Goal: Transaction & Acquisition: Purchase product/service

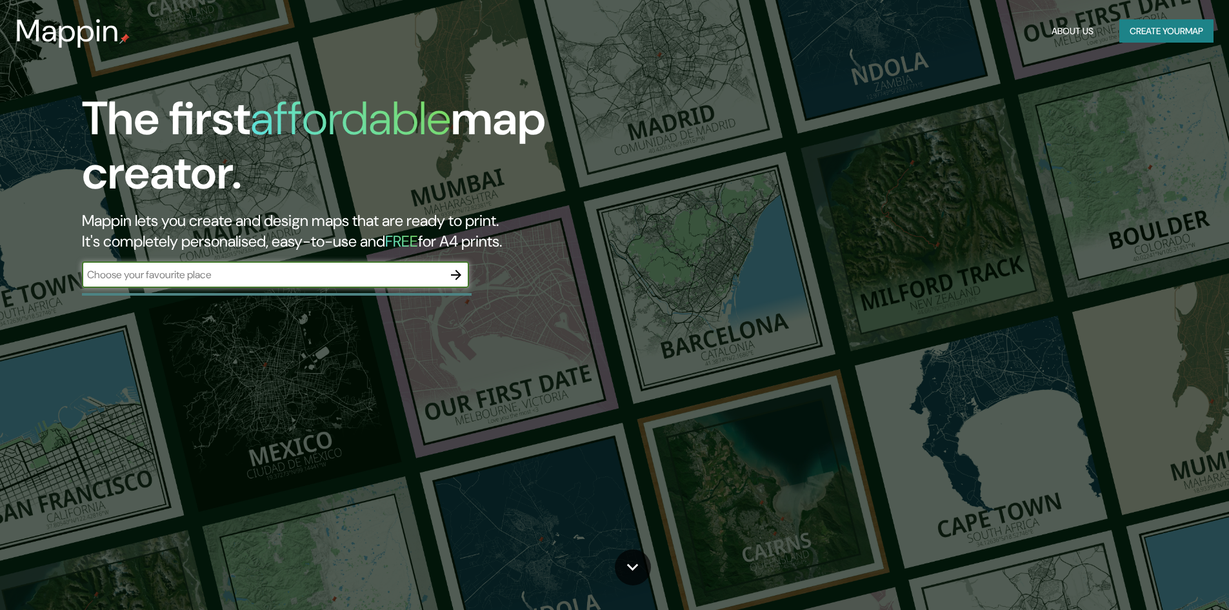
click at [330, 275] on input "text" at bounding box center [262, 274] width 361 height 15
type input "pafilia limassol chipre"
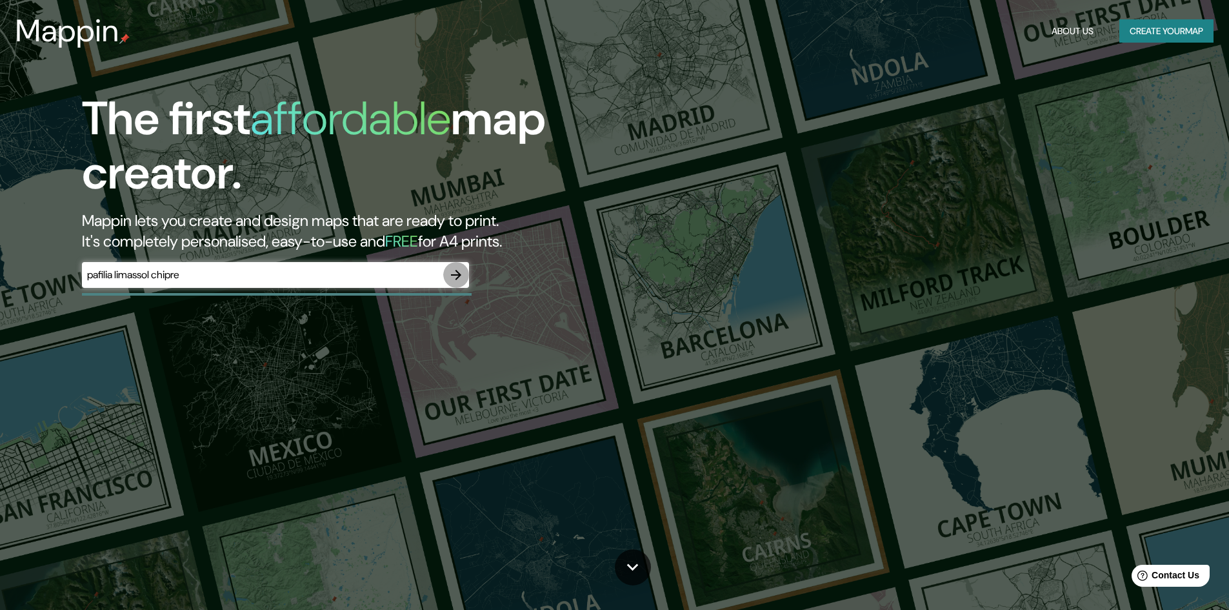
click at [455, 272] on icon "button" at bounding box center [455, 274] width 15 height 15
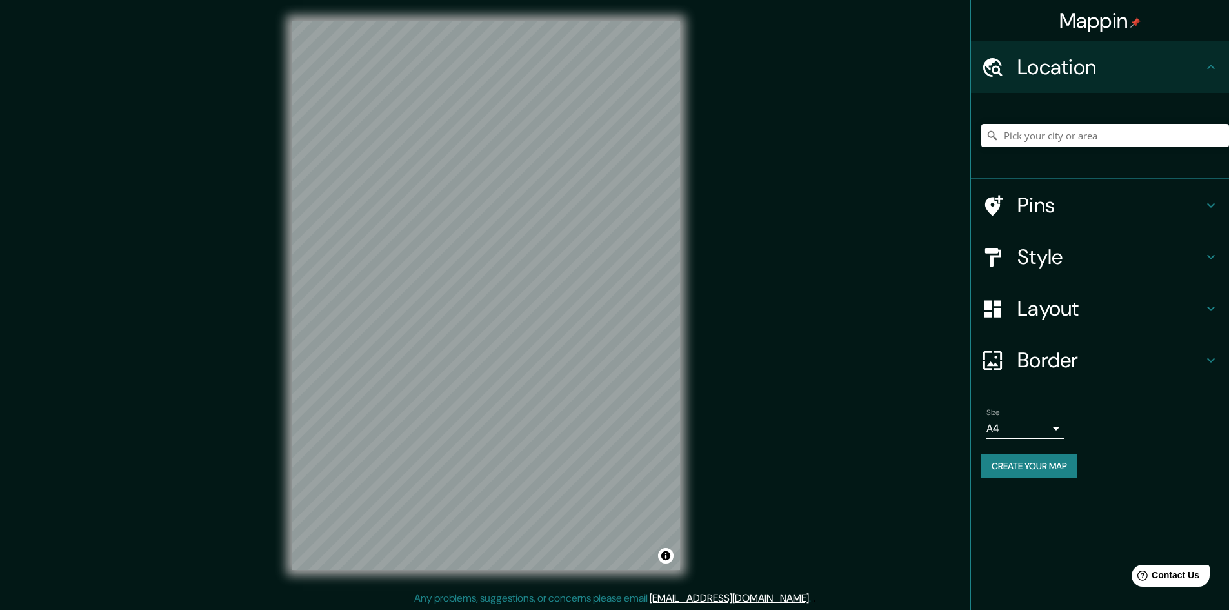
click at [1091, 194] on h4 "Pins" at bounding box center [1110, 205] width 186 height 26
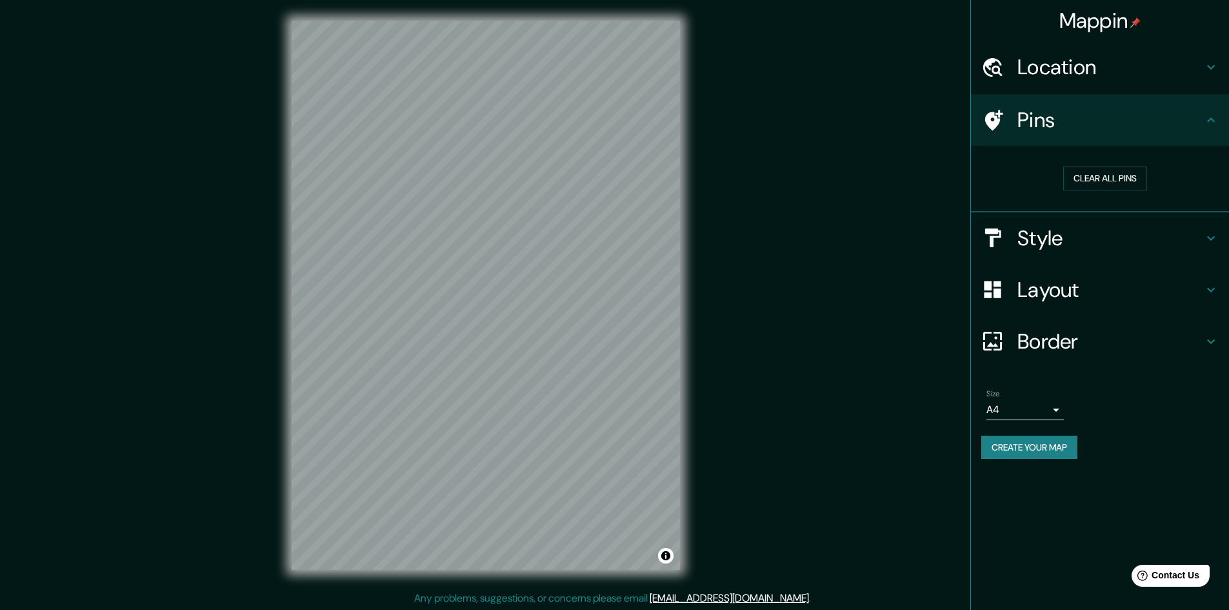
click at [1095, 137] on div "Pins" at bounding box center [1100, 120] width 258 height 52
click at [1038, 244] on h4 "Style" at bounding box center [1110, 238] width 186 height 26
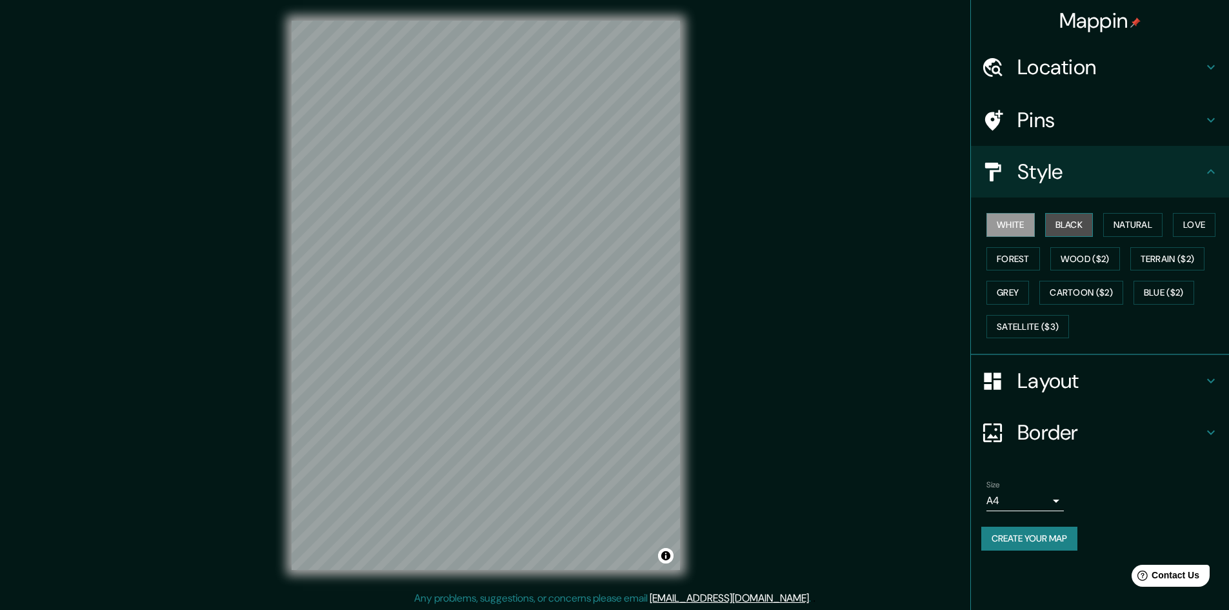
click at [1066, 233] on button "Black" at bounding box center [1069, 225] width 48 height 24
click at [1124, 226] on button "Natural" at bounding box center [1132, 225] width 59 height 24
click at [1188, 226] on button "Love" at bounding box center [1194, 225] width 43 height 24
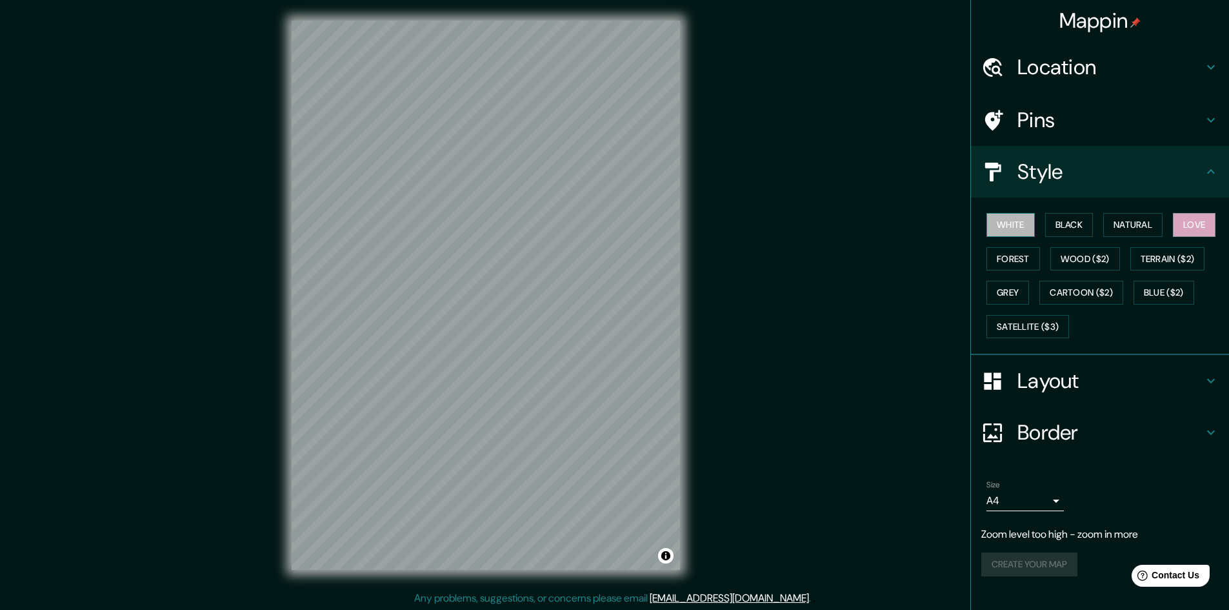
click at [1006, 230] on button "White" at bounding box center [1010, 225] width 48 height 24
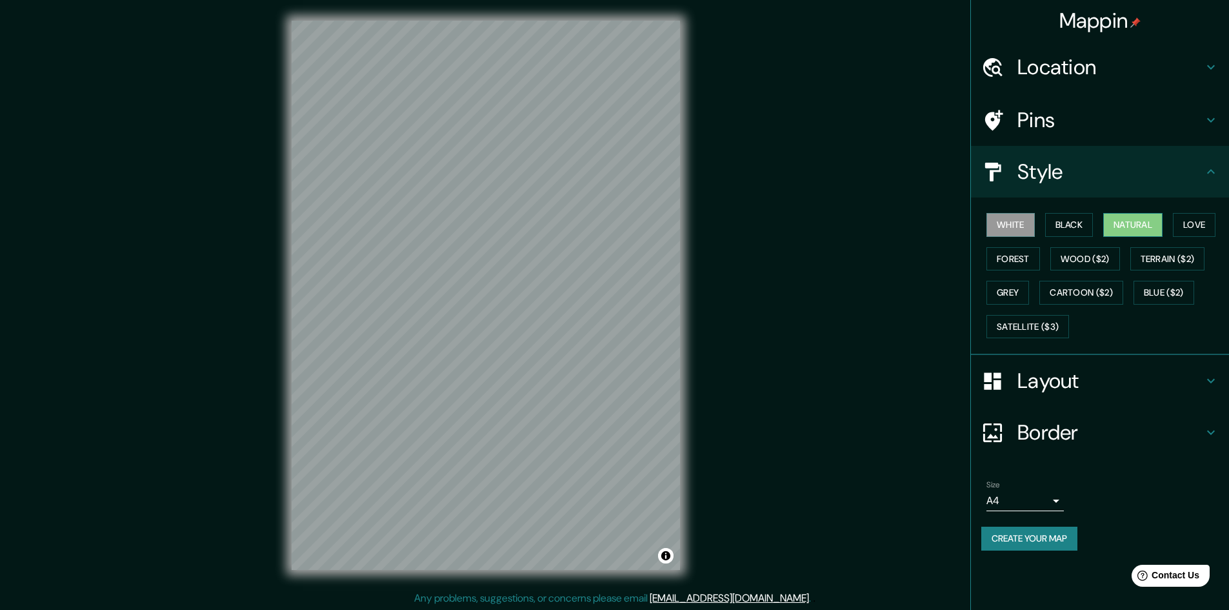
click at [1147, 224] on button "Natural" at bounding box center [1132, 225] width 59 height 24
click at [1192, 223] on button "Love" at bounding box center [1194, 225] width 43 height 24
click at [1004, 264] on button "Forest" at bounding box center [1013, 259] width 54 height 24
click at [1086, 255] on button "Wood ($2)" at bounding box center [1085, 259] width 70 height 24
click at [1005, 264] on button "Forest" at bounding box center [1013, 259] width 54 height 24
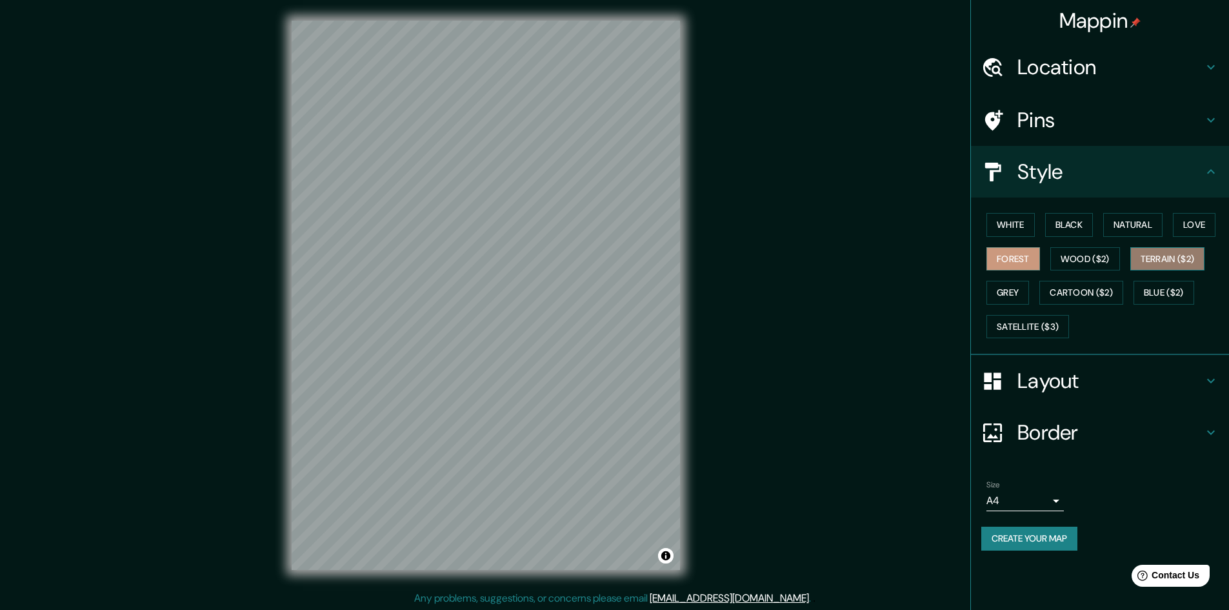
click at [1145, 264] on button "Terrain ($2)" at bounding box center [1167, 259] width 75 height 24
click at [1028, 293] on button "Grey" at bounding box center [1007, 293] width 43 height 24
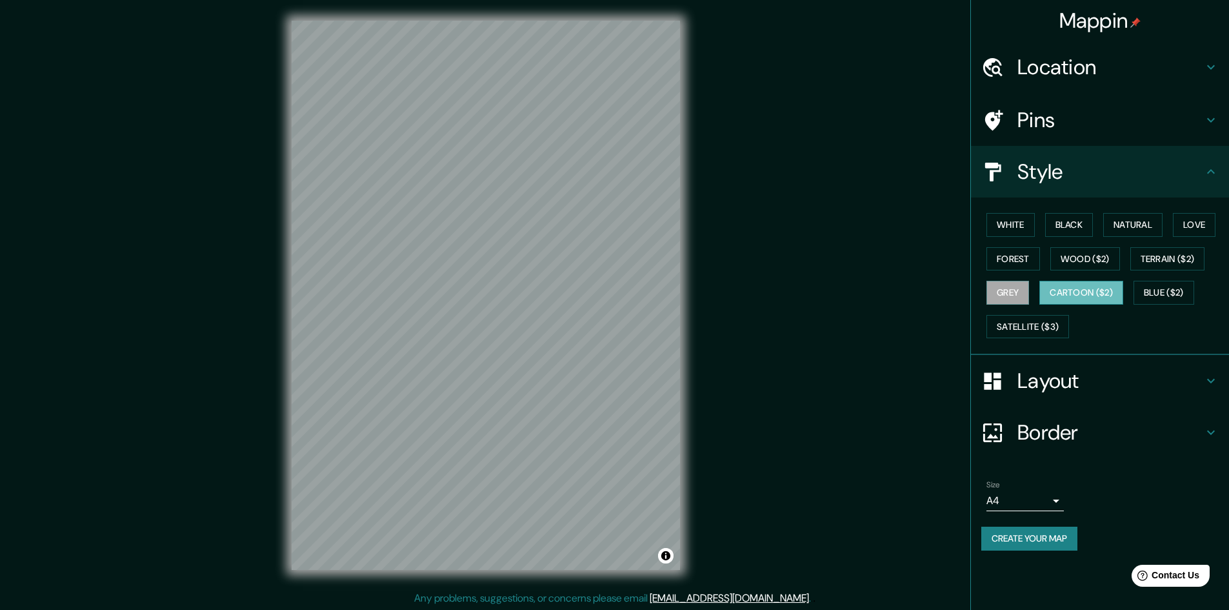
click at [1057, 292] on button "Cartoon ($2)" at bounding box center [1081, 293] width 84 height 24
click at [1158, 292] on button "Blue ($2)" at bounding box center [1163, 293] width 61 height 24
click at [1070, 304] on div "White Black Natural Love Forest Wood ($2) Terrain ($2) Grey Cartoon ($2) Blue (…" at bounding box center [1105, 275] width 248 height 135
click at [1072, 294] on button "Cartoon ($2)" at bounding box center [1081, 293] width 84 height 24
click at [1046, 334] on button "Satellite ($3)" at bounding box center [1027, 327] width 83 height 24
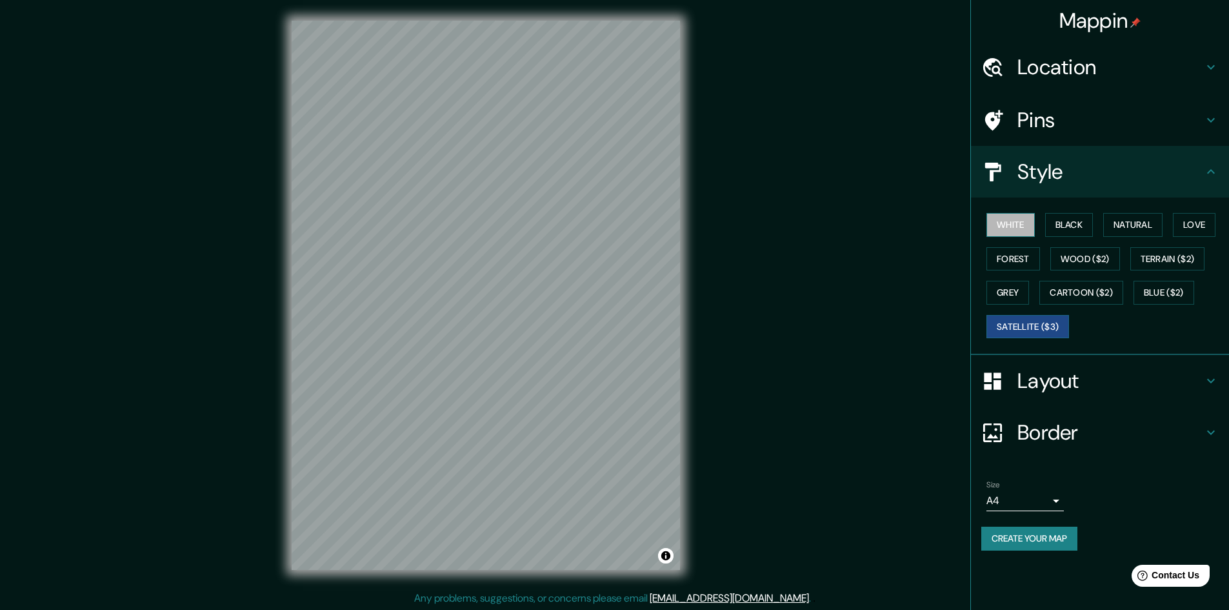
click at [1004, 231] on button "White" at bounding box center [1010, 225] width 48 height 24
click at [1191, 226] on button "Love" at bounding box center [1194, 225] width 43 height 24
click at [1002, 259] on button "Forest" at bounding box center [1013, 259] width 54 height 24
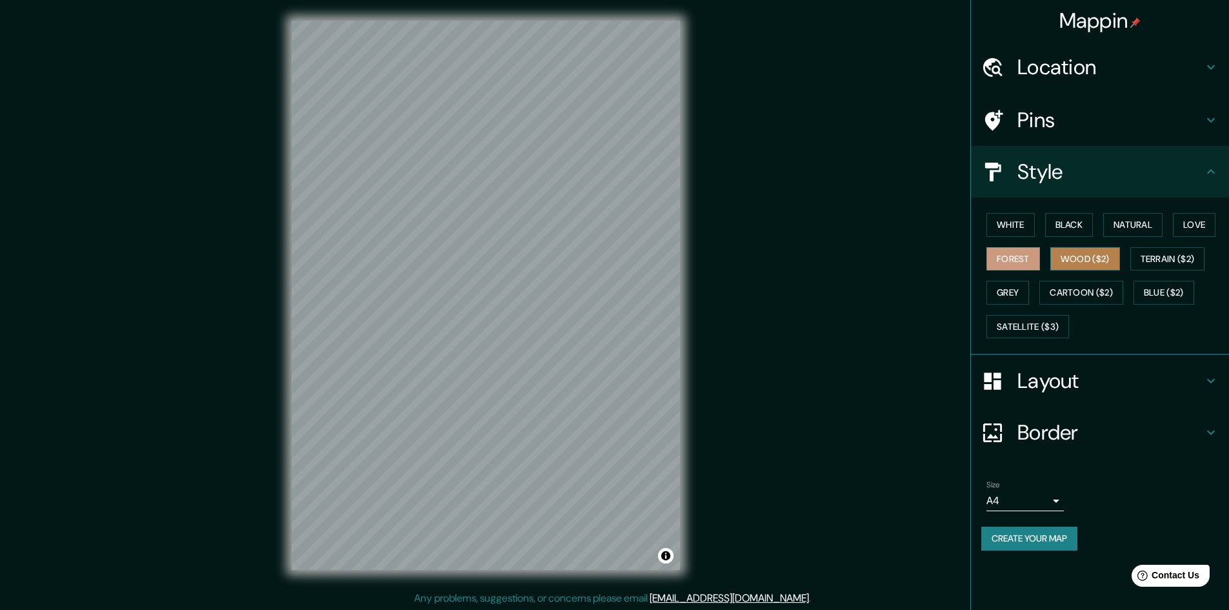
click at [1079, 255] on button "Wood ($2)" at bounding box center [1085, 259] width 70 height 24
click at [1158, 257] on button "Terrain ($2)" at bounding box center [1167, 259] width 75 height 24
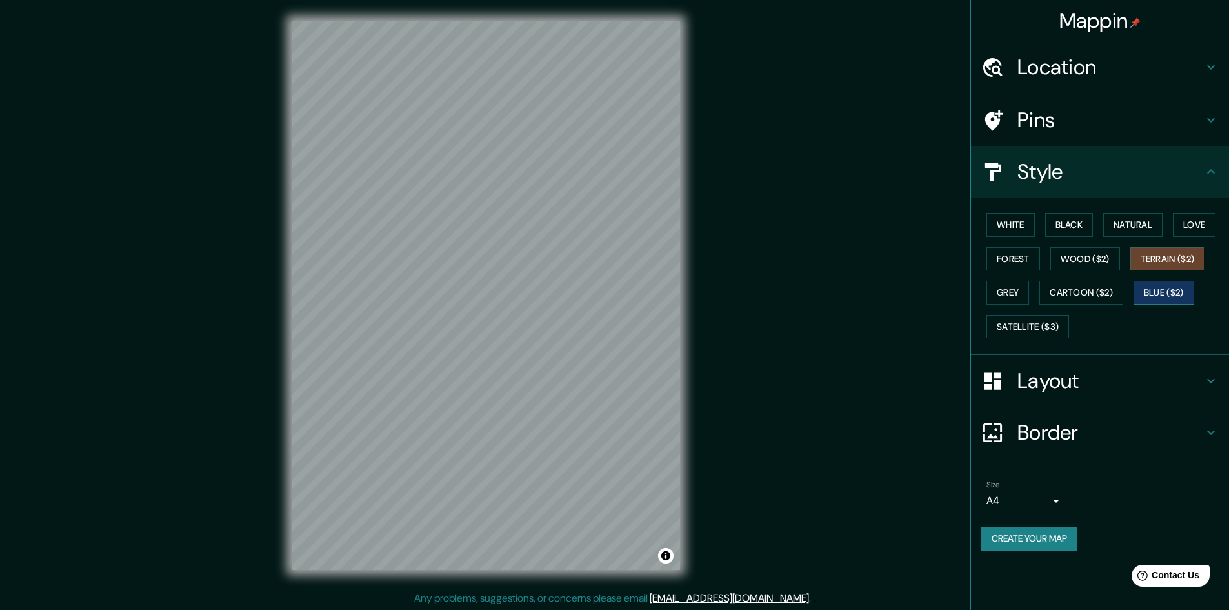
click at [1152, 286] on button "Blue ($2)" at bounding box center [1163, 293] width 61 height 24
click at [1073, 224] on button "Black" at bounding box center [1069, 225] width 48 height 24
click at [1006, 227] on button "White" at bounding box center [1010, 225] width 48 height 24
click at [1020, 252] on button "Forest" at bounding box center [1013, 259] width 54 height 24
click at [1073, 388] on h4 "Layout" at bounding box center [1110, 381] width 186 height 26
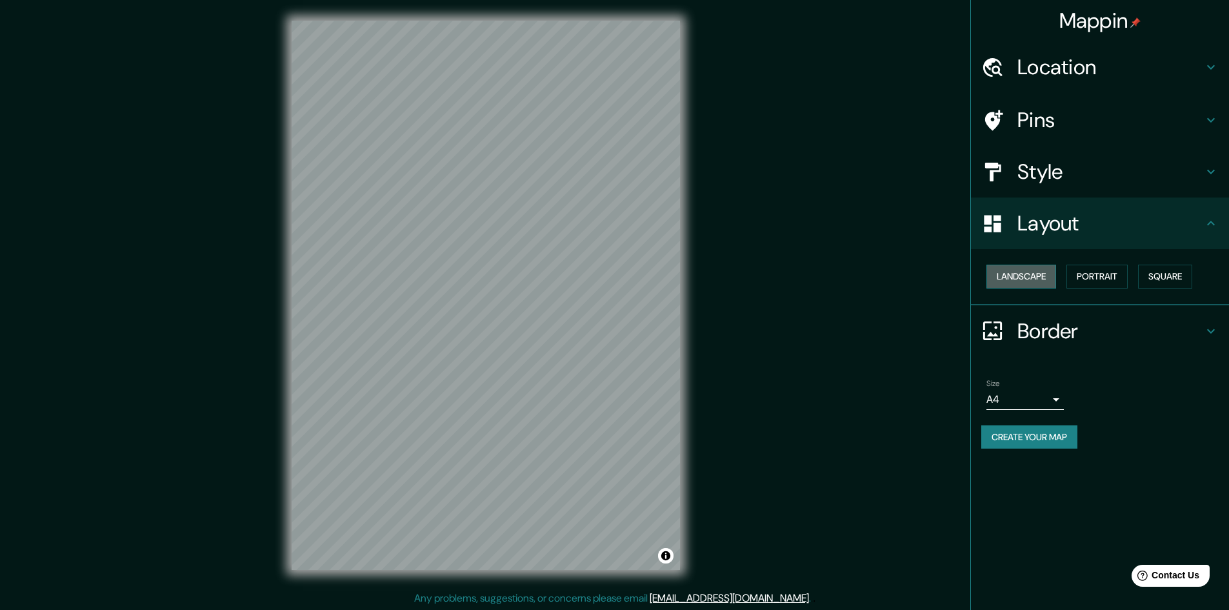
click at [1038, 280] on button "Landscape" at bounding box center [1021, 276] width 70 height 24
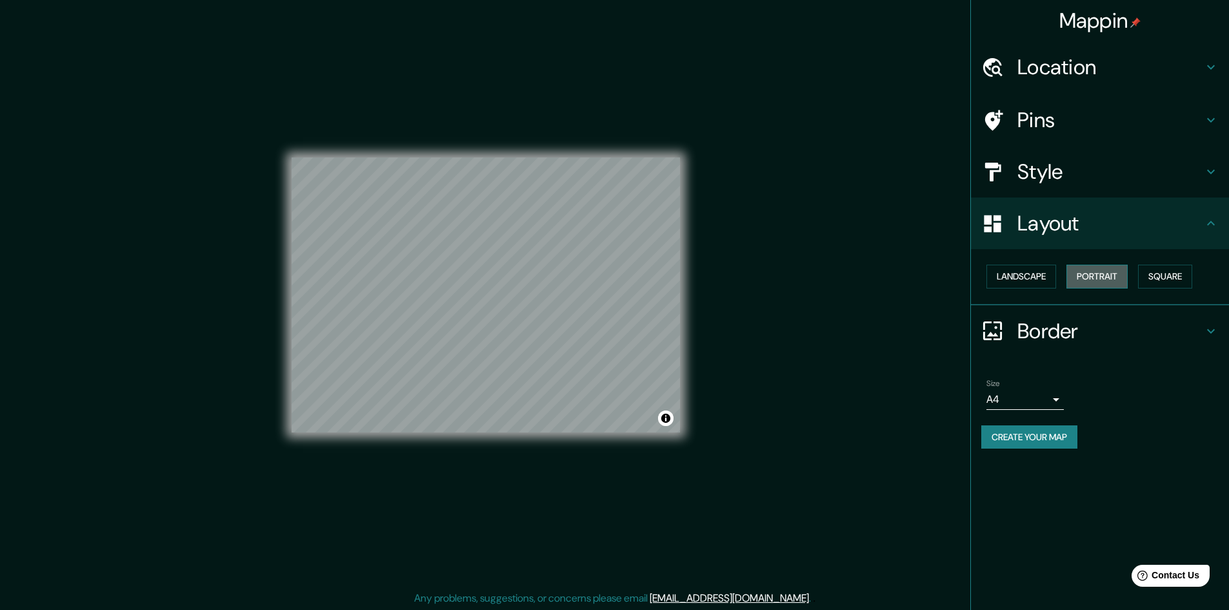
click at [1091, 282] on button "Portrait" at bounding box center [1096, 276] width 61 height 24
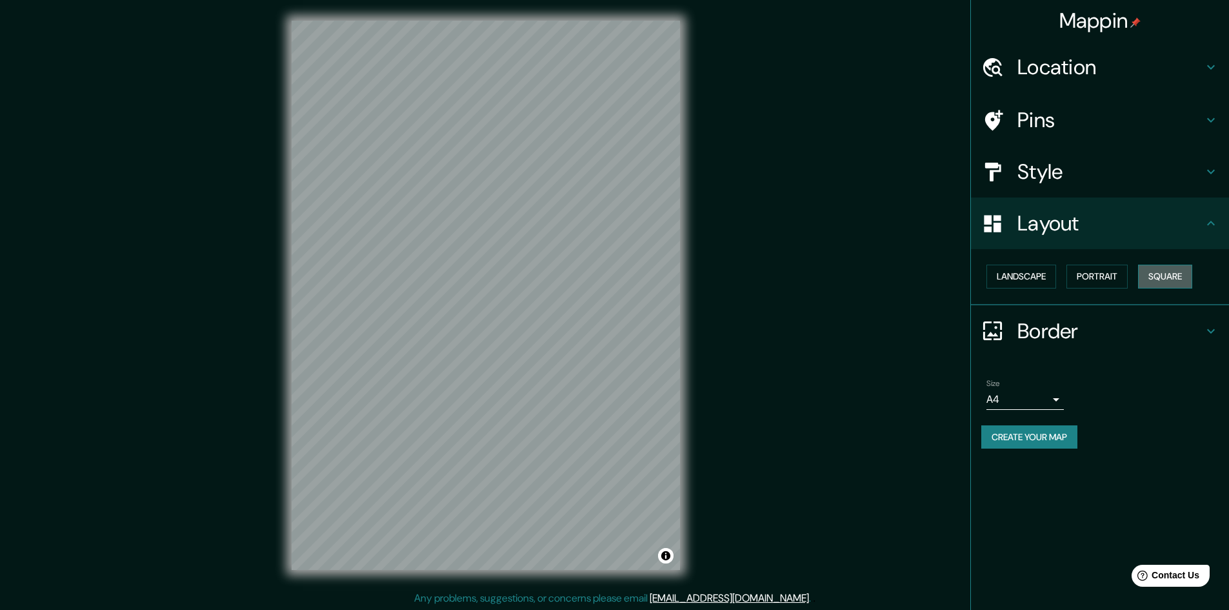
click at [1148, 284] on button "Square" at bounding box center [1165, 276] width 54 height 24
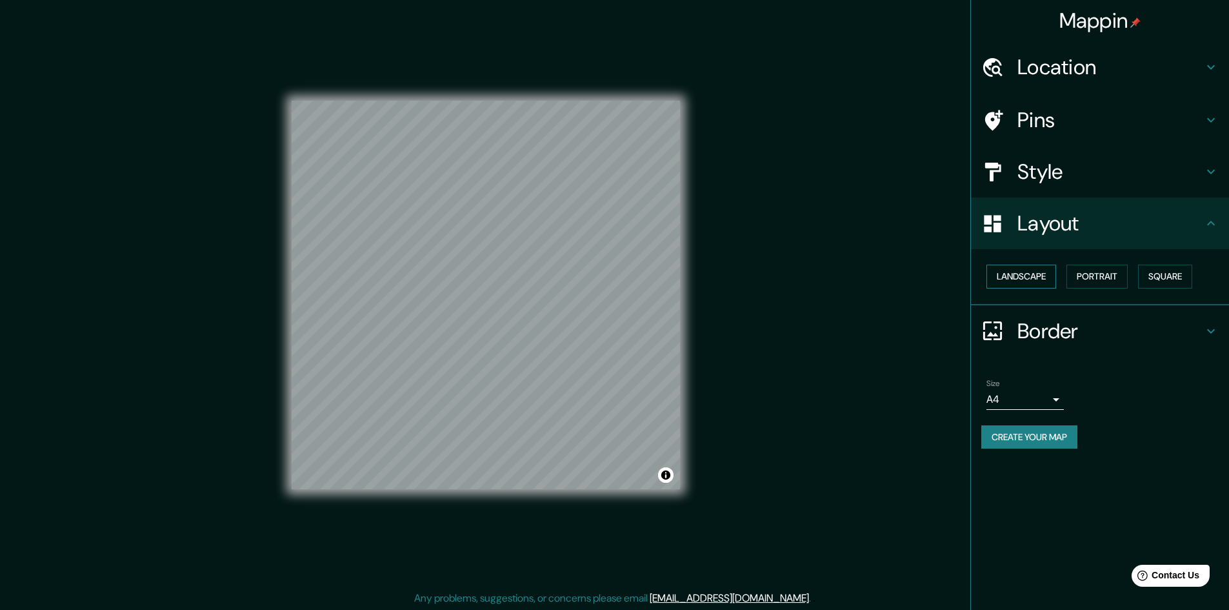
click at [1033, 284] on button "Landscape" at bounding box center [1021, 276] width 70 height 24
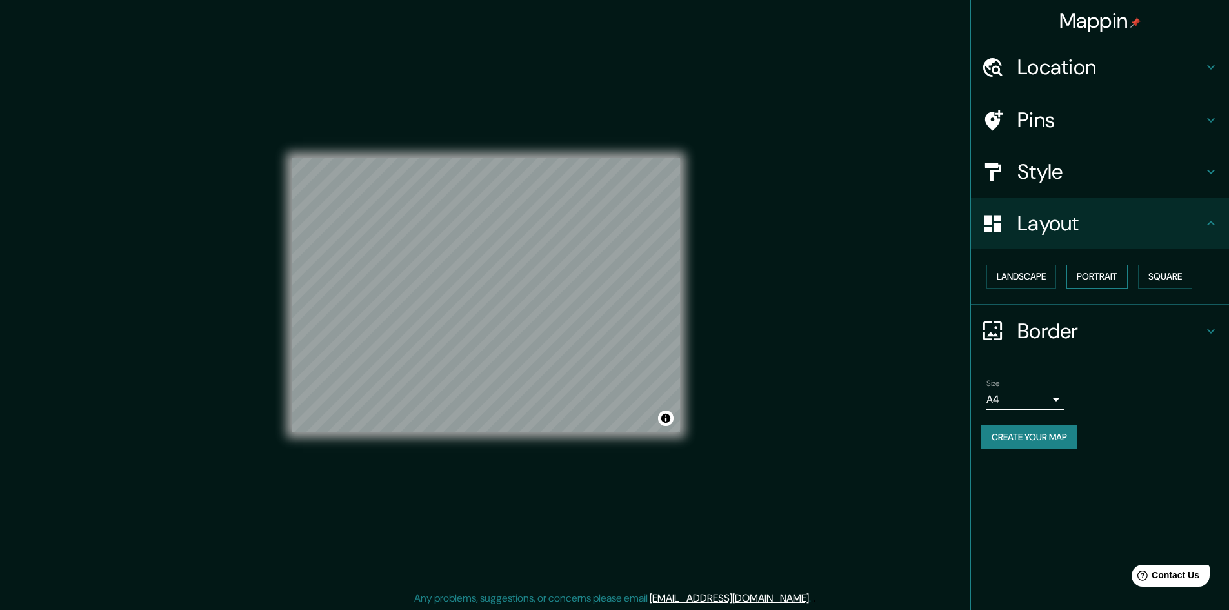
click at [1102, 284] on button "Portrait" at bounding box center [1096, 276] width 61 height 24
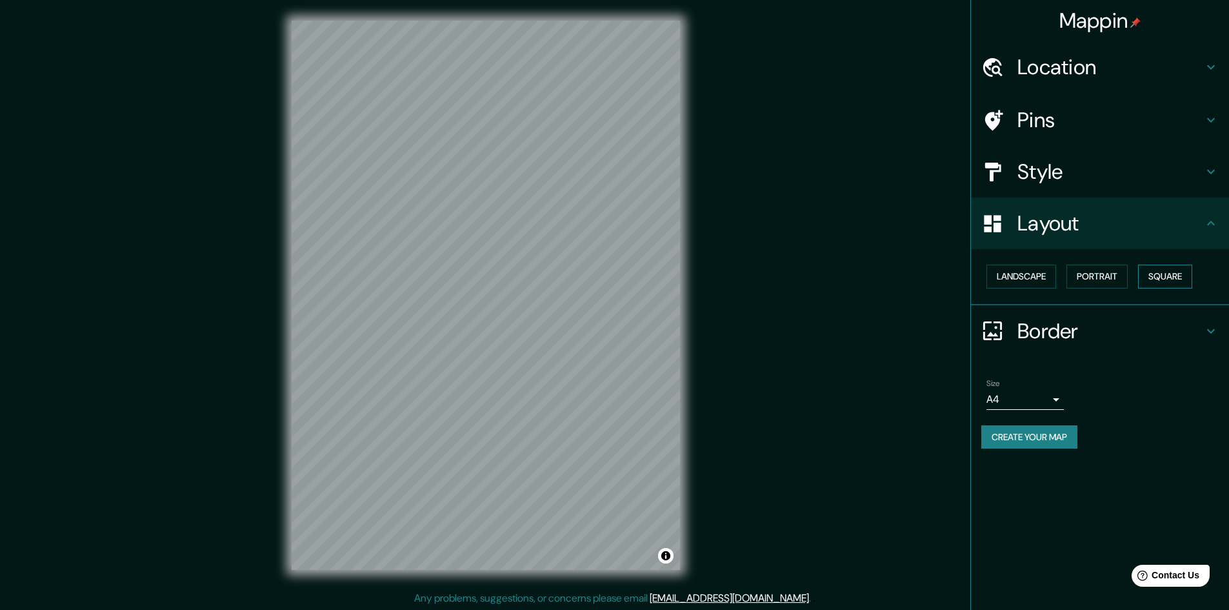
click at [1158, 282] on button "Square" at bounding box center [1165, 276] width 54 height 24
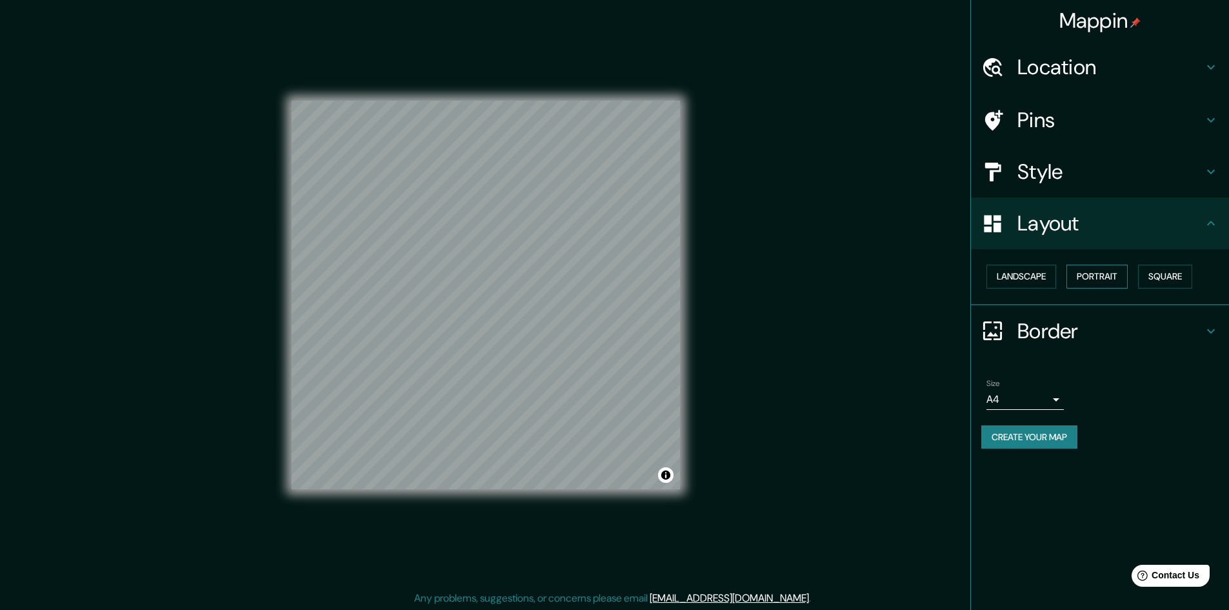
click at [1076, 284] on button "Portrait" at bounding box center [1096, 276] width 61 height 24
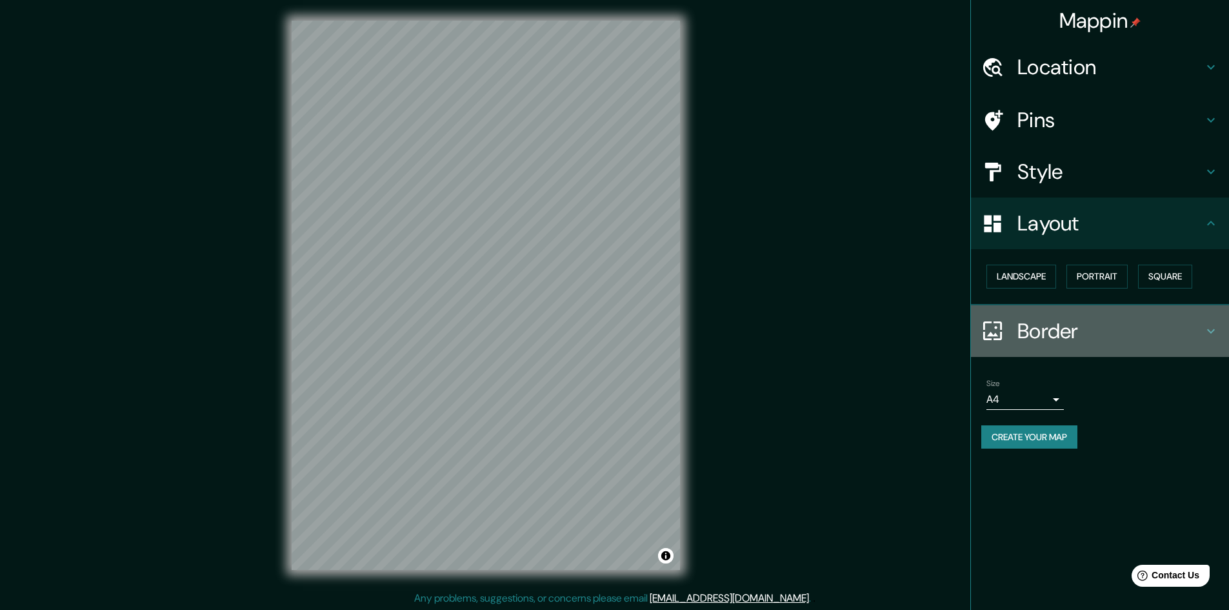
click at [1051, 325] on h4 "Border" at bounding box center [1110, 331] width 186 height 26
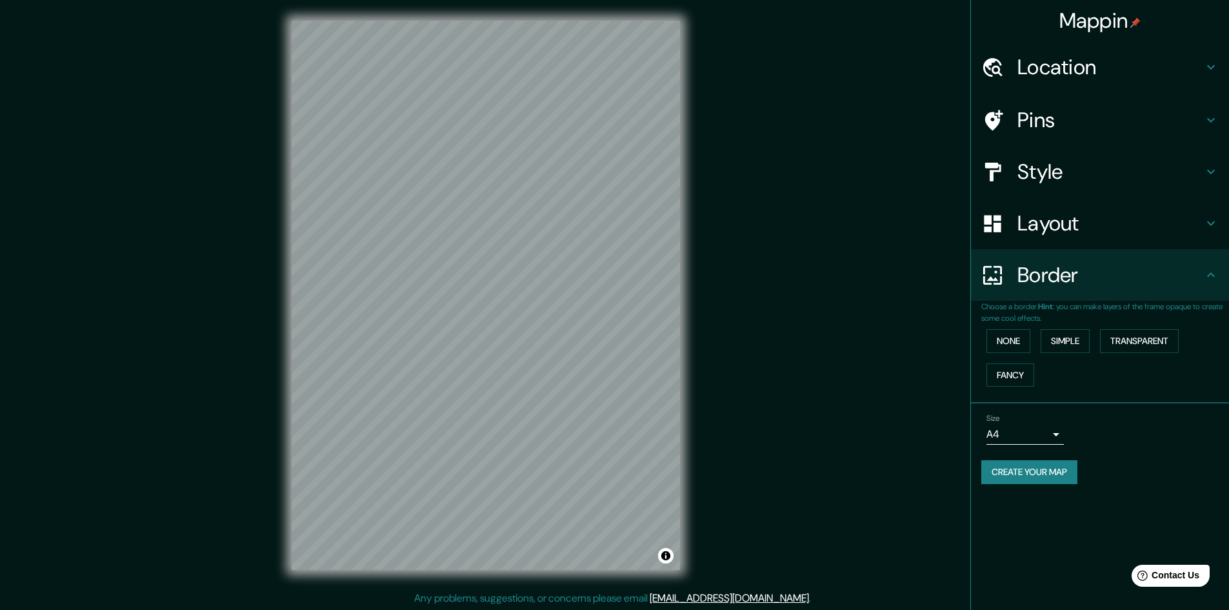
click at [1065, 298] on div "Border" at bounding box center [1100, 275] width 258 height 52
click at [1058, 245] on div "Layout" at bounding box center [1100, 223] width 258 height 52
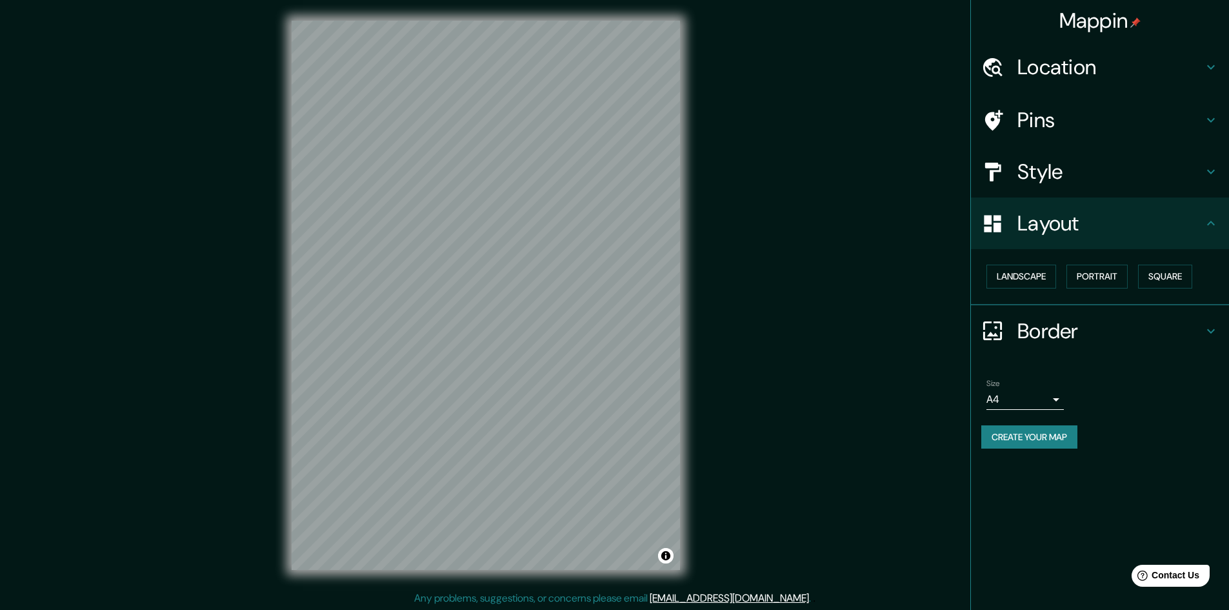
click at [1030, 289] on div "Landscape [GEOGRAPHIC_DATA]" at bounding box center [1105, 276] width 248 height 34
click at [1030, 284] on button "Landscape" at bounding box center [1021, 276] width 70 height 24
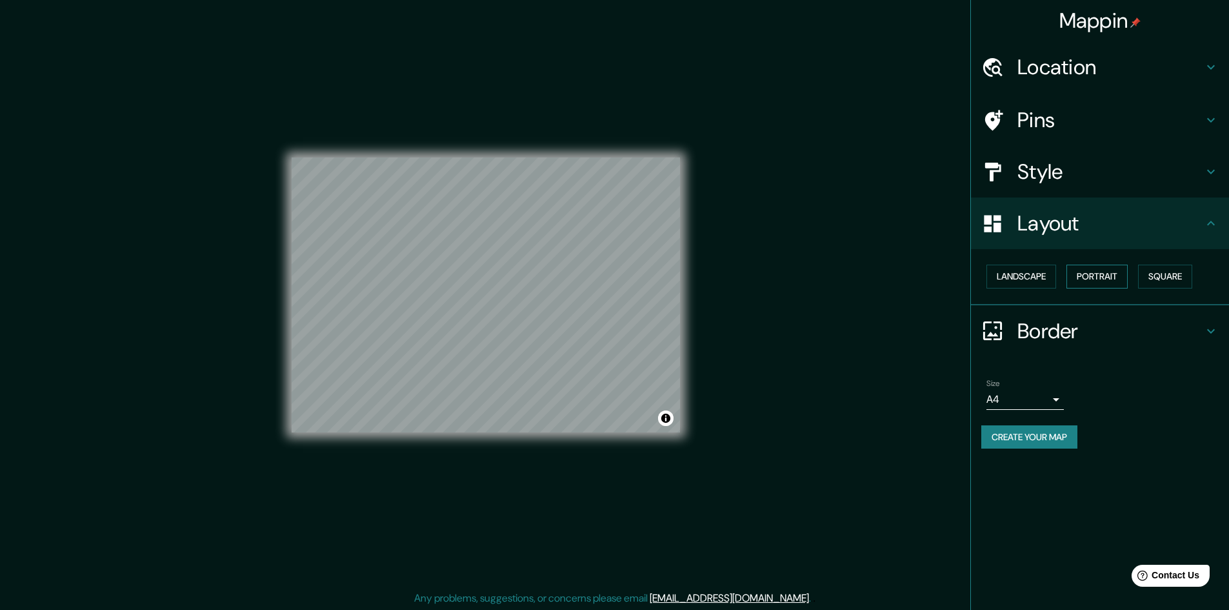
click at [1085, 284] on button "Portrait" at bounding box center [1096, 276] width 61 height 24
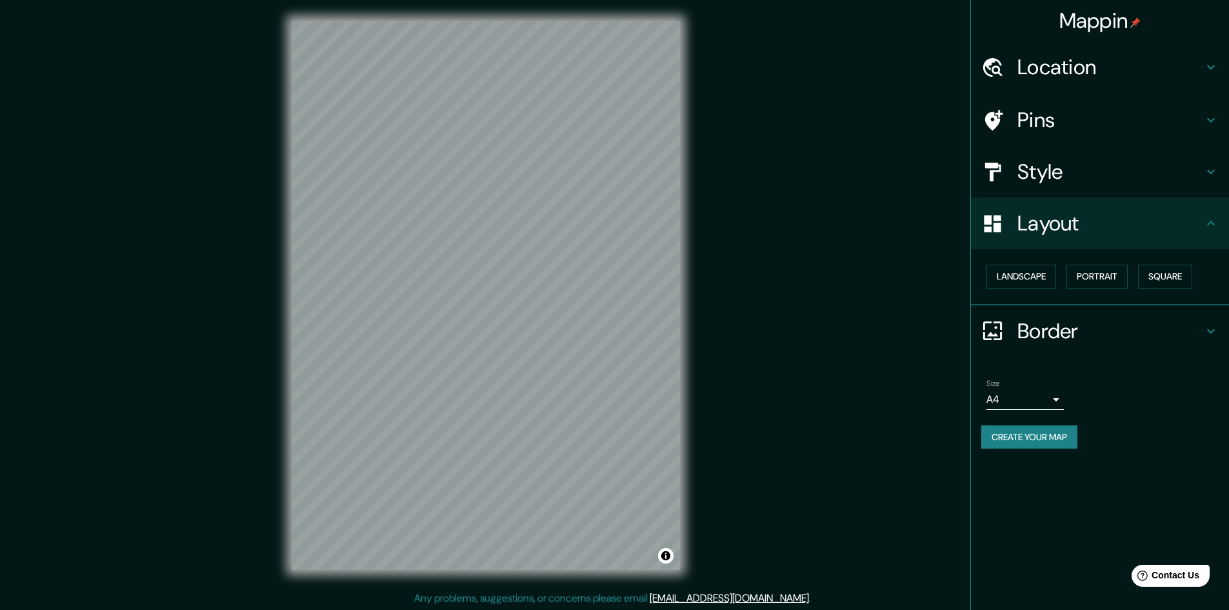
click at [1056, 329] on h4 "Border" at bounding box center [1110, 331] width 186 height 26
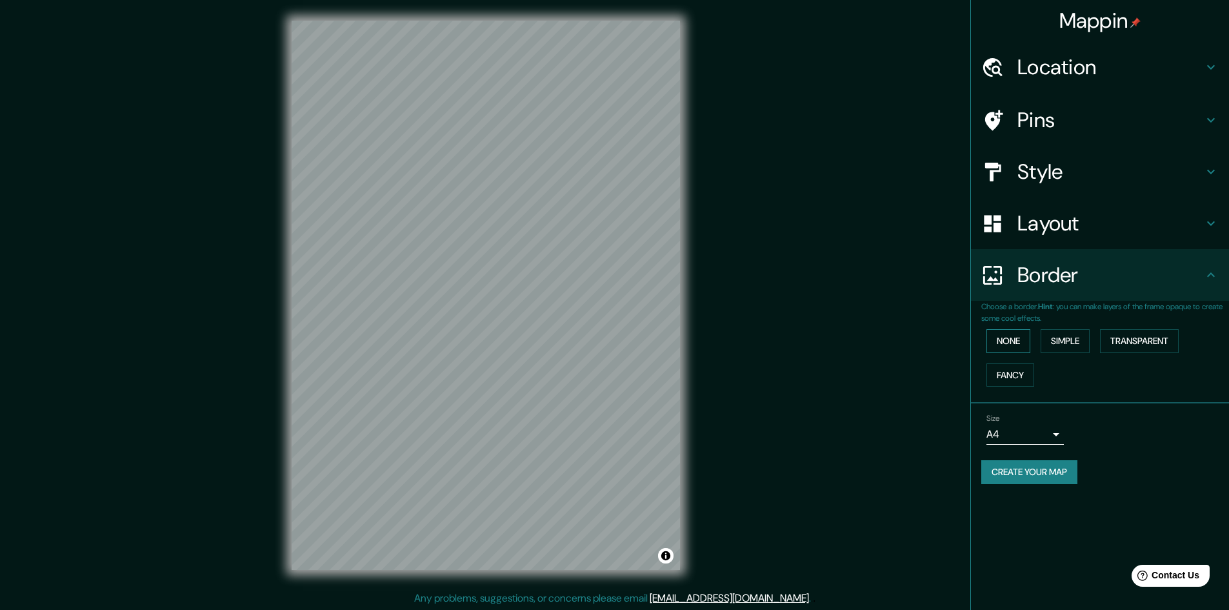
click at [1020, 343] on button "None" at bounding box center [1008, 341] width 44 height 24
click at [1058, 339] on button "Simple" at bounding box center [1064, 341] width 49 height 24
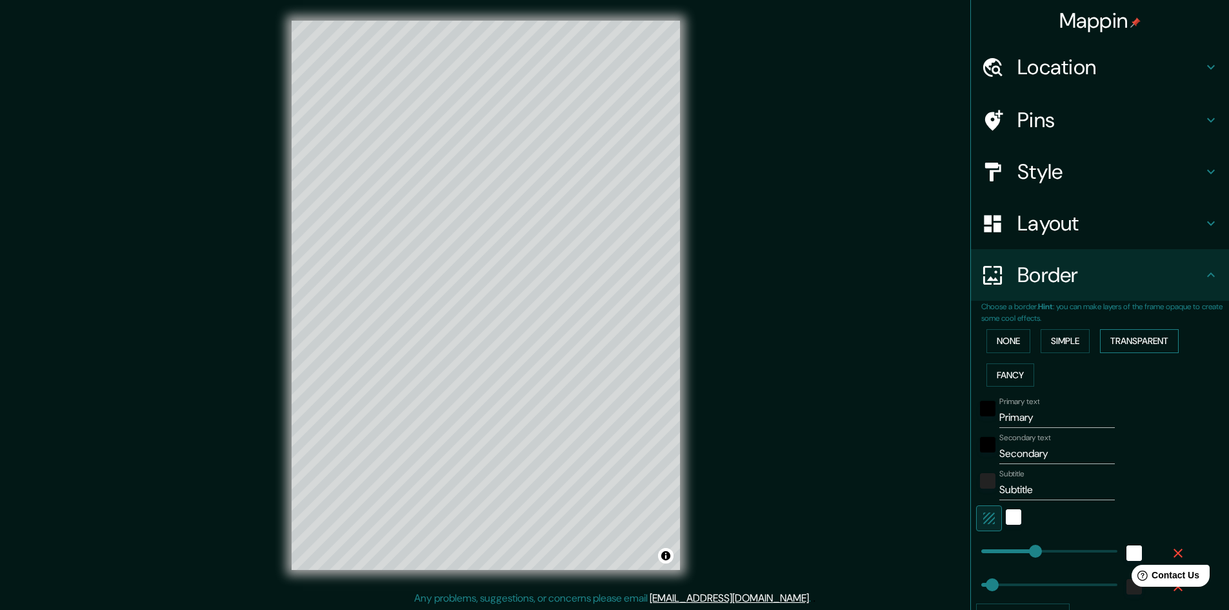
click at [1113, 339] on button "Transparent" at bounding box center [1139, 341] width 79 height 24
click at [1016, 381] on button "Fancy" at bounding box center [1010, 375] width 48 height 24
click at [1069, 341] on button "Simple" at bounding box center [1064, 341] width 49 height 24
click at [1143, 330] on button "Transparent" at bounding box center [1139, 341] width 79 height 24
click at [1046, 417] on input "Primary" at bounding box center [1056, 417] width 115 height 21
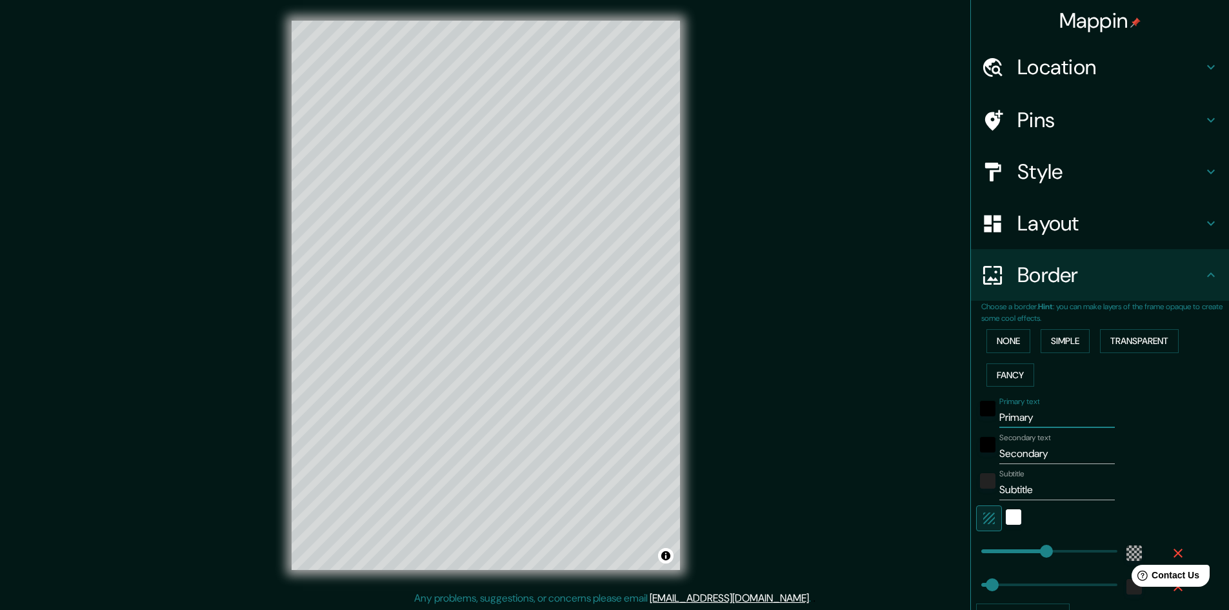
click at [1046, 417] on input "Primary" at bounding box center [1056, 417] width 115 height 21
type input "P"
type input "289"
type input "48"
type input "Pa"
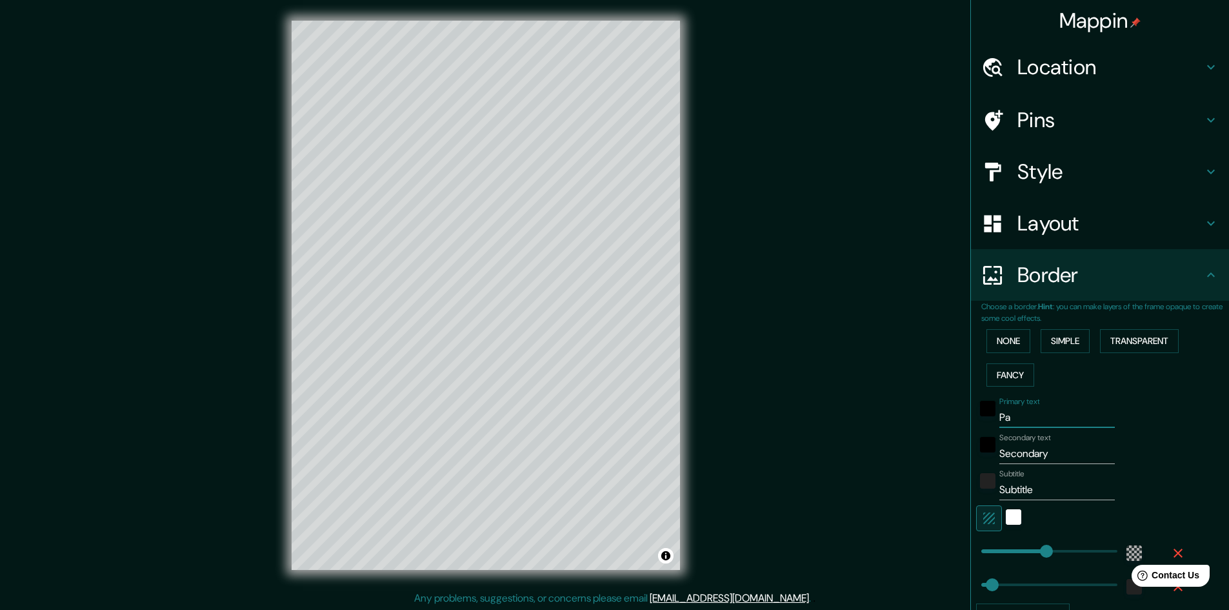
type input "289"
type input "48"
type input "Paf"
type input "289"
type input "48"
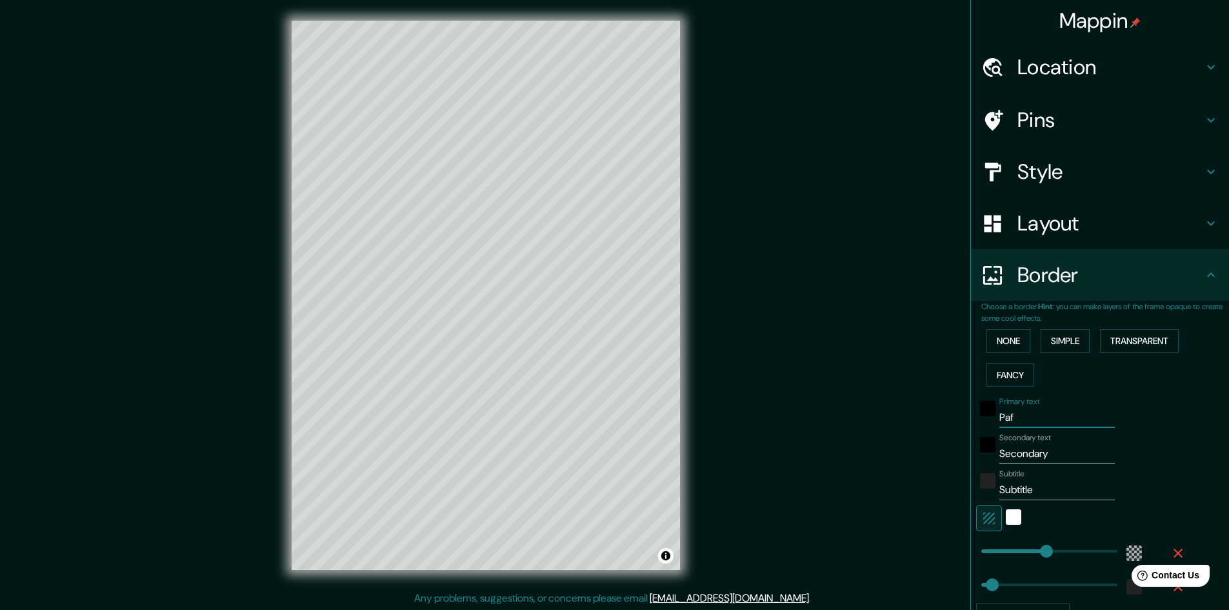
type input "Pafi"
type input "289"
type input "48"
type input "Pafil"
type input "289"
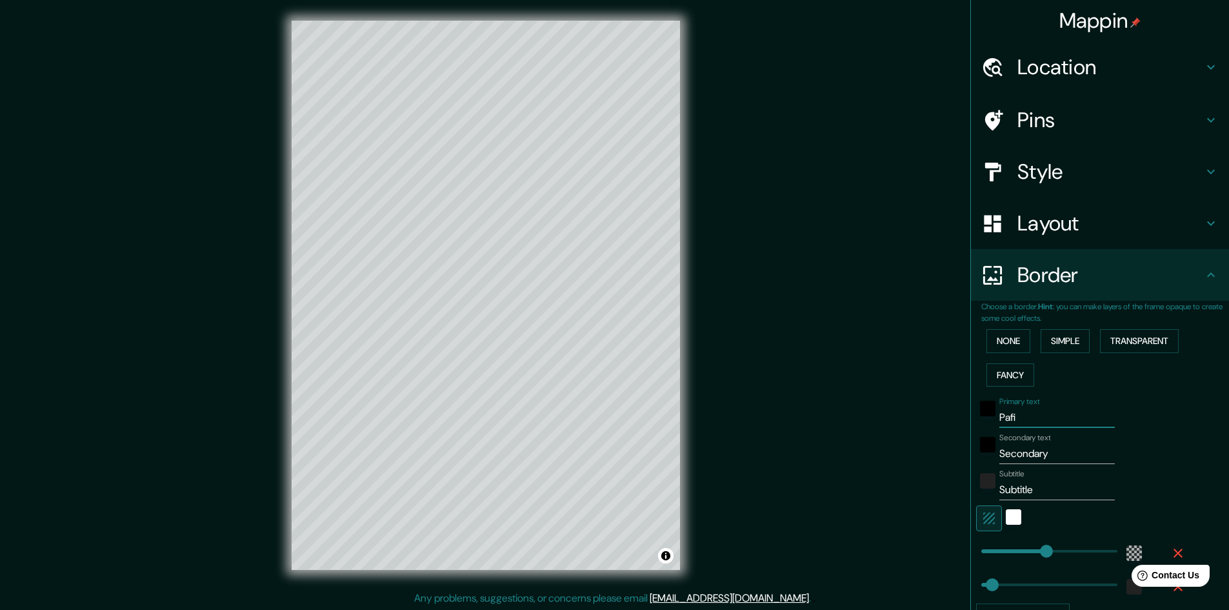
type input "48"
type input "Pafili"
type input "289"
type input "48"
type input "Pafilia"
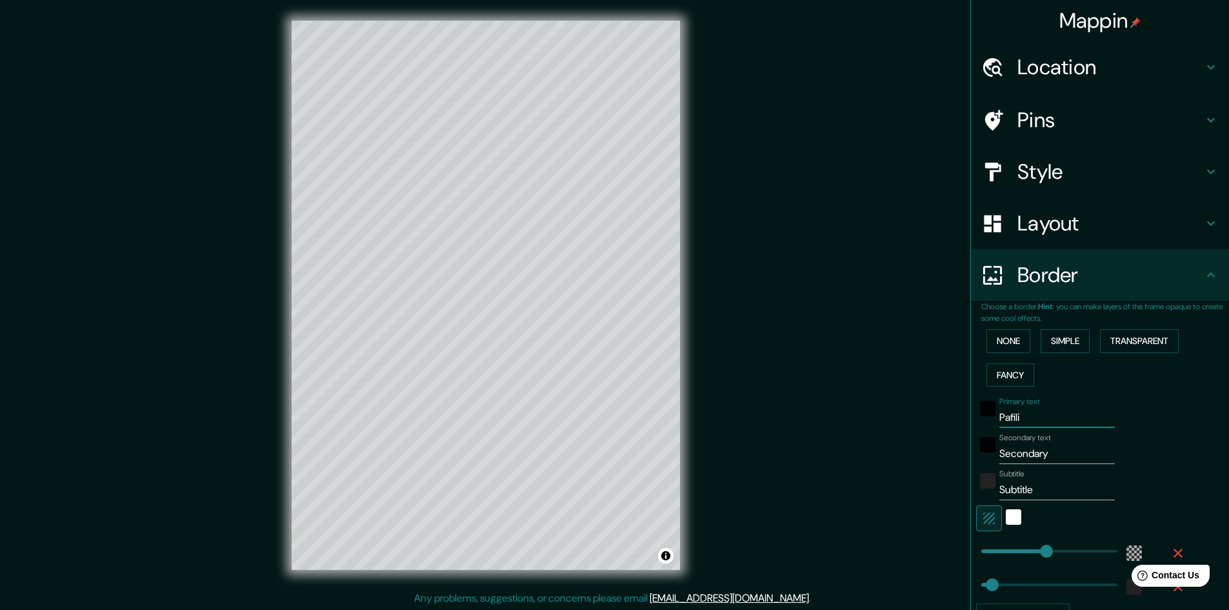
type input "289"
type input "48"
type input "Pafilia"
type input "289"
type input "48"
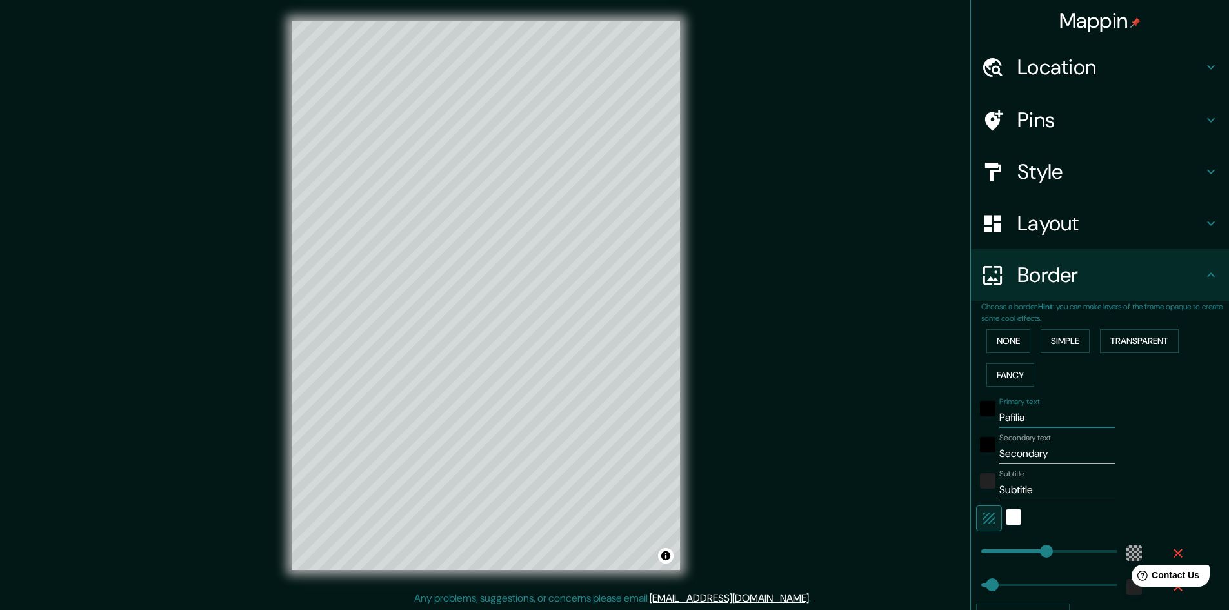
type input "Pafilia g"
type input "289"
type input "48"
type input "Pafilia gA"
type input "289"
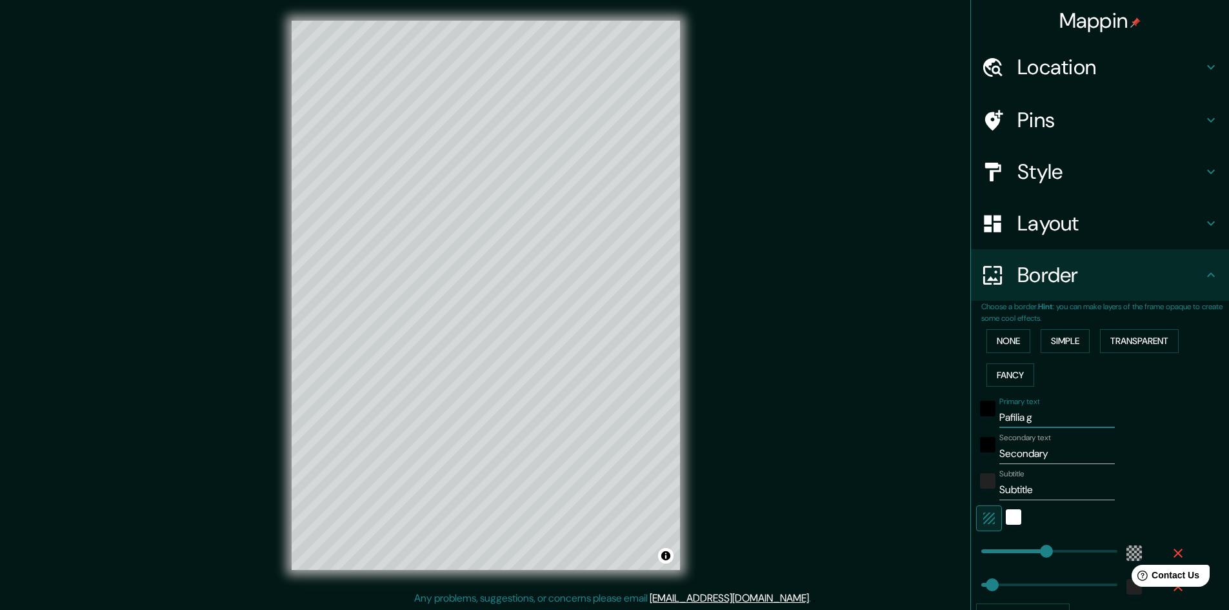
type input "48"
type input "Pafilia gAL"
type input "289"
type input "48"
type input "Pafilia gALL"
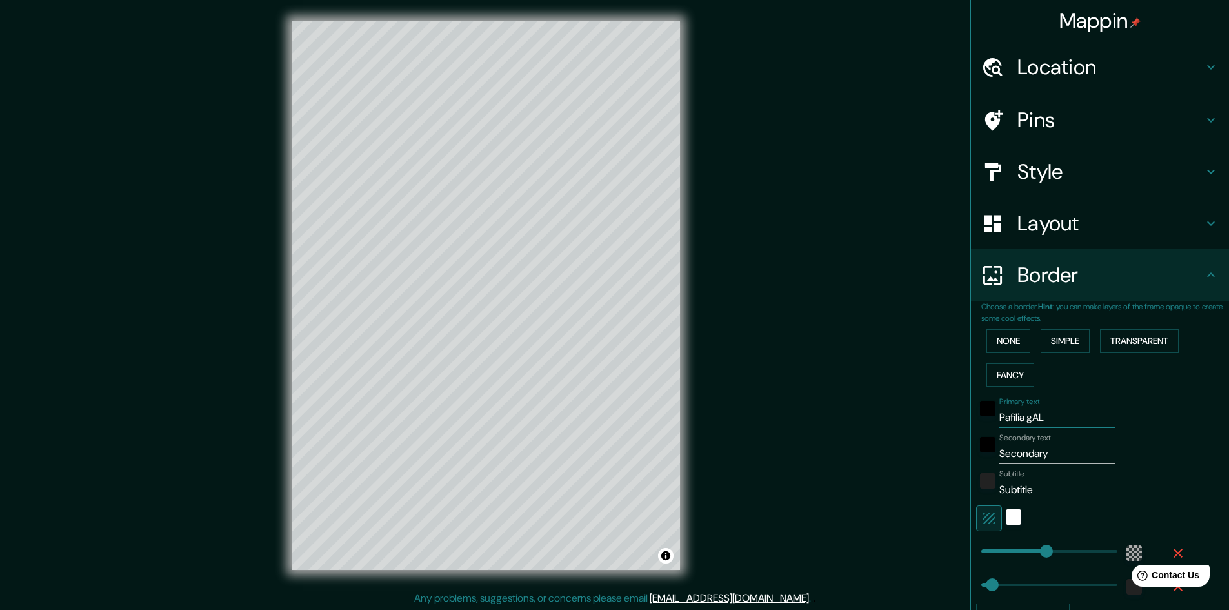
type input "289"
type input "48"
type input "Pafilia gALLE"
type input "289"
type input "48"
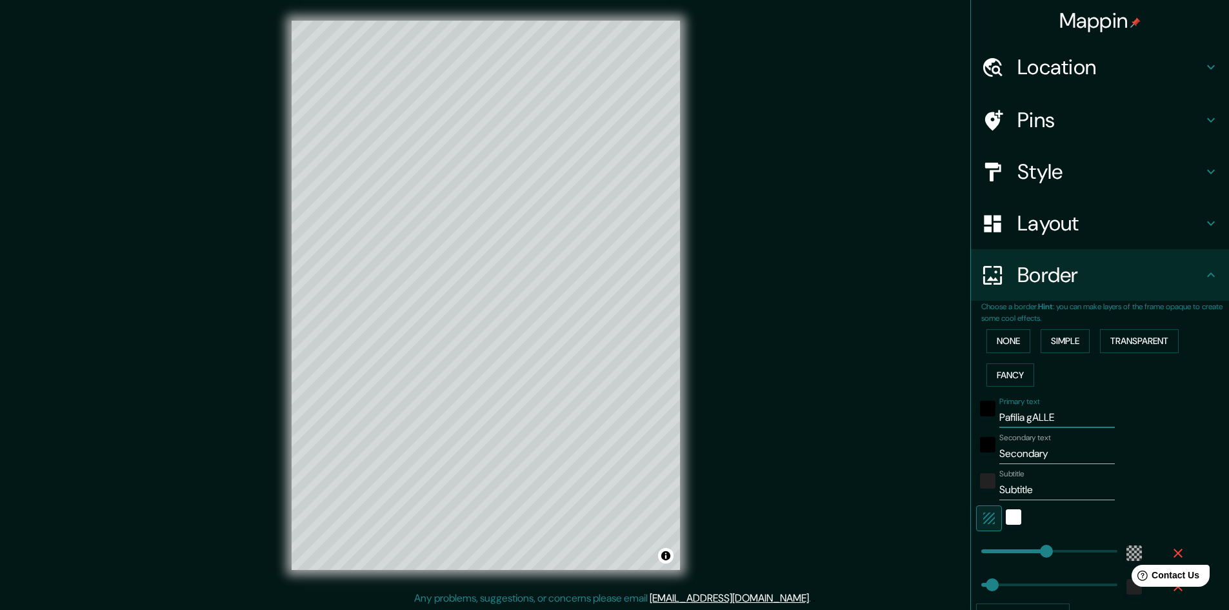
type input "Pafilia gALL"
type input "289"
type input "48"
type input "Pafilia gAL"
type input "289"
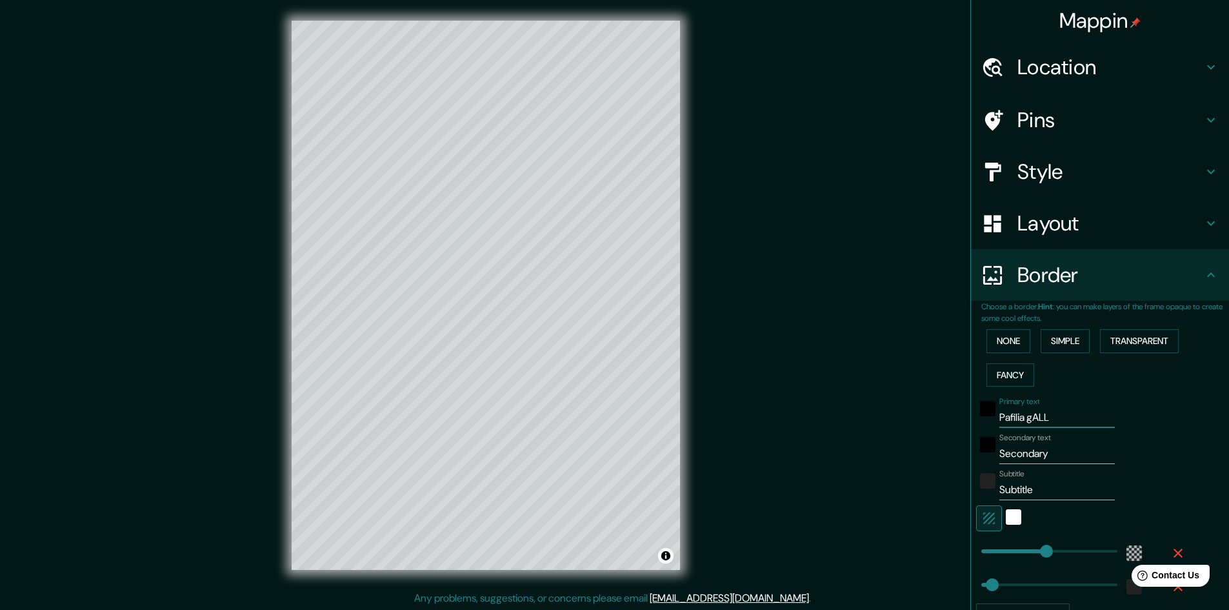
type input "48"
type input "Pafilia gA"
type input "289"
type input "48"
type input "Pafilia g"
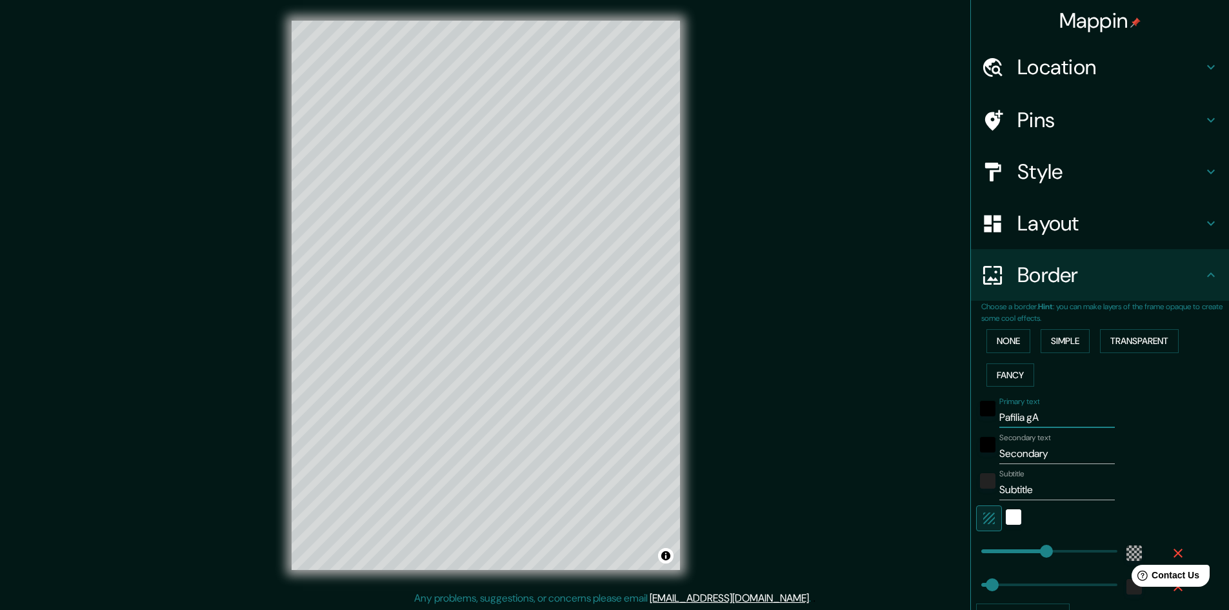
type input "289"
type input "48"
type input "Pafilia"
type input "289"
type input "48"
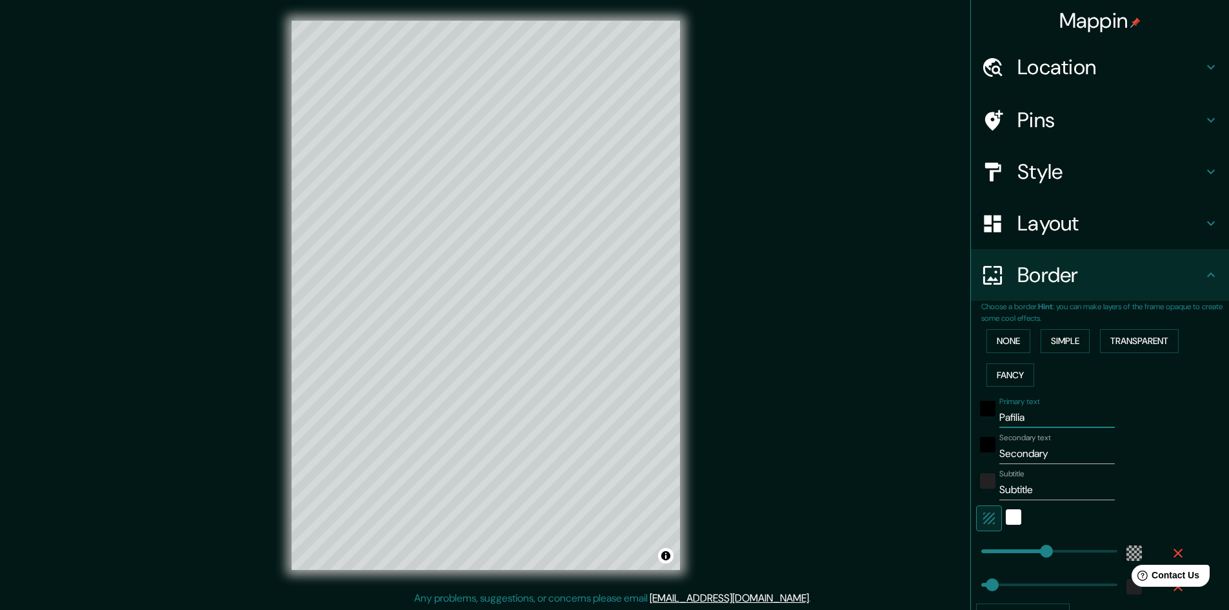
type input "Pafilia"
click at [1027, 447] on input "Secondary" at bounding box center [1056, 453] width 115 height 21
type input "G"
type input "289"
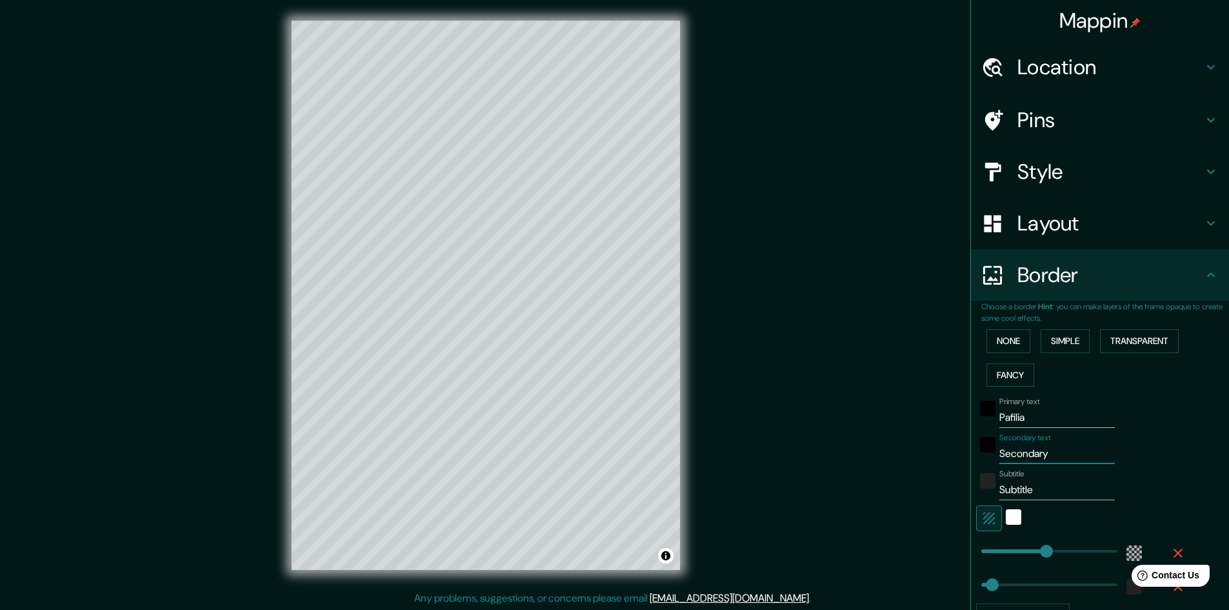
type input "48"
type input "GA"
type input "289"
type input "48"
type input "GAL"
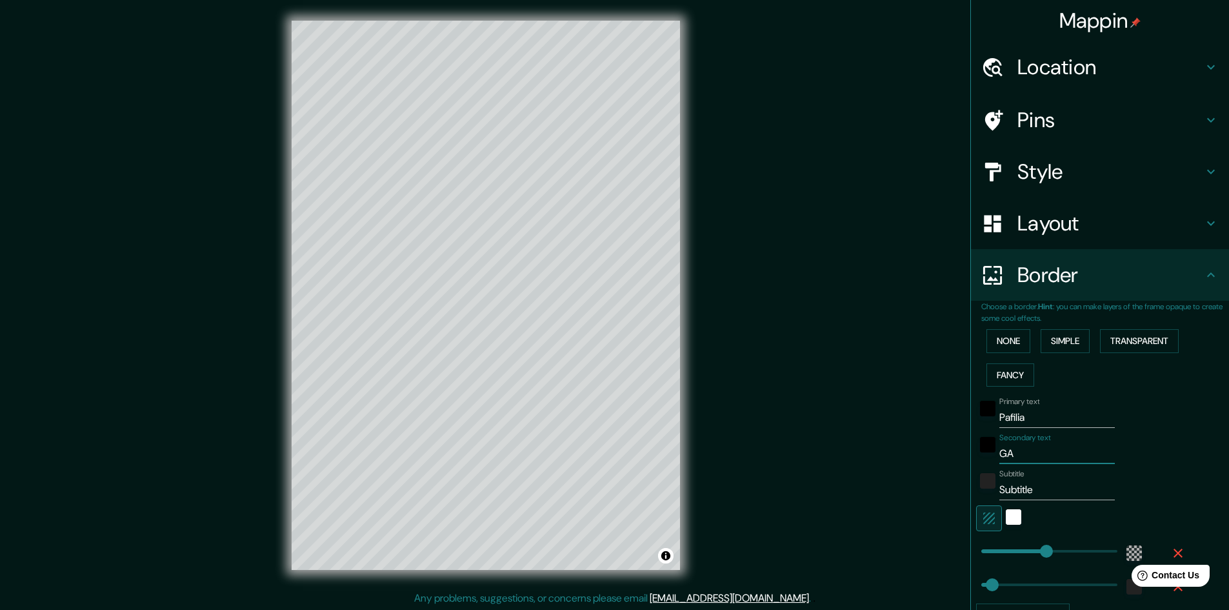
type input "289"
type input "48"
type input "GALL"
type input "289"
type input "48"
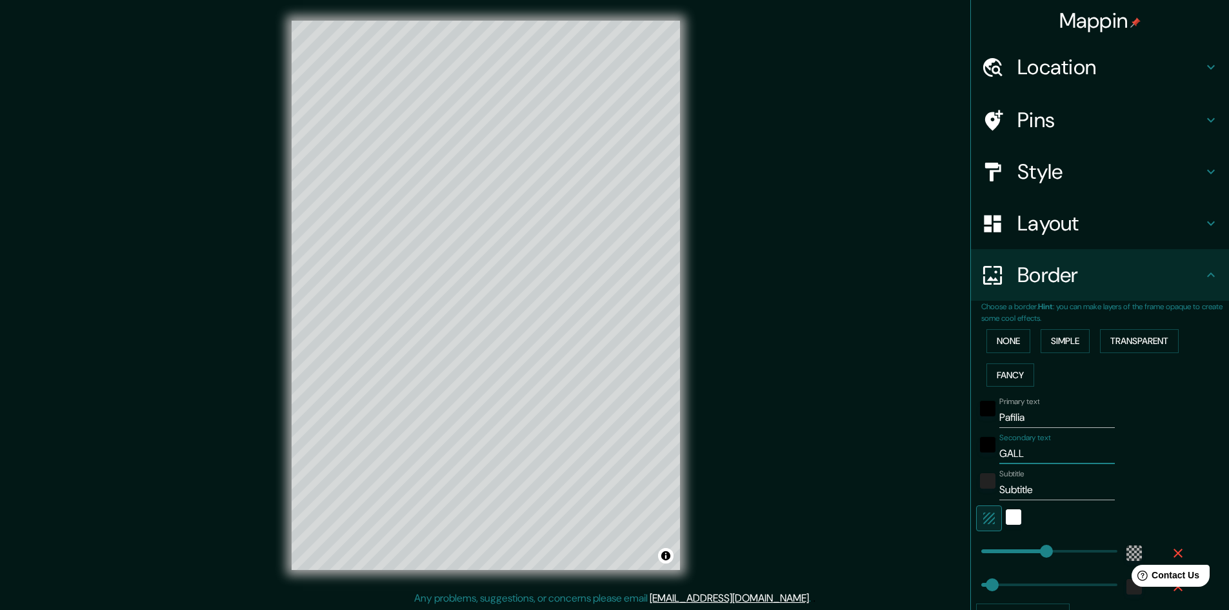
type input "GALLE"
type input "289"
type input "48"
type input "GALLER"
type input "289"
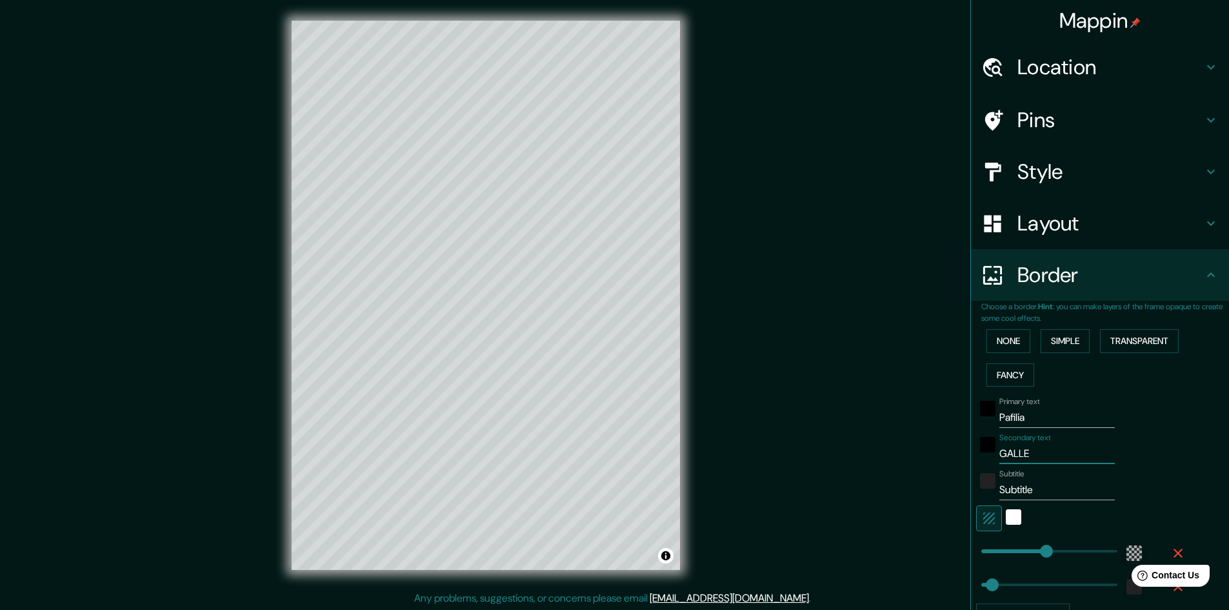
type input "48"
type input "GALLERY"
type input "289"
type input "48"
type input "GALLERY"
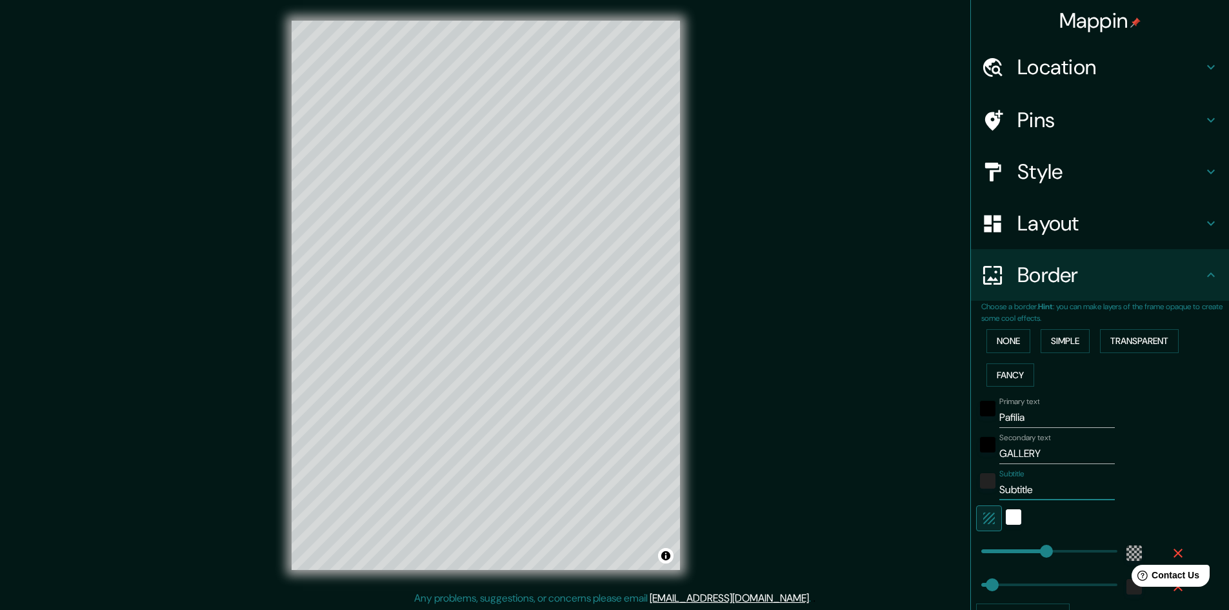
click at [1023, 490] on input "Subtitle" at bounding box center [1056, 489] width 115 height 21
type input "289"
type input "48"
click at [1006, 515] on div "white" at bounding box center [1013, 516] width 15 height 15
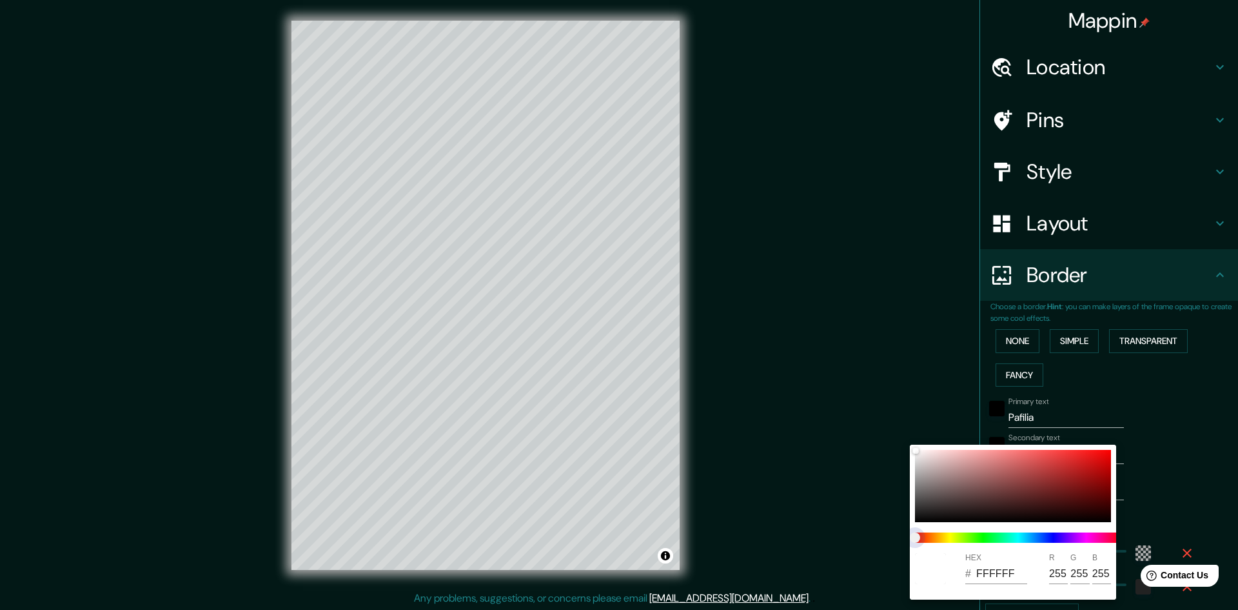
type input "289"
type input "48"
type input "289"
type input "48"
drag, startPoint x: 936, startPoint y: 538, endPoint x: 960, endPoint y: 540, distance: 24.6
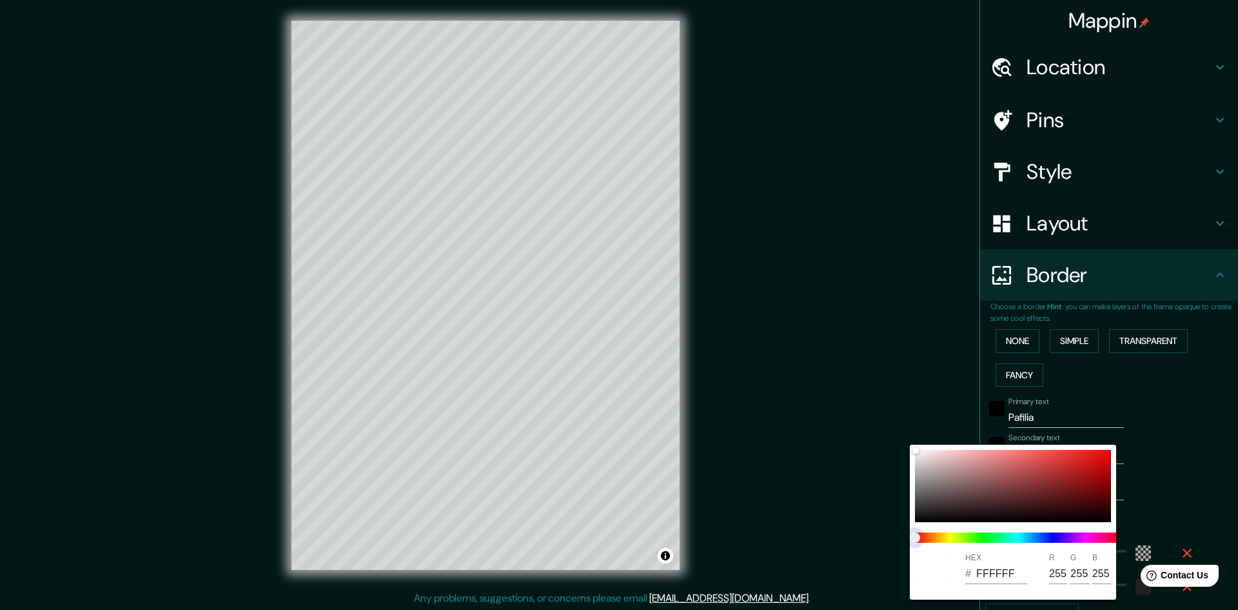
click at [960, 540] on span at bounding box center [1018, 537] width 206 height 10
type input "289"
type input "48"
type input "289"
type input "48"
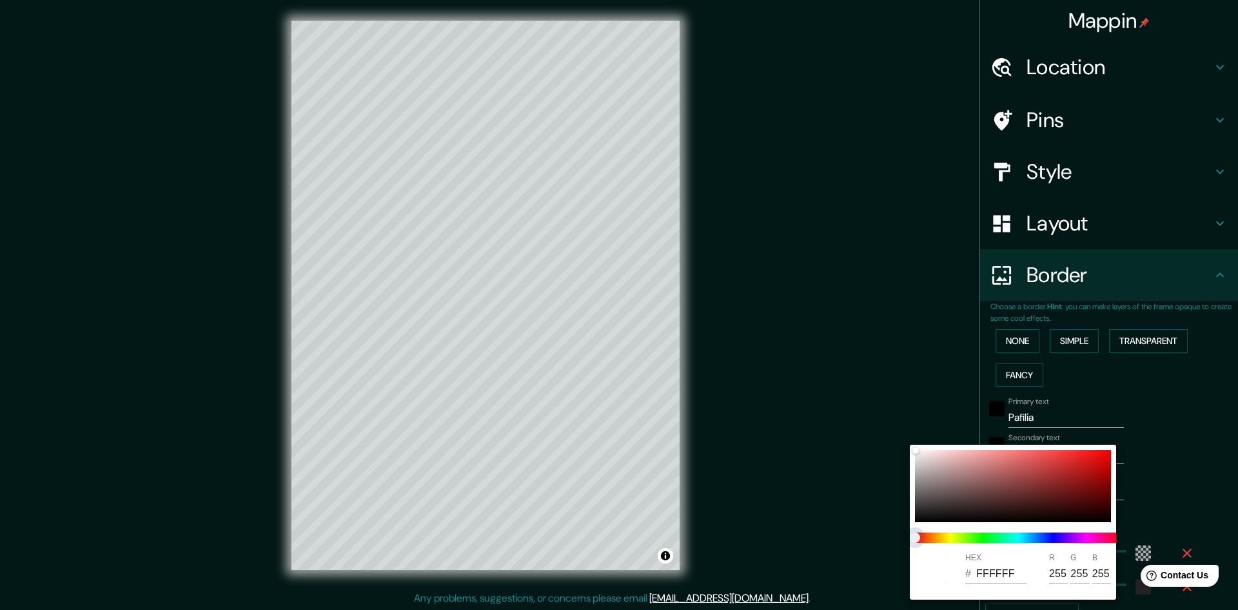
click at [993, 538] on span at bounding box center [1018, 537] width 206 height 10
click at [986, 485] on div at bounding box center [1013, 486] width 196 height 72
type input "289"
type input "48"
type input "815252"
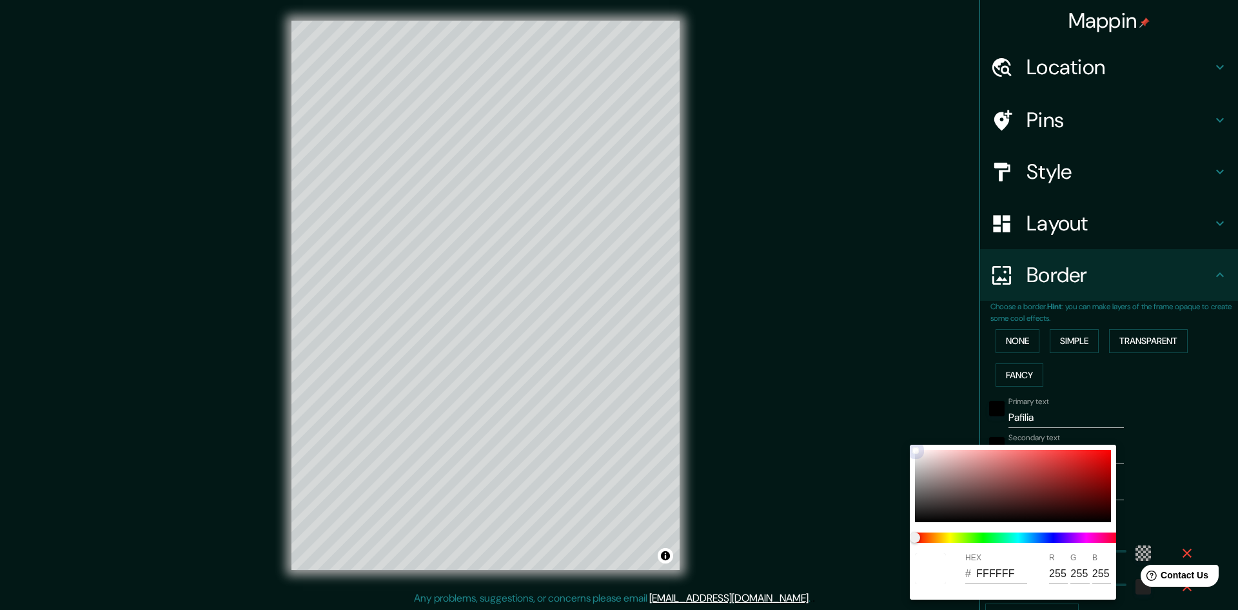
type input "129"
type input "82"
type input "289"
type input "48"
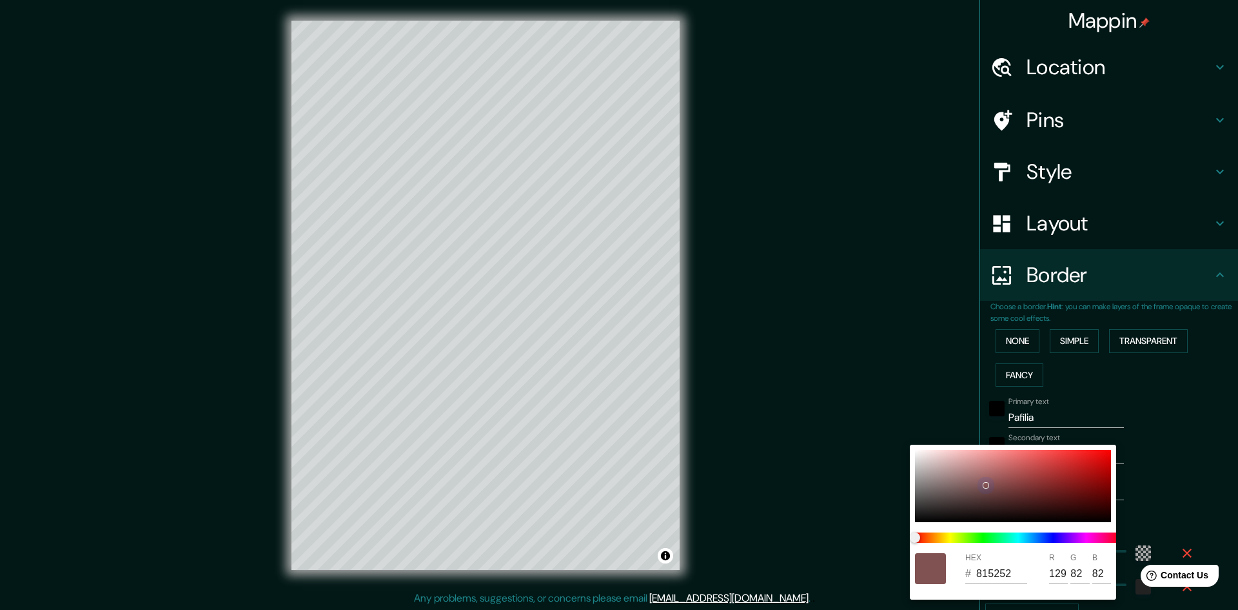
type input "D6CCCC"
type input "214"
type input "204"
drag, startPoint x: 930, startPoint y: 462, endPoint x: 892, endPoint y: 432, distance: 49.1
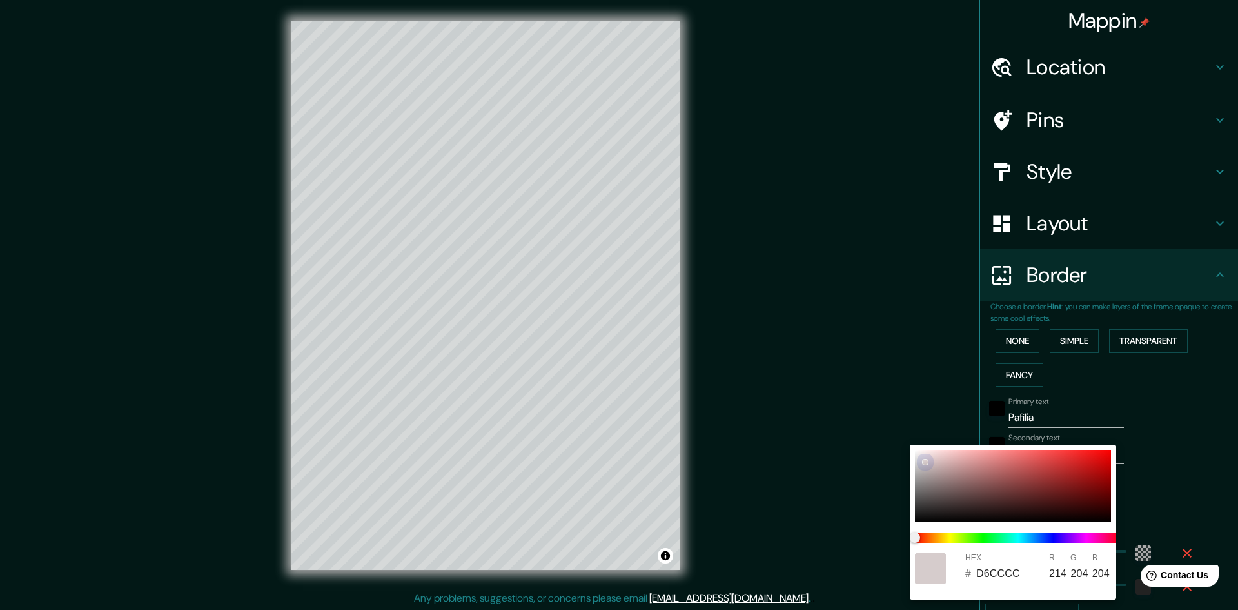
click at [892, 432] on div "HEX # D6CCCC R 214 G 204 B 204" at bounding box center [619, 305] width 1238 height 610
type input "289"
type input "48"
type input "EAE4E4"
type input "234"
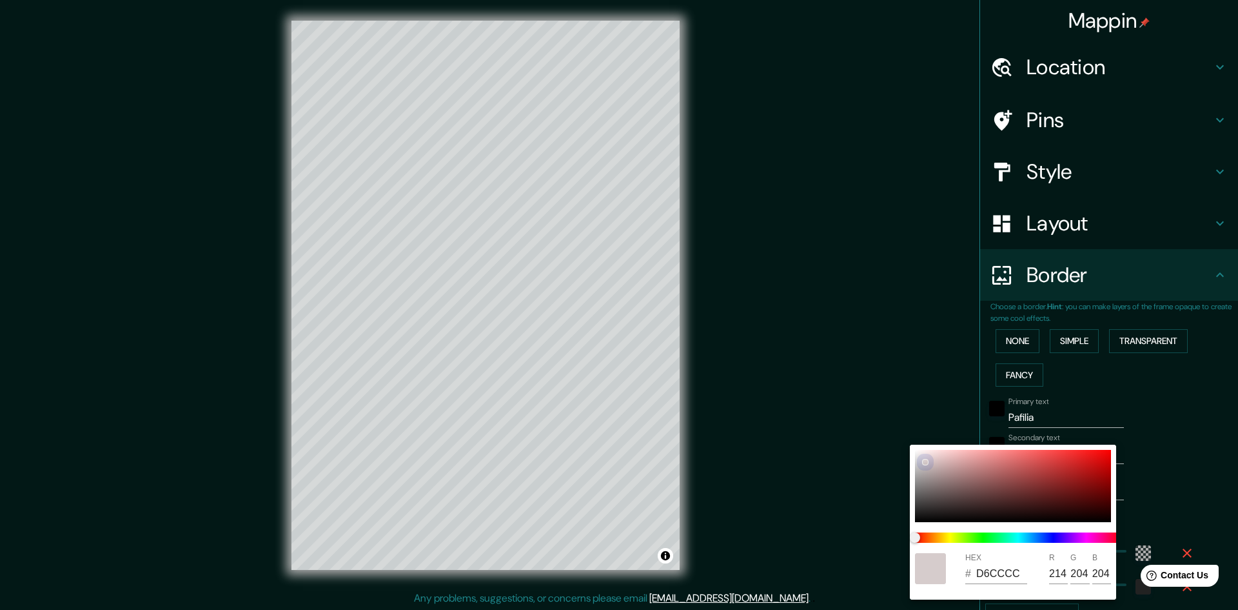
type input "228"
drag, startPoint x: 923, startPoint y: 457, endPoint x: 910, endPoint y: 441, distance: 20.2
click at [910, 441] on div "HEX # EAE4E4 R 234 G 228 B 228" at bounding box center [619, 305] width 1238 height 610
click at [917, 519] on div at bounding box center [1013, 486] width 196 height 72
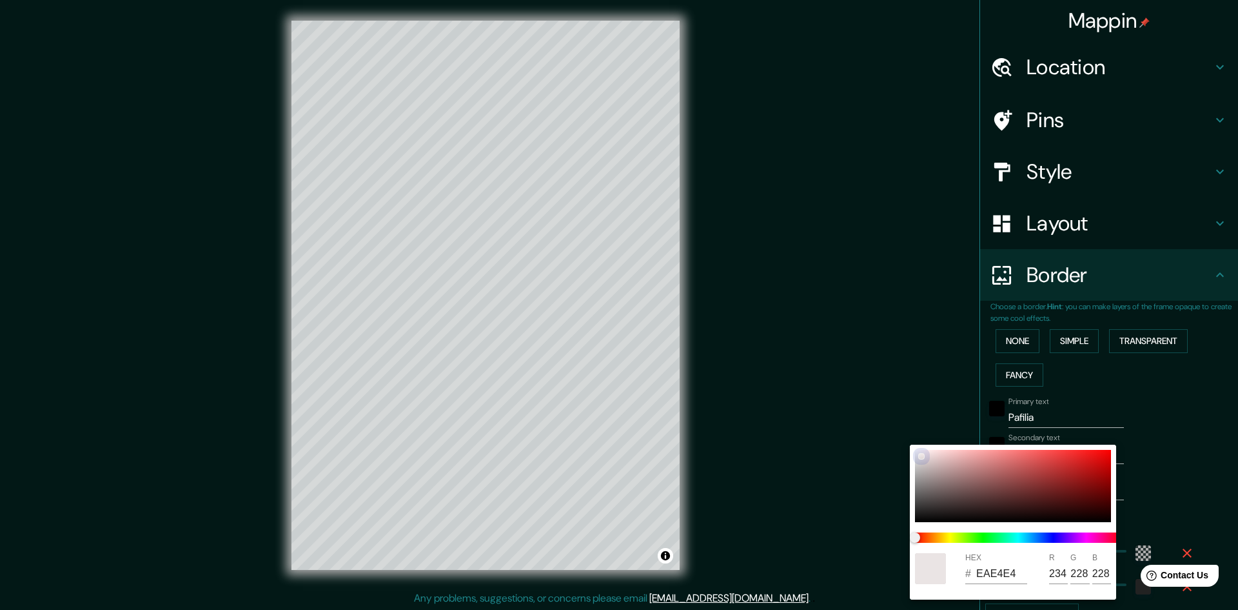
type input "289"
type input "48"
type input "090909"
type input "9"
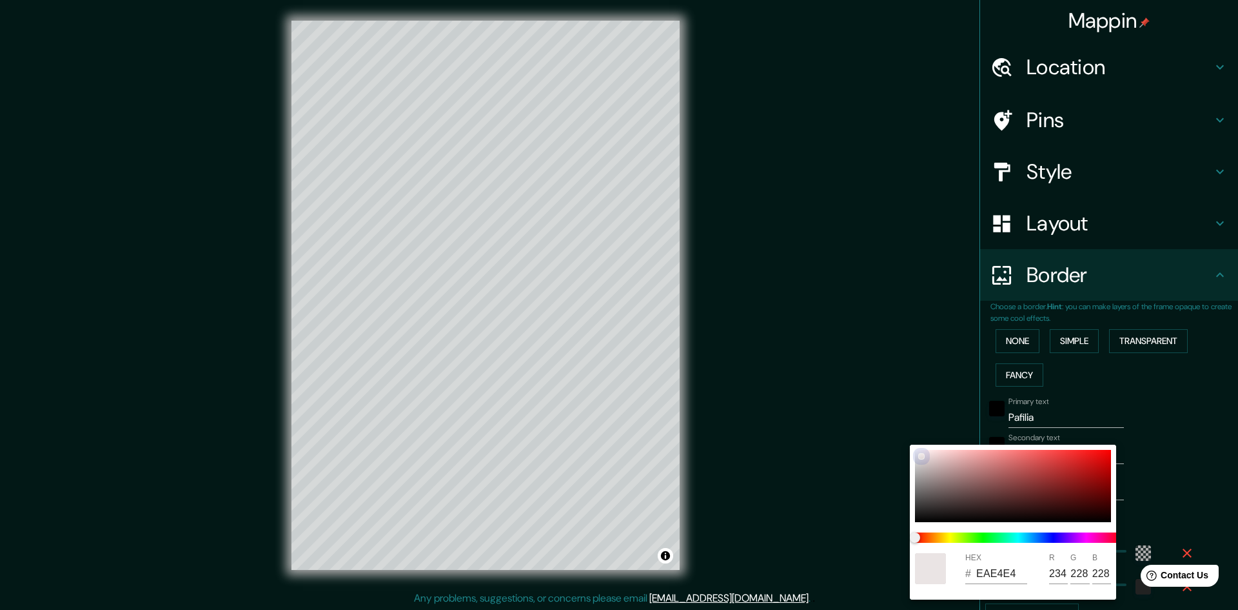
type input "9"
type input "289"
type input "48"
type input "D8D7D7"
type input "216"
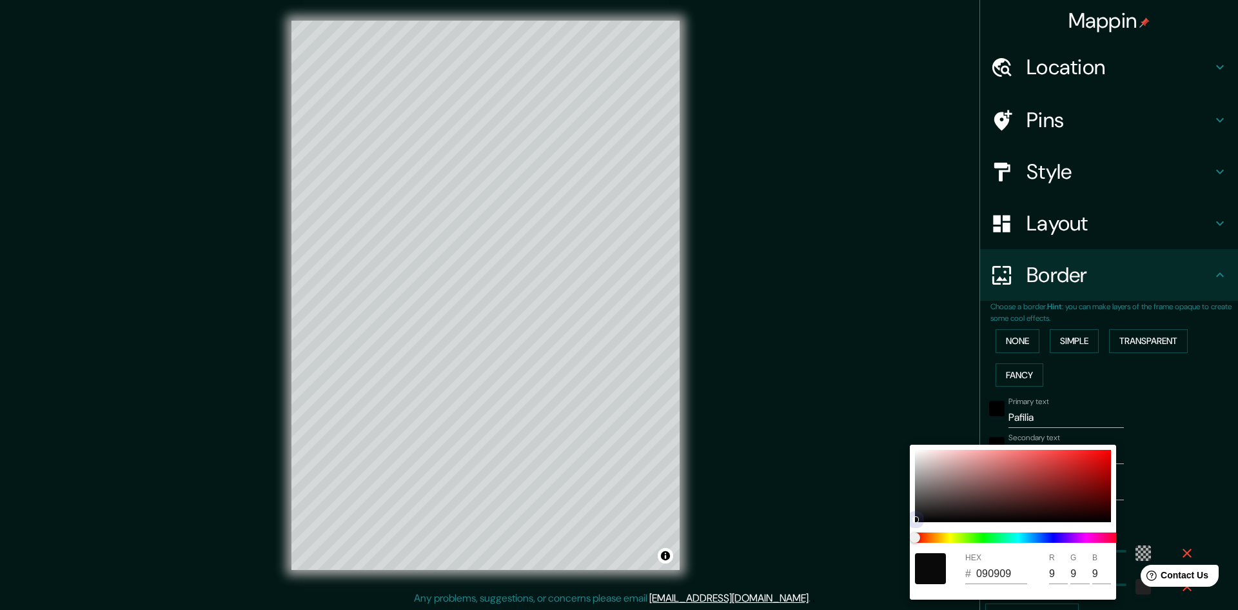
type input "215"
type input "289"
type input "48"
type input "DDDBDB"
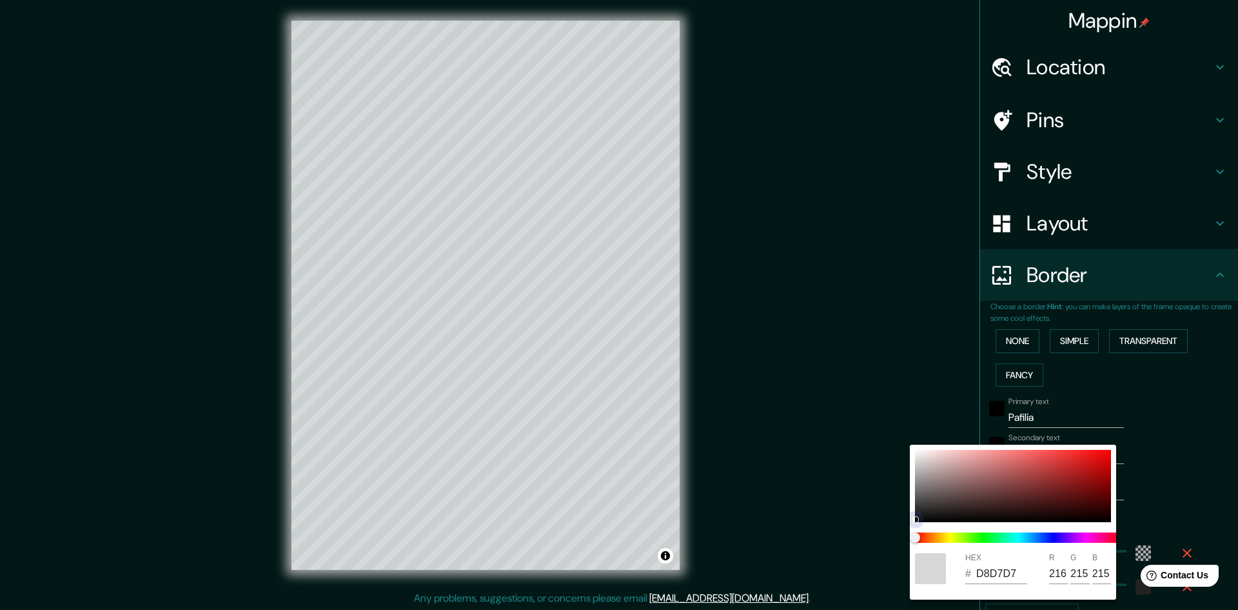
type input "221"
type input "219"
drag, startPoint x: 917, startPoint y: 461, endPoint x: 907, endPoint y: 429, distance: 33.9
click at [907, 429] on div "HEX # DDDBDB R 221 G 219 B 219" at bounding box center [619, 305] width 1238 height 610
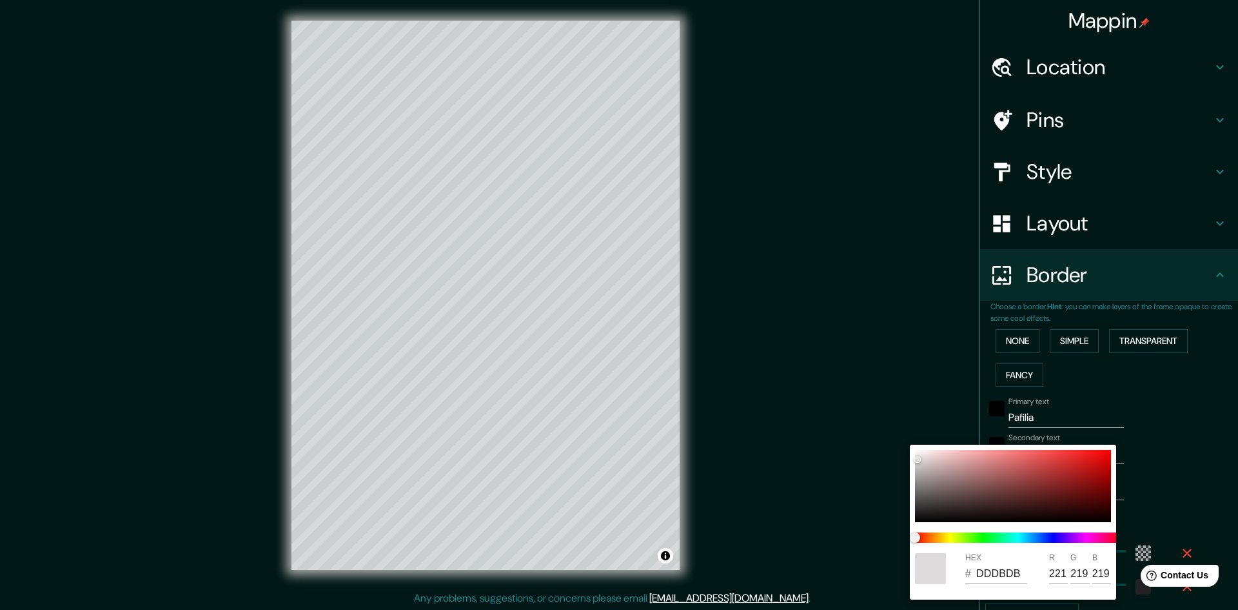
click at [1125, 431] on div at bounding box center [619, 305] width 1238 height 610
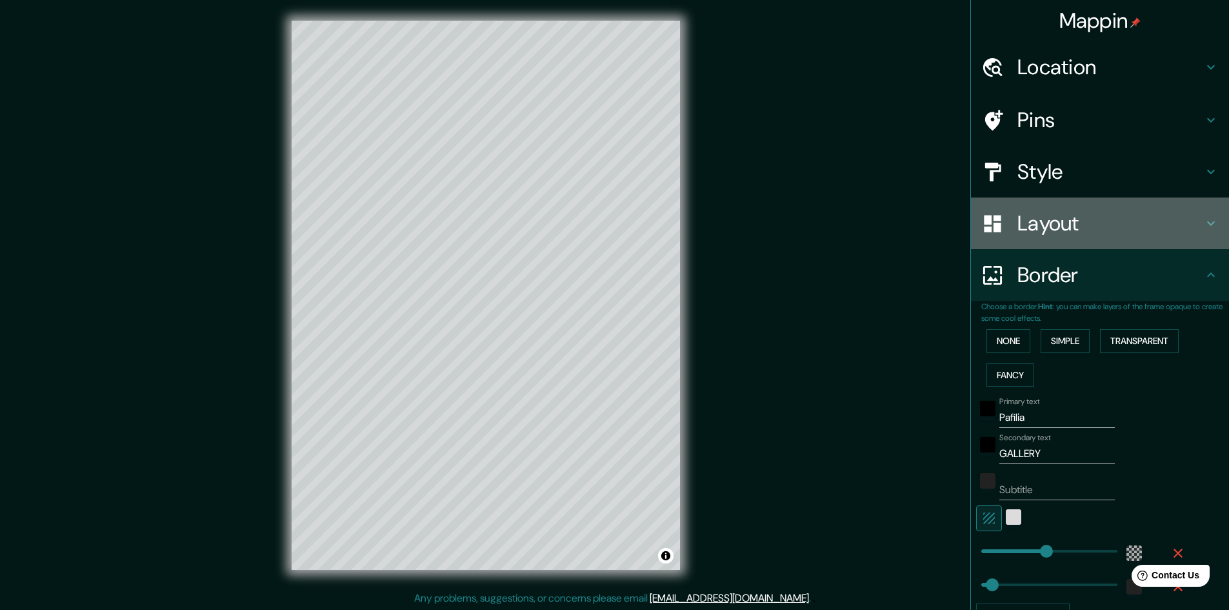
click at [1068, 228] on h4 "Layout" at bounding box center [1110, 223] width 186 height 26
type input "289"
type input "48"
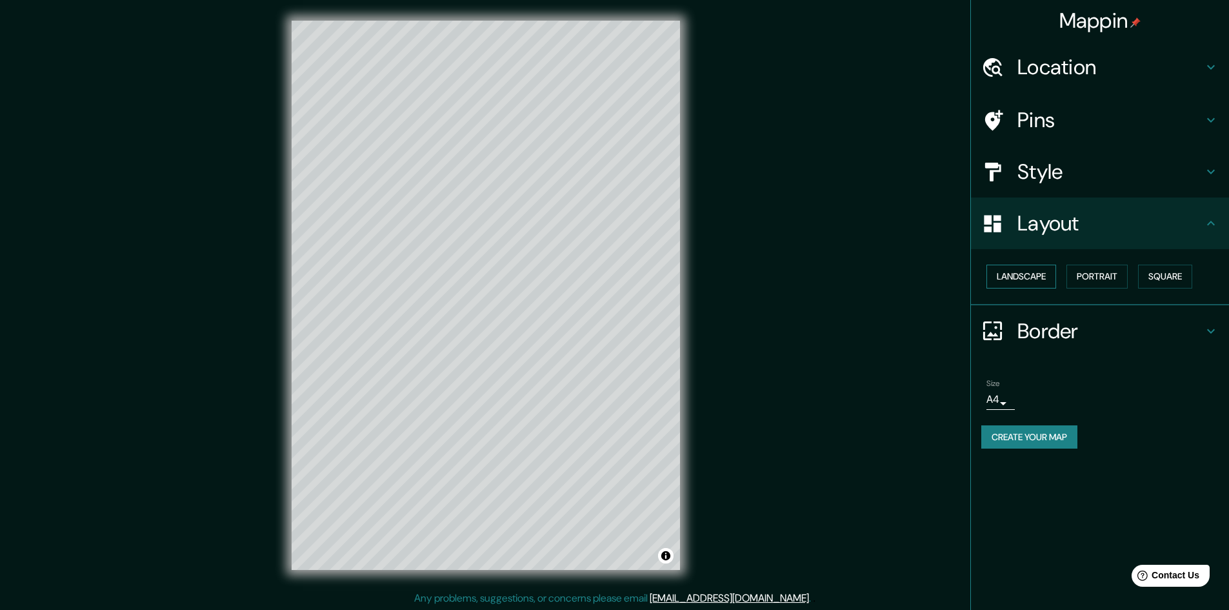
click at [1037, 277] on button "Landscape" at bounding box center [1021, 276] width 70 height 24
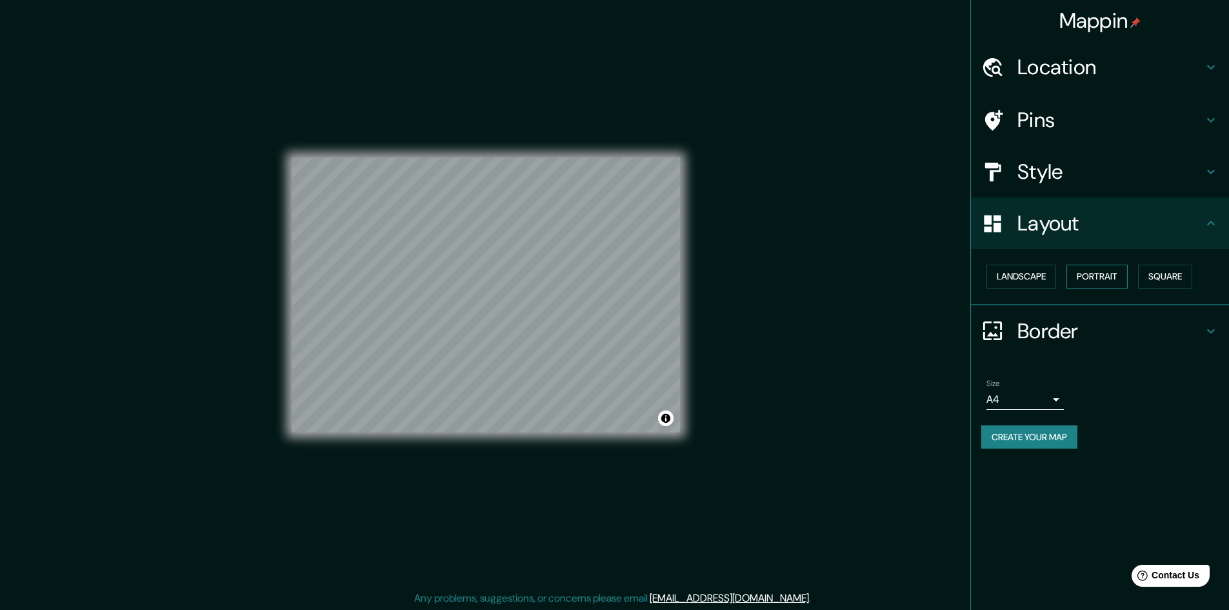
click at [1076, 274] on button "Portrait" at bounding box center [1096, 276] width 61 height 24
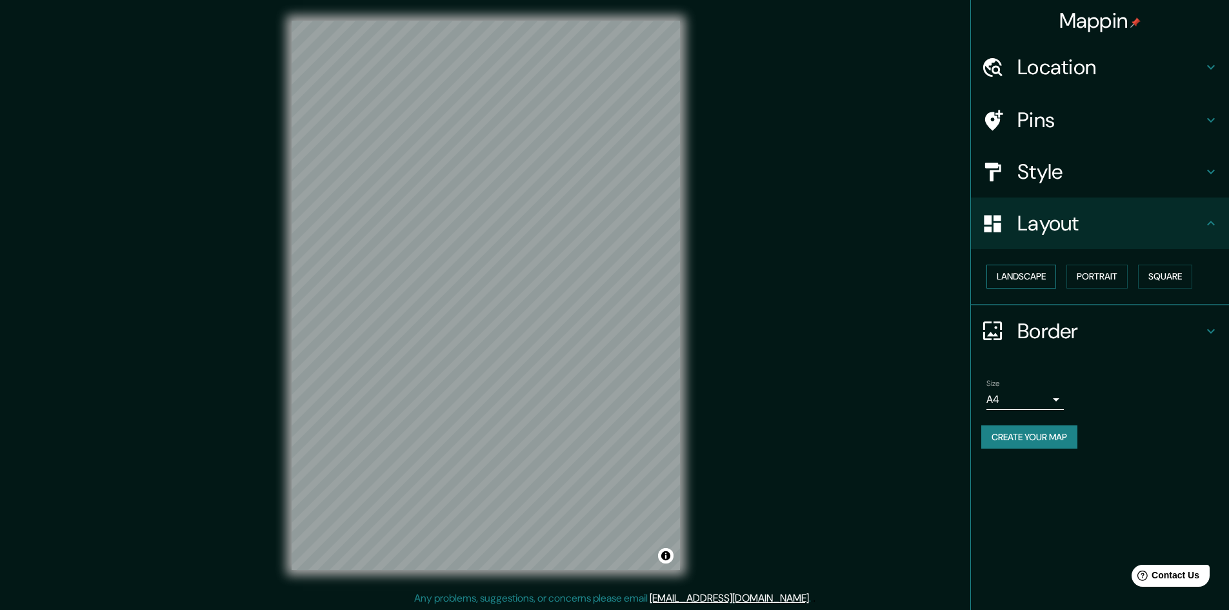
click at [1023, 279] on button "Landscape" at bounding box center [1021, 276] width 70 height 24
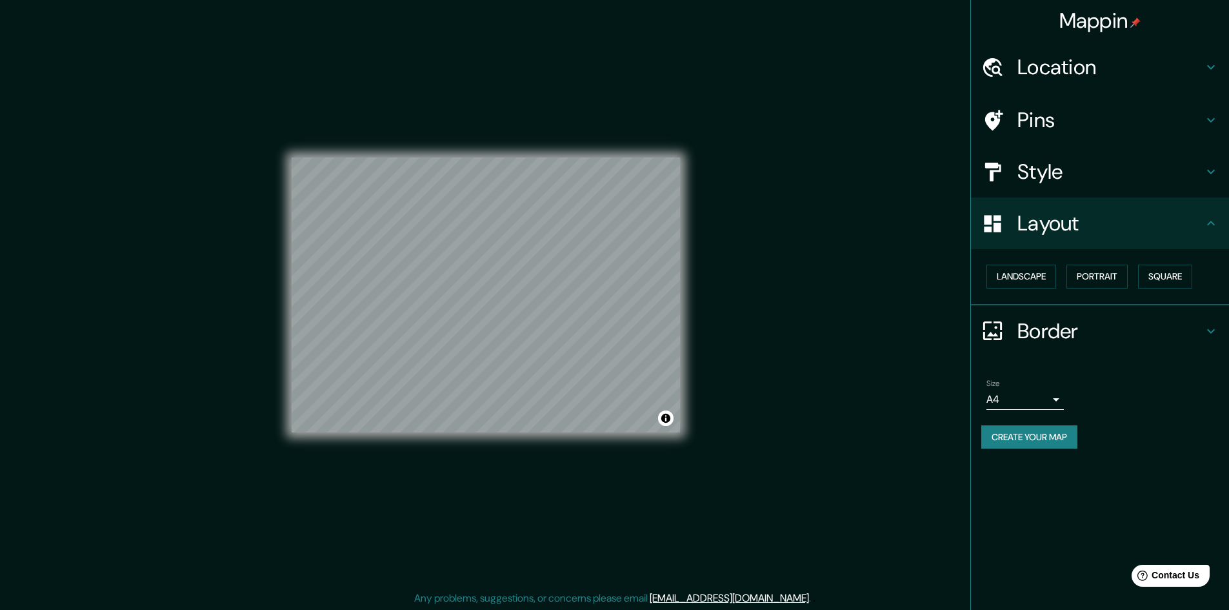
click at [1046, 337] on h4 "Border" at bounding box center [1110, 331] width 186 height 26
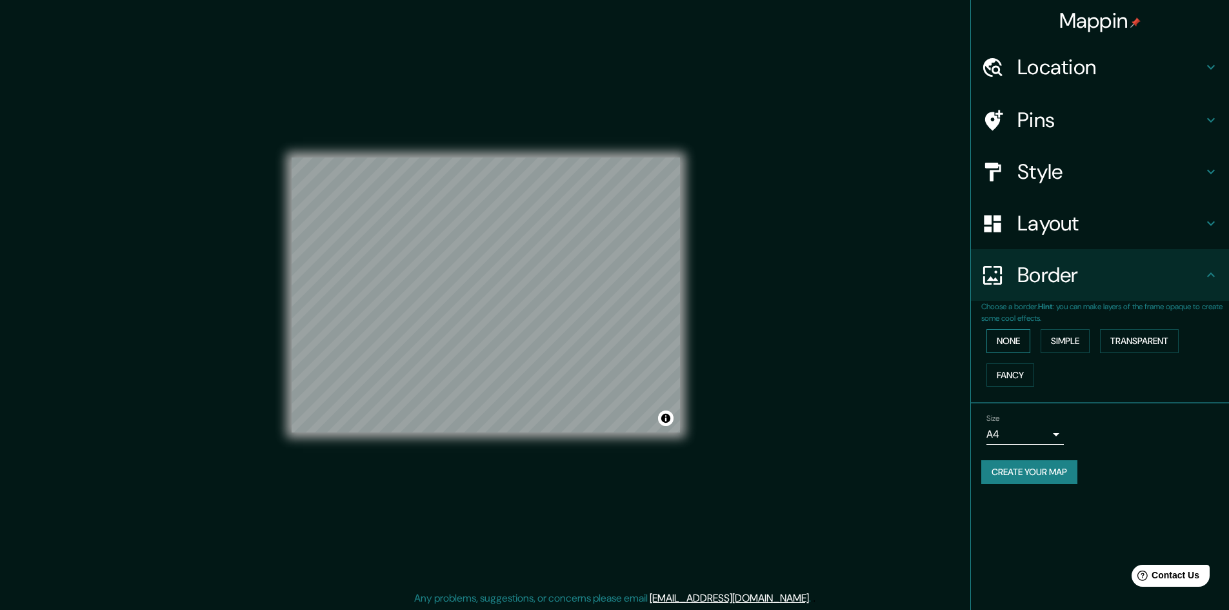
click at [1017, 344] on button "None" at bounding box center [1008, 341] width 44 height 24
click at [1076, 337] on button "Simple" at bounding box center [1064, 341] width 49 height 24
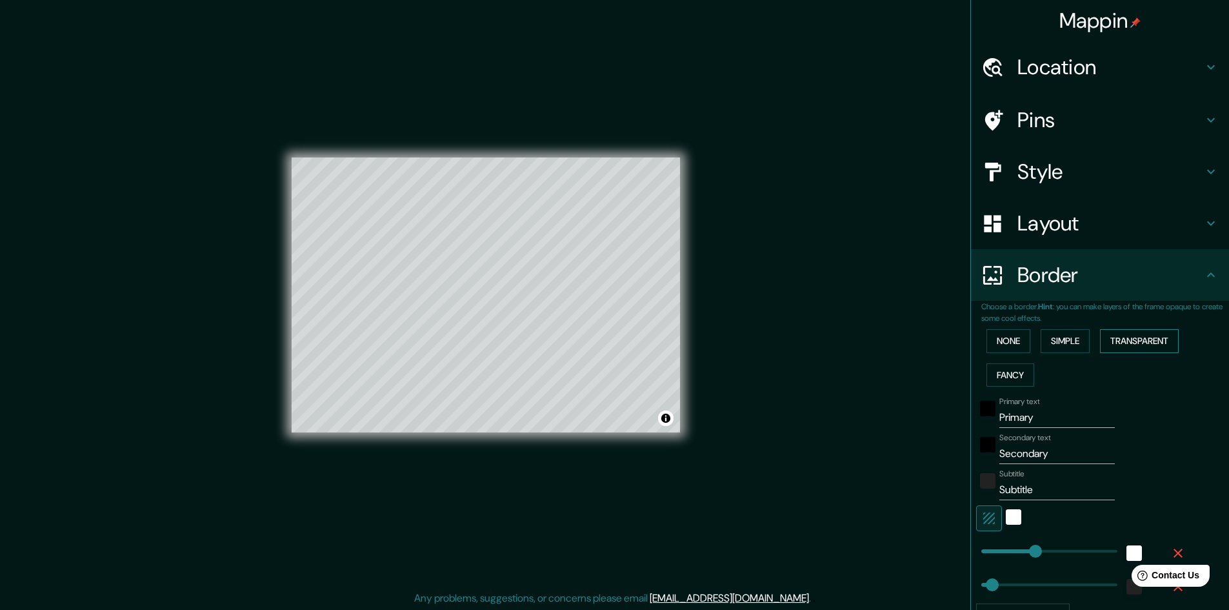
click at [1124, 339] on button "Transparent" at bounding box center [1139, 341] width 79 height 24
click at [998, 377] on button "Fancy" at bounding box center [1010, 375] width 48 height 24
click at [1108, 348] on button "Transparent" at bounding box center [1139, 341] width 79 height 24
click at [1039, 417] on input "Primary" at bounding box center [1056, 417] width 115 height 21
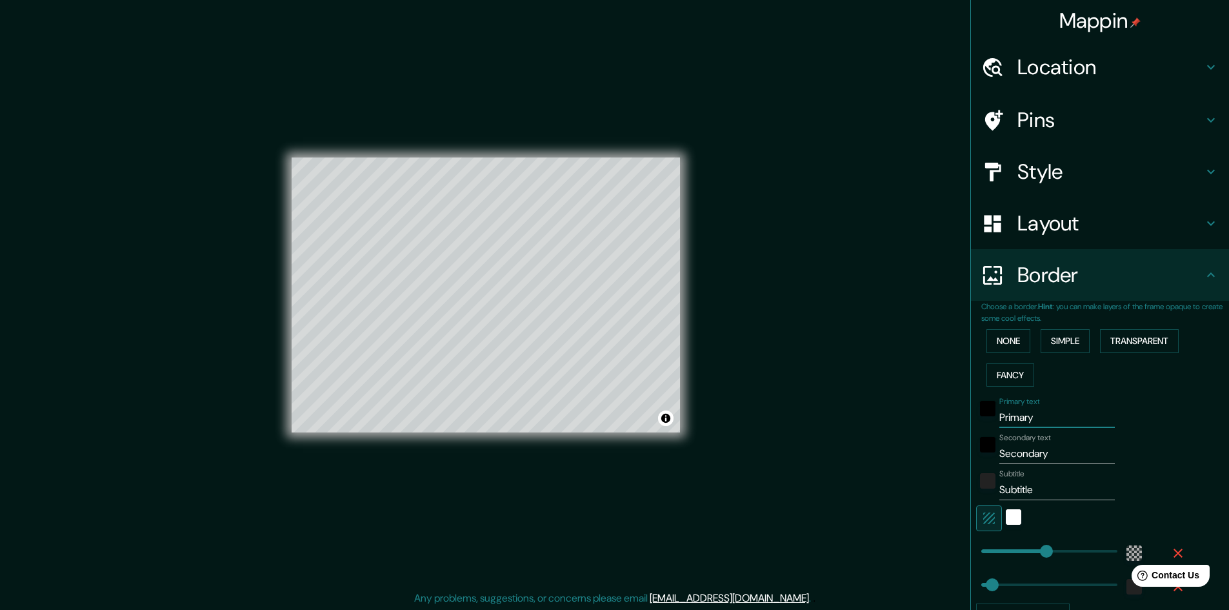
type input "P"
type input "289"
type input "48"
type input "PA"
type input "289"
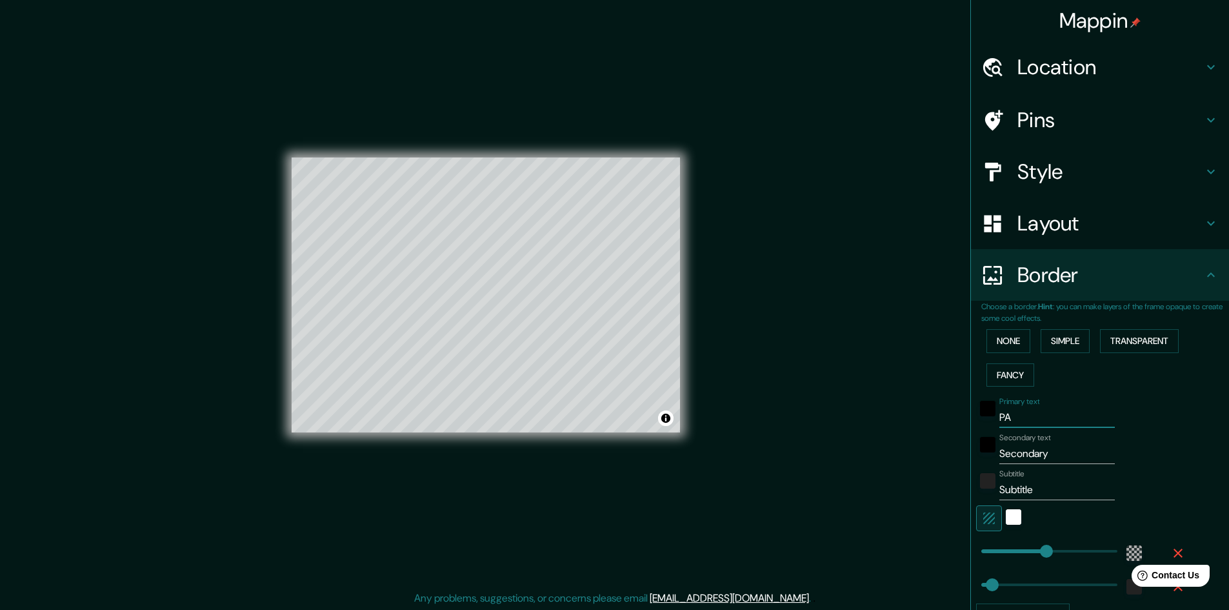
type input "48"
type input "PAF"
type input "289"
type input "48"
type input "PAFI"
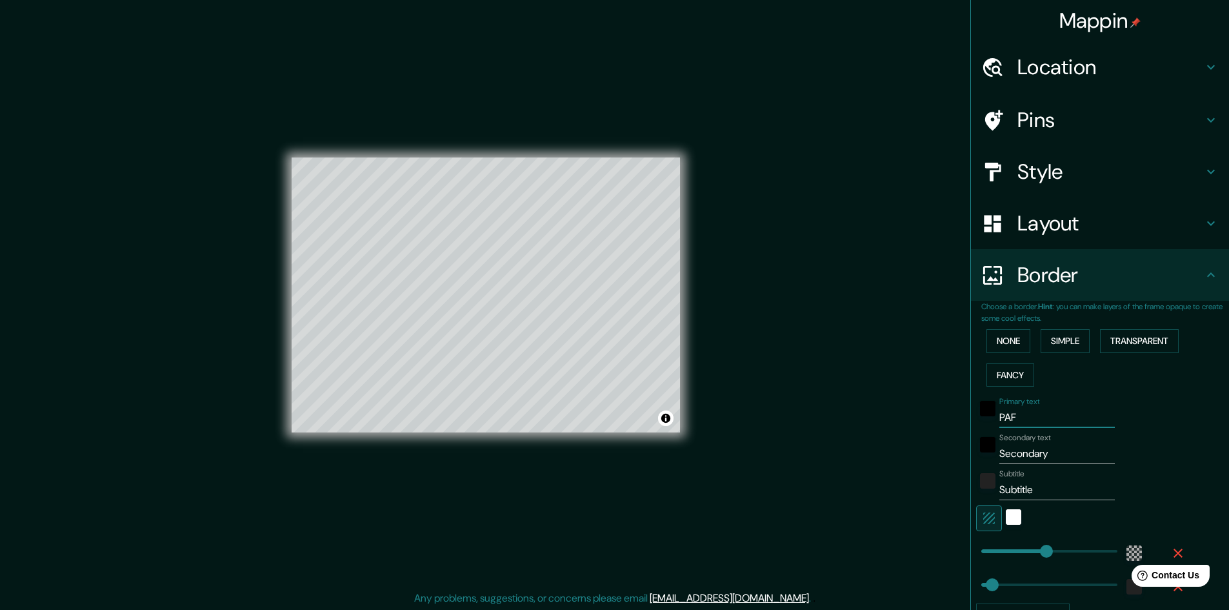
type input "289"
type input "48"
type input "PAFIL"
type input "289"
type input "48"
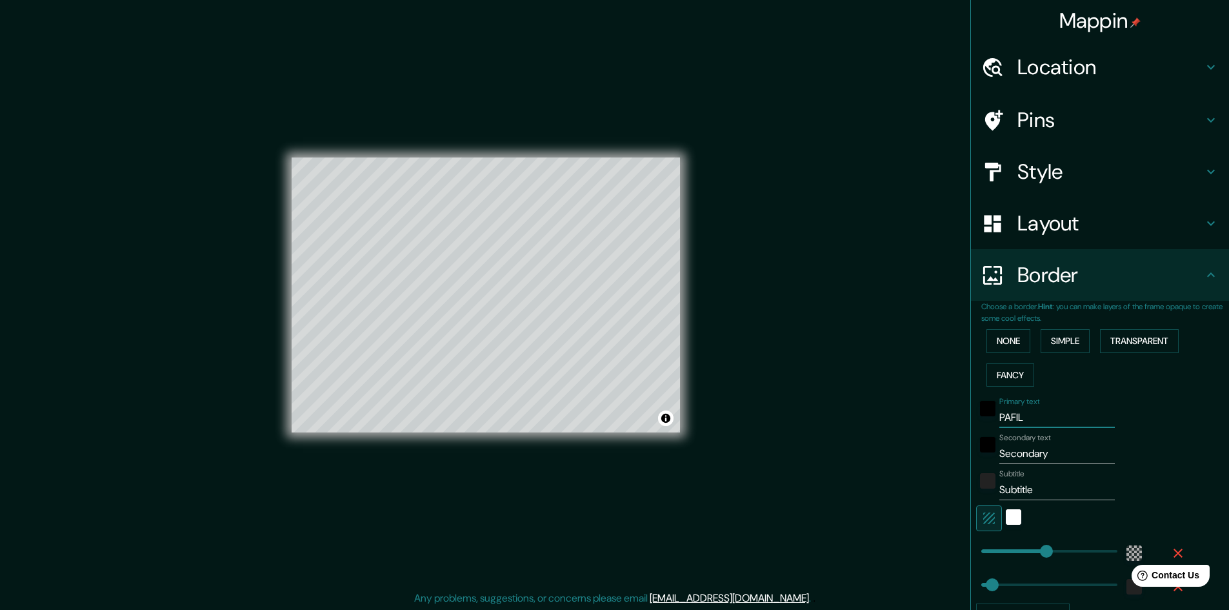
type input "PAFILI"
type input "289"
type input "48"
type input "PAFILIA"
type input "289"
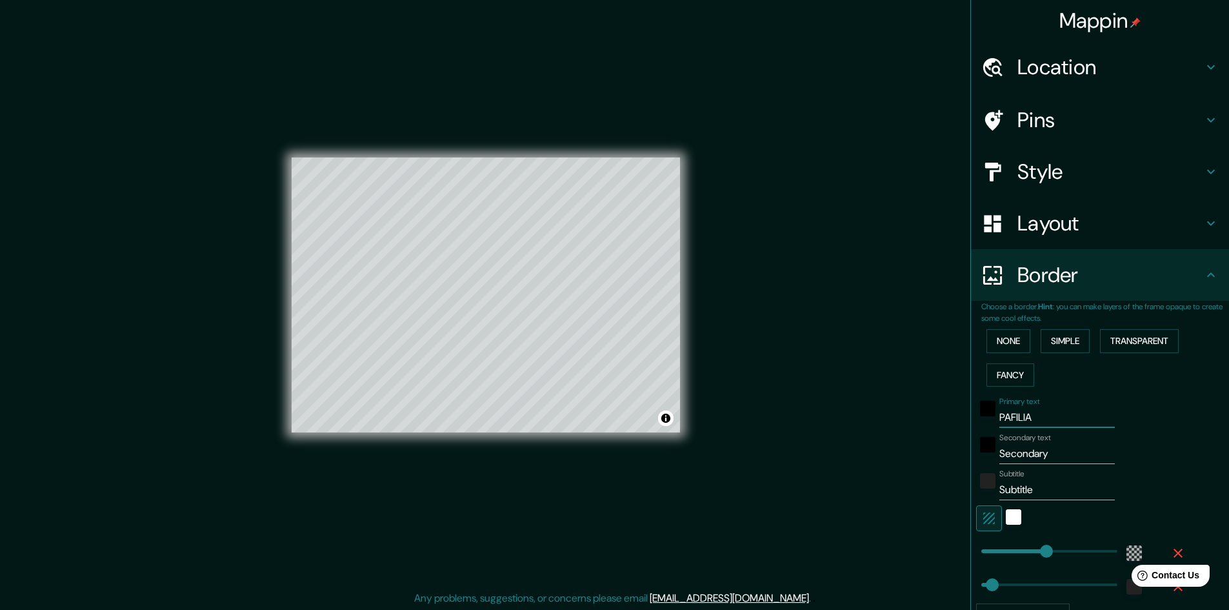
type input "48"
type input "PAFILIA"
click at [1042, 455] on input "Secondary" at bounding box center [1056, 453] width 115 height 21
type input "G"
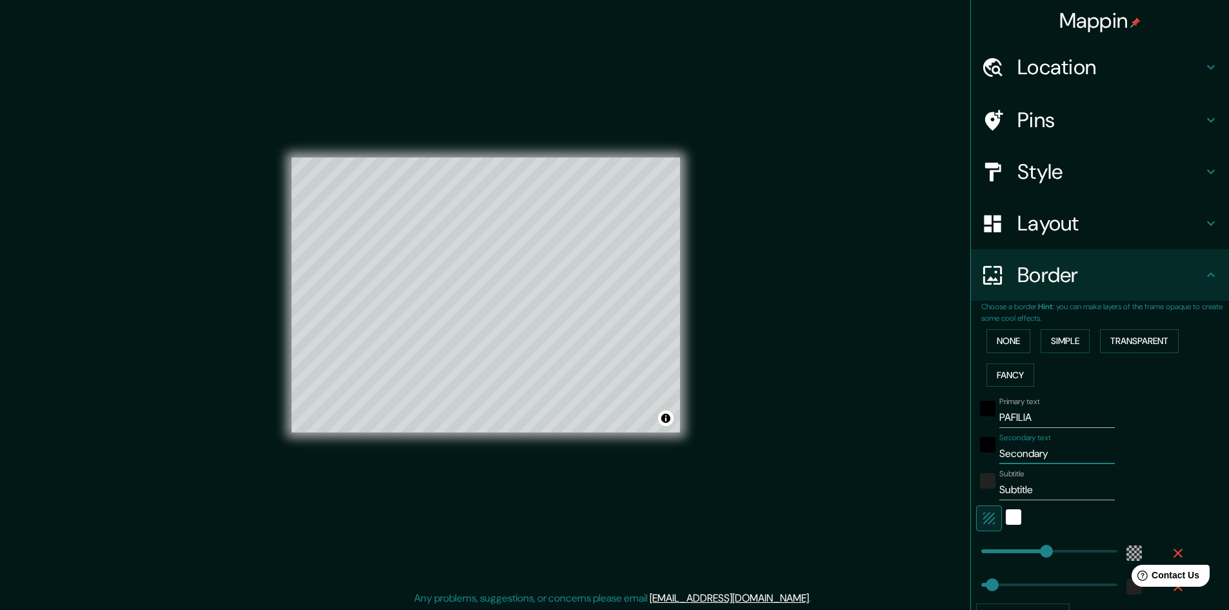
type input "289"
type input "48"
type input "GA"
type input "289"
type input "48"
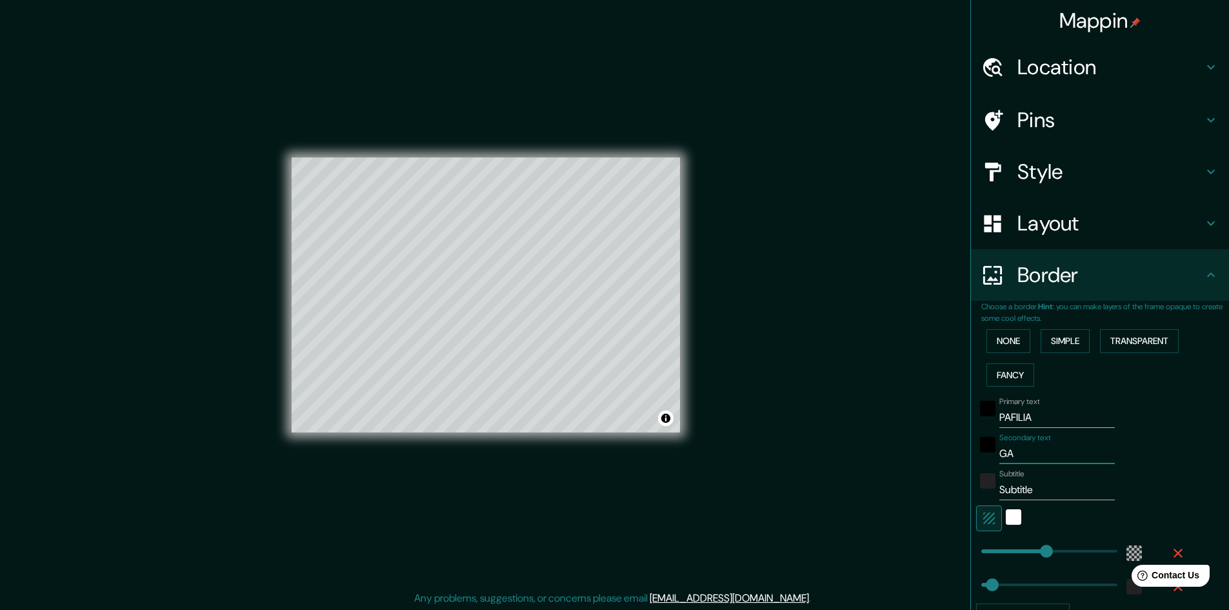
type input "GAL"
type input "289"
type input "48"
type input "GALL"
type input "289"
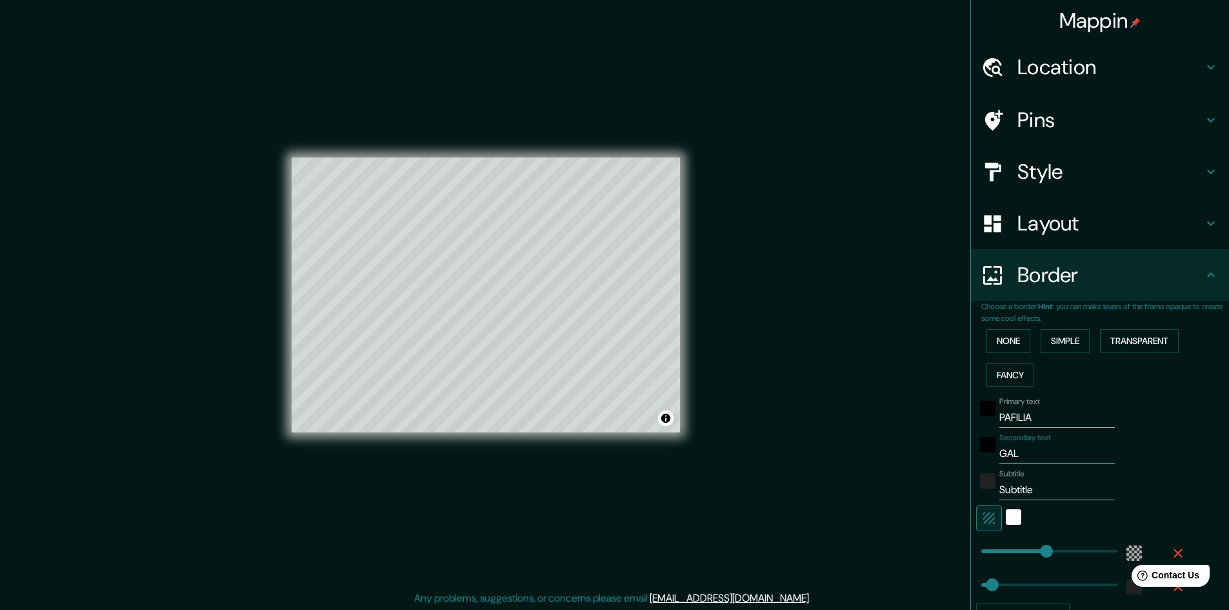
type input "48"
type input "GALLE"
type input "289"
type input "48"
type input "GALLER"
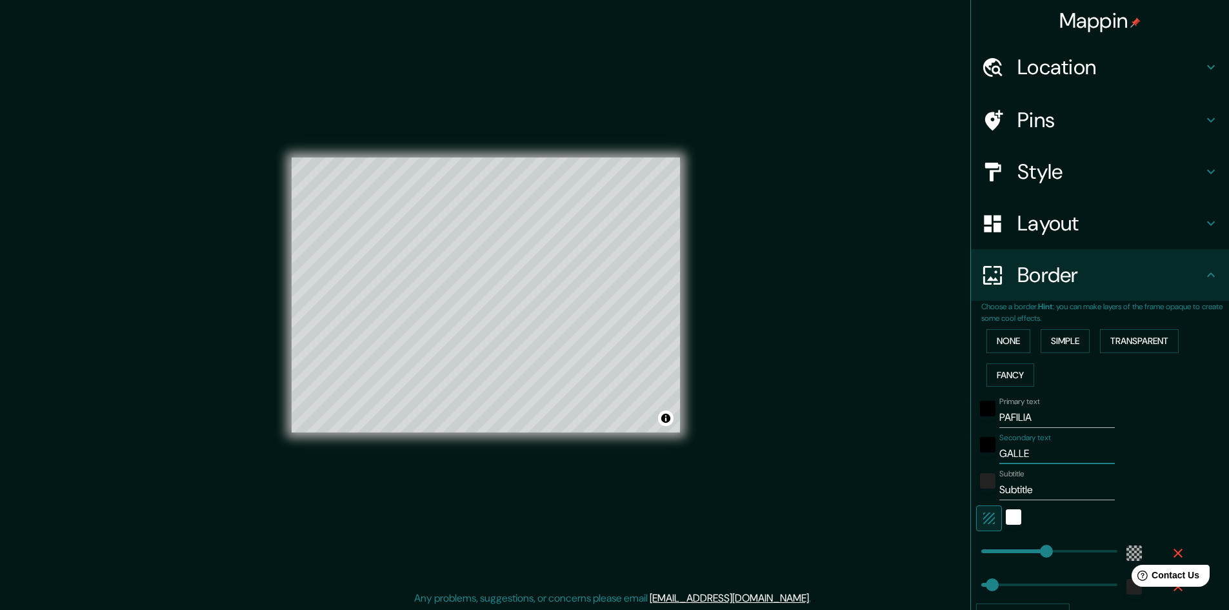
type input "289"
type input "48"
type input "GALLERY"
type input "289"
type input "48"
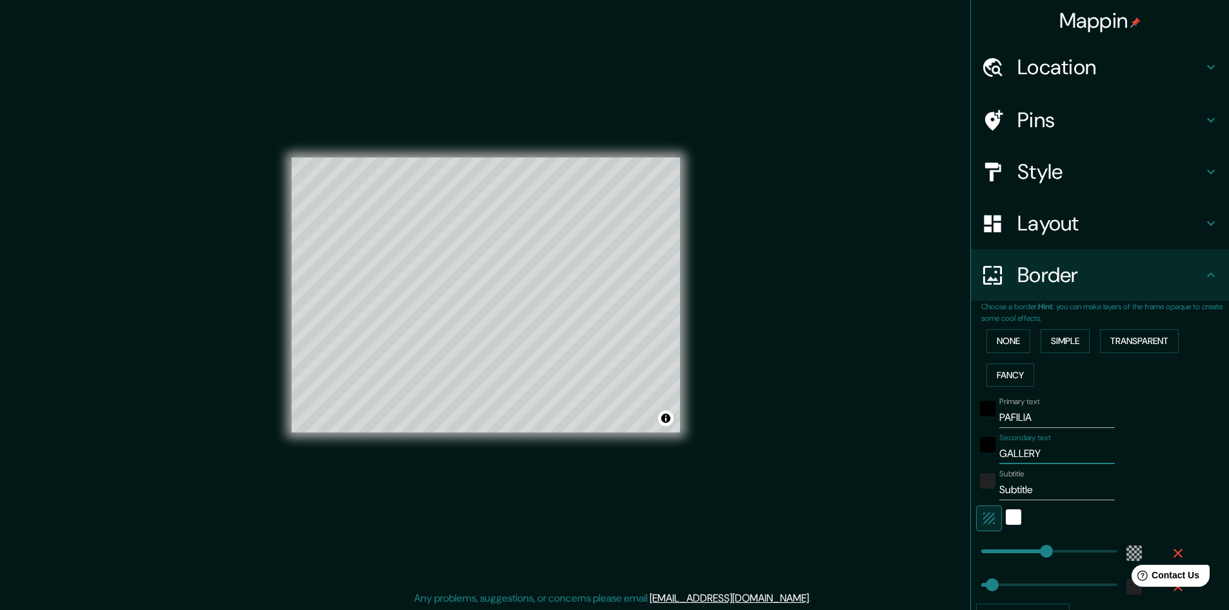
type input "GALLERY"
click at [1046, 214] on h4 "Layout" at bounding box center [1110, 223] width 186 height 26
type input "289"
type input "48"
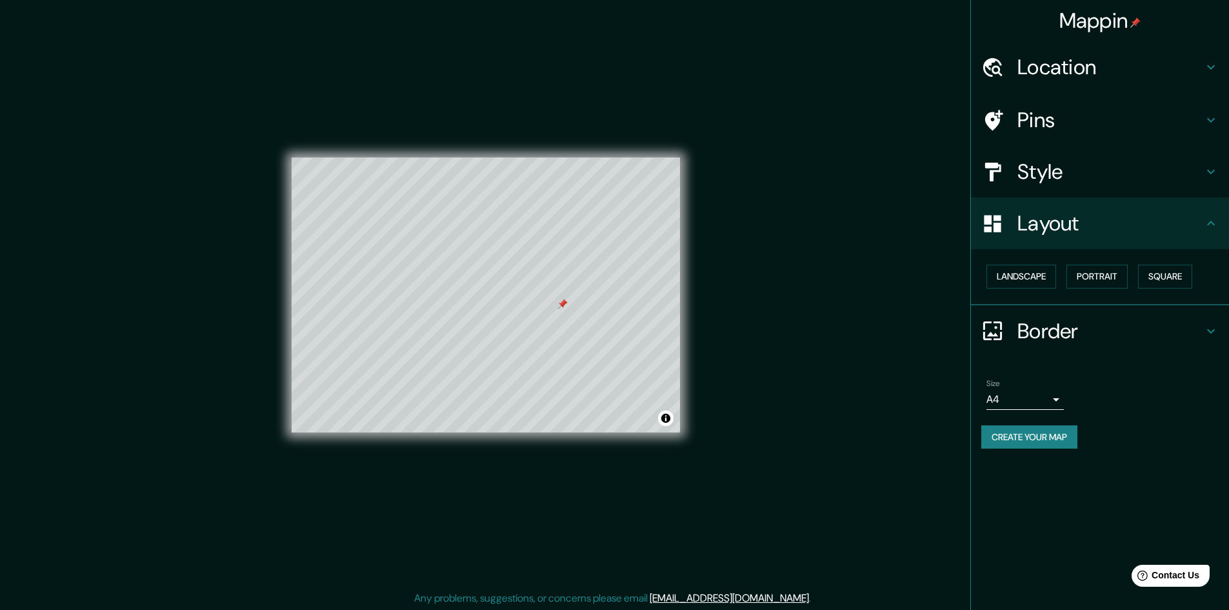
click at [1016, 293] on div "Landscape [GEOGRAPHIC_DATA]" at bounding box center [1100, 277] width 258 height 56
click at [1016, 286] on button "Landscape" at bounding box center [1021, 276] width 70 height 24
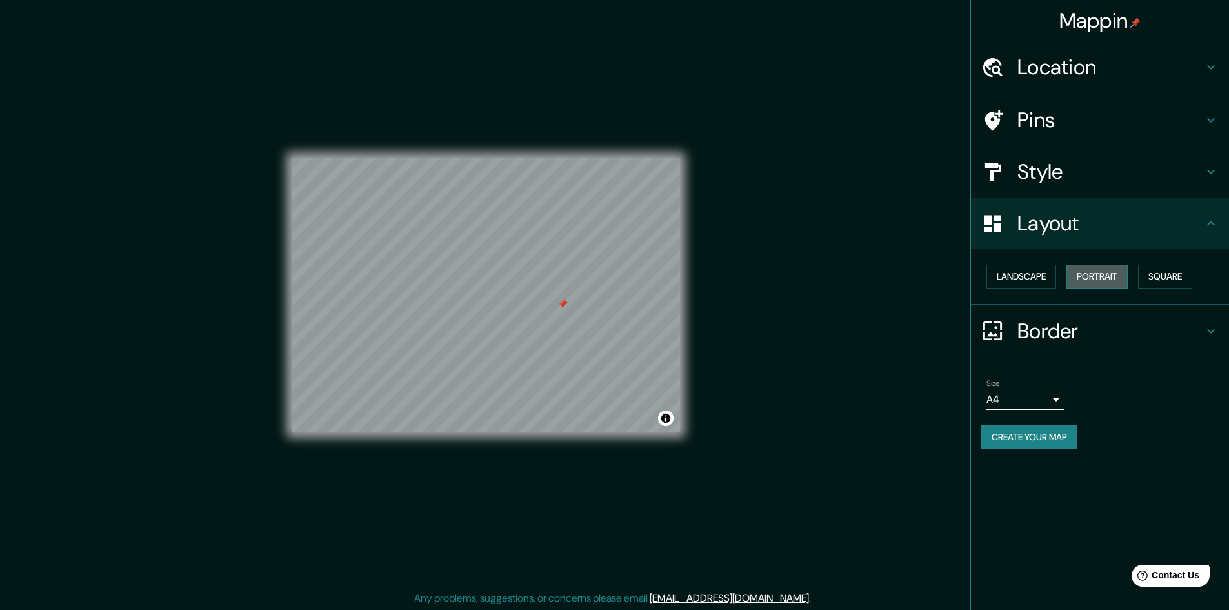
click at [1117, 279] on button "Portrait" at bounding box center [1096, 276] width 61 height 24
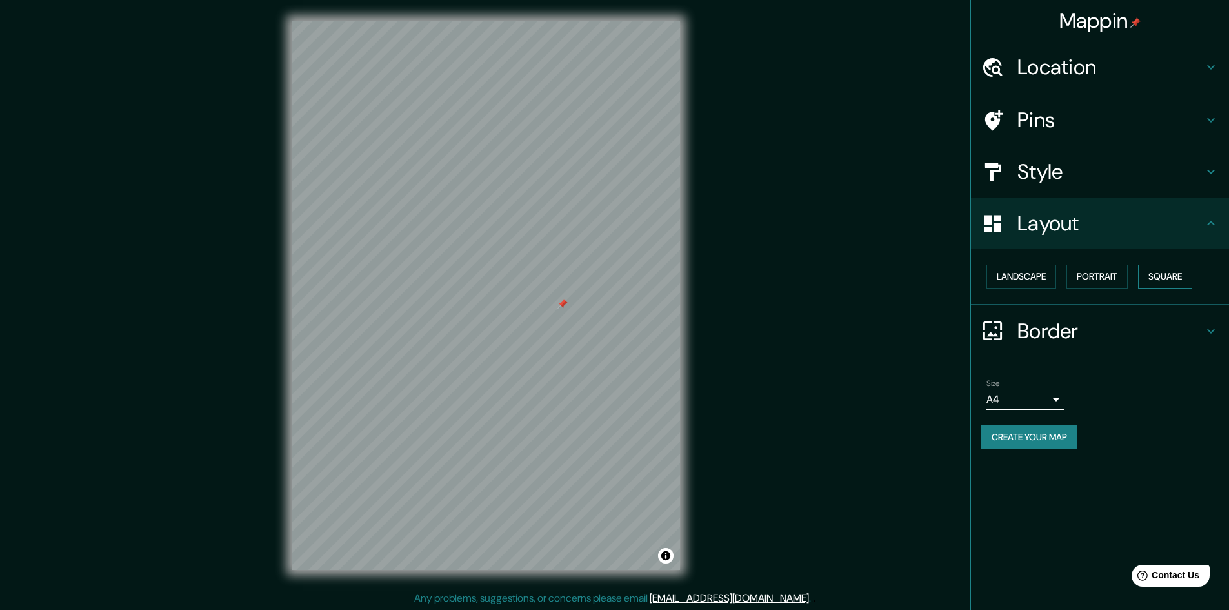
click at [1171, 275] on button "Square" at bounding box center [1165, 276] width 54 height 24
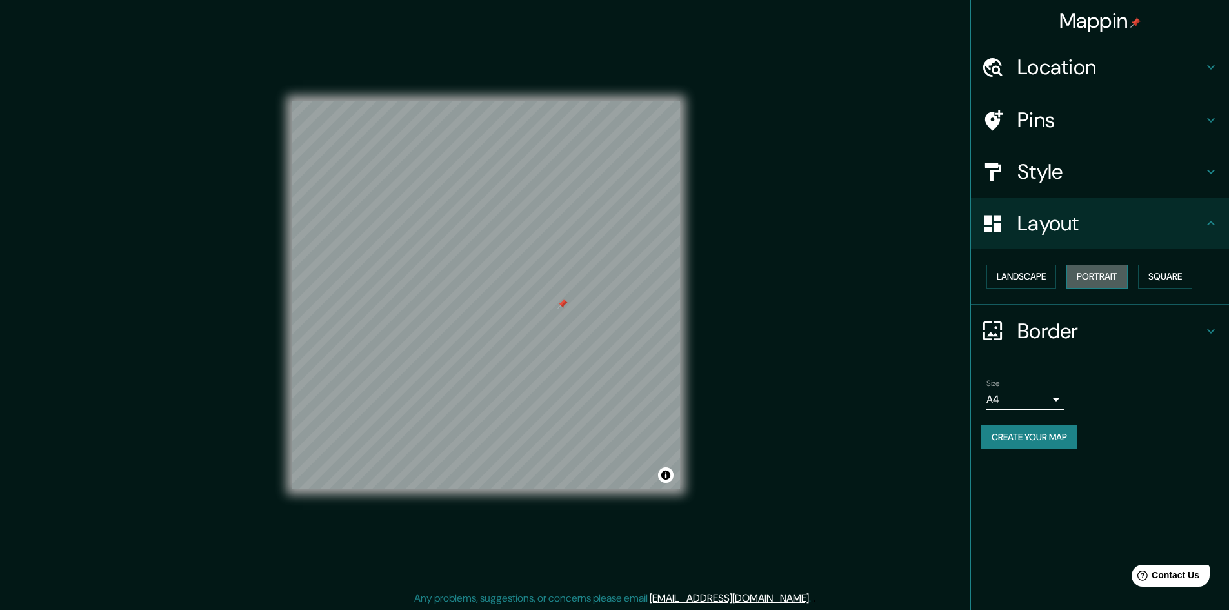
click at [1111, 273] on button "Portrait" at bounding box center [1096, 276] width 61 height 24
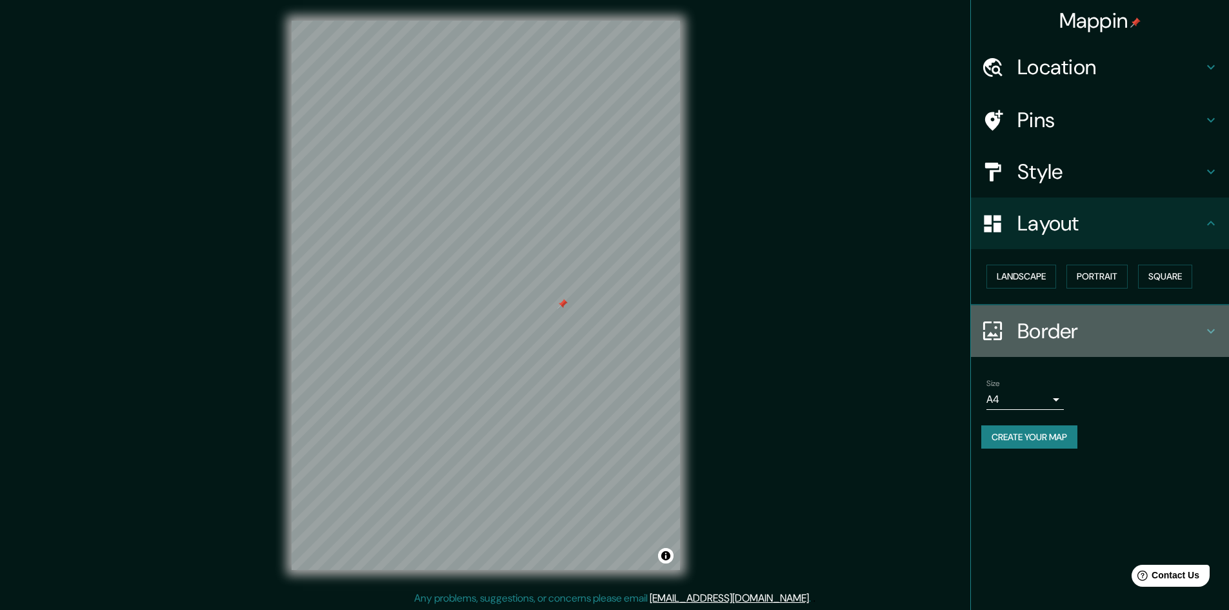
click at [1064, 331] on h4 "Border" at bounding box center [1110, 331] width 186 height 26
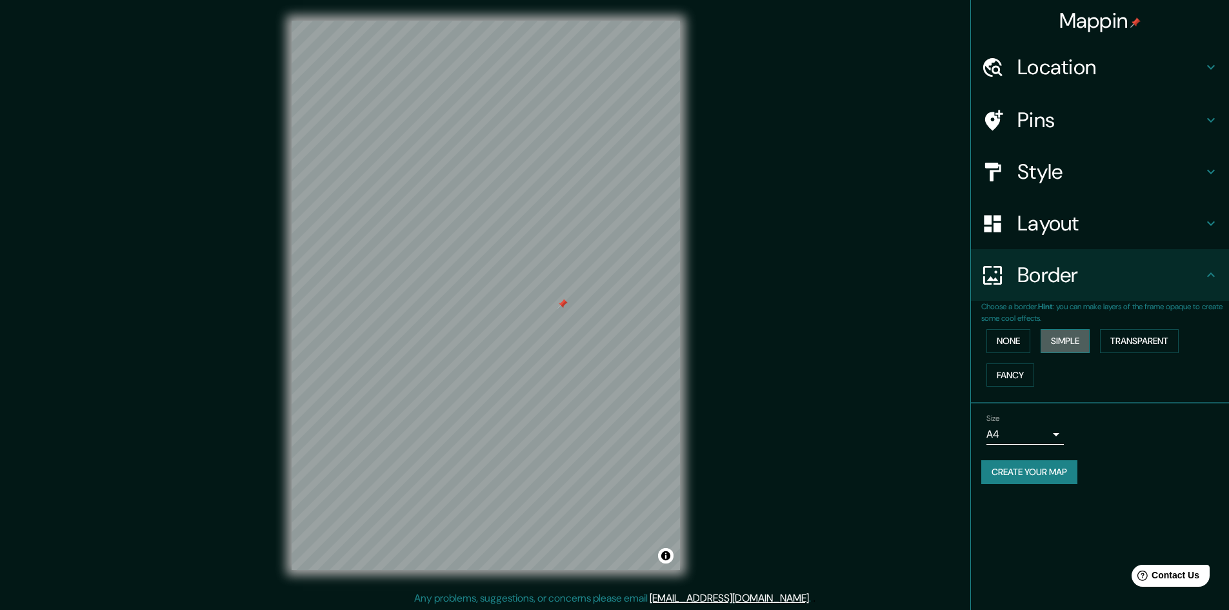
click at [1064, 344] on button "Simple" at bounding box center [1064, 341] width 49 height 24
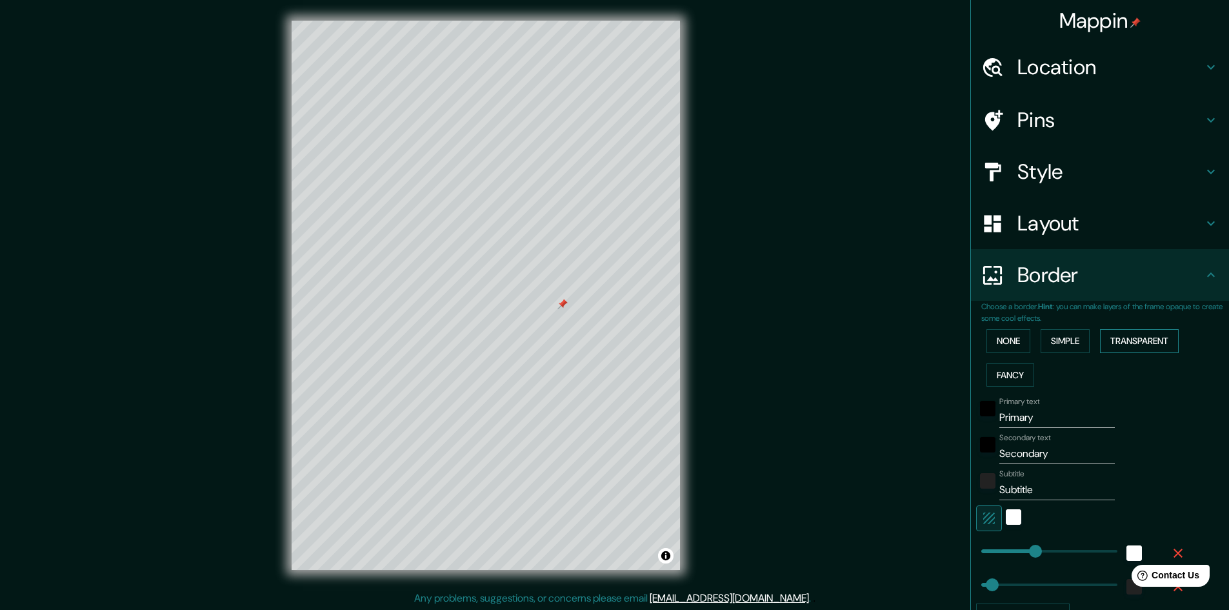
click at [1135, 337] on button "Transparent" at bounding box center [1139, 341] width 79 height 24
click at [1030, 417] on input "Primary" at bounding box center [1056, 417] width 115 height 21
type input "P"
type input "289"
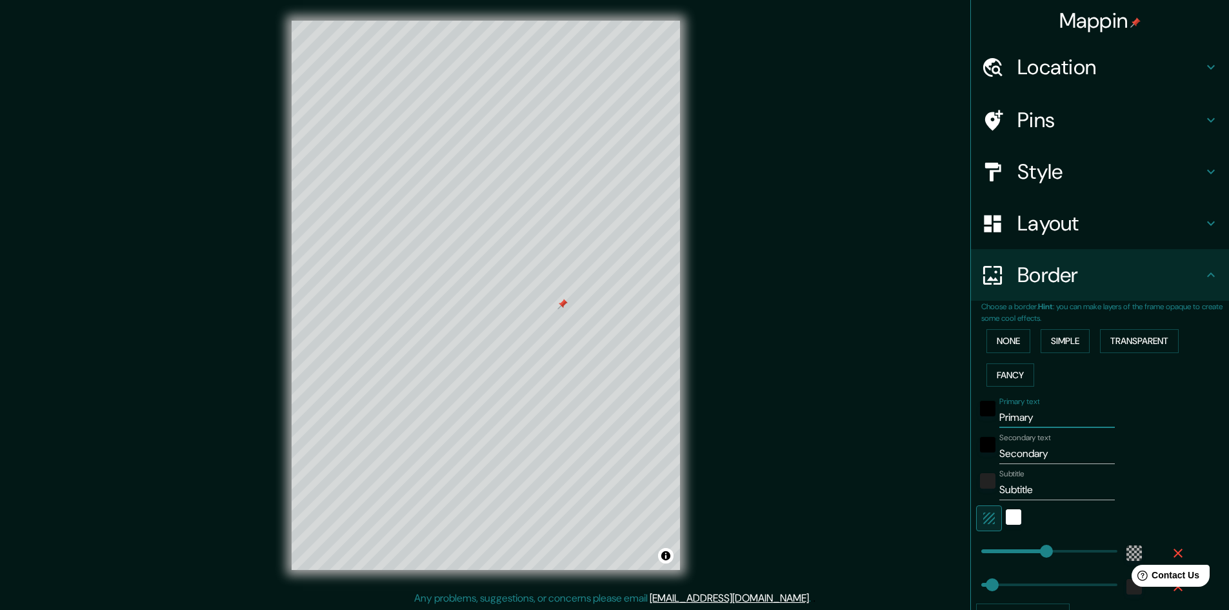
type input "48"
type input "PA"
type input "289"
type input "48"
type input "PAF"
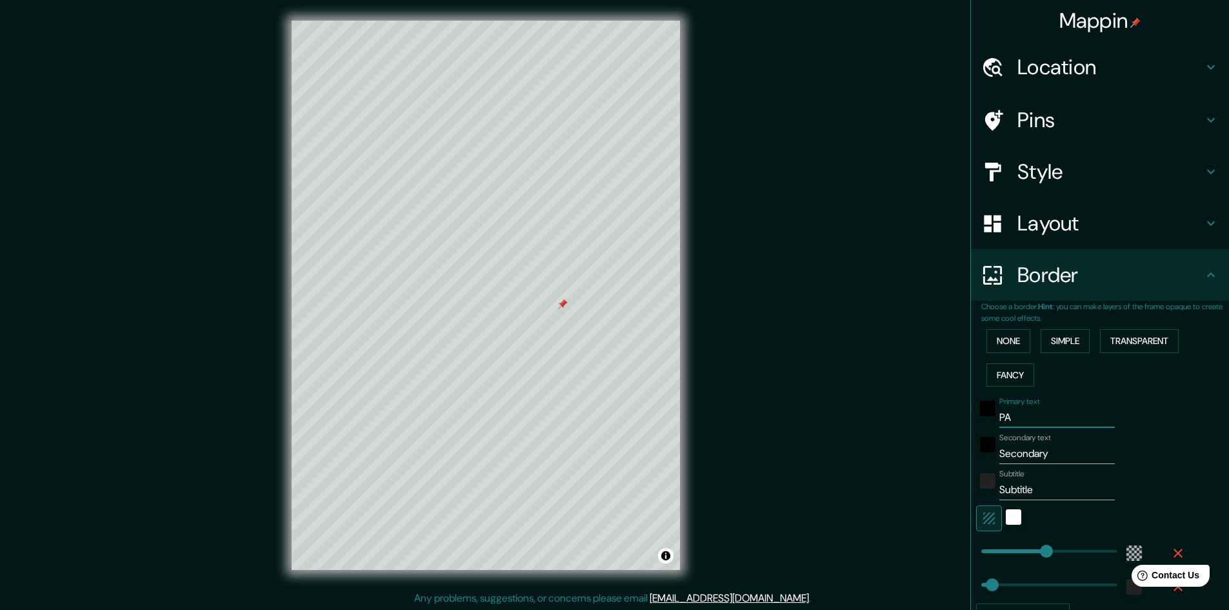
type input "289"
type input "48"
type input "PAFI"
type input "289"
type input "48"
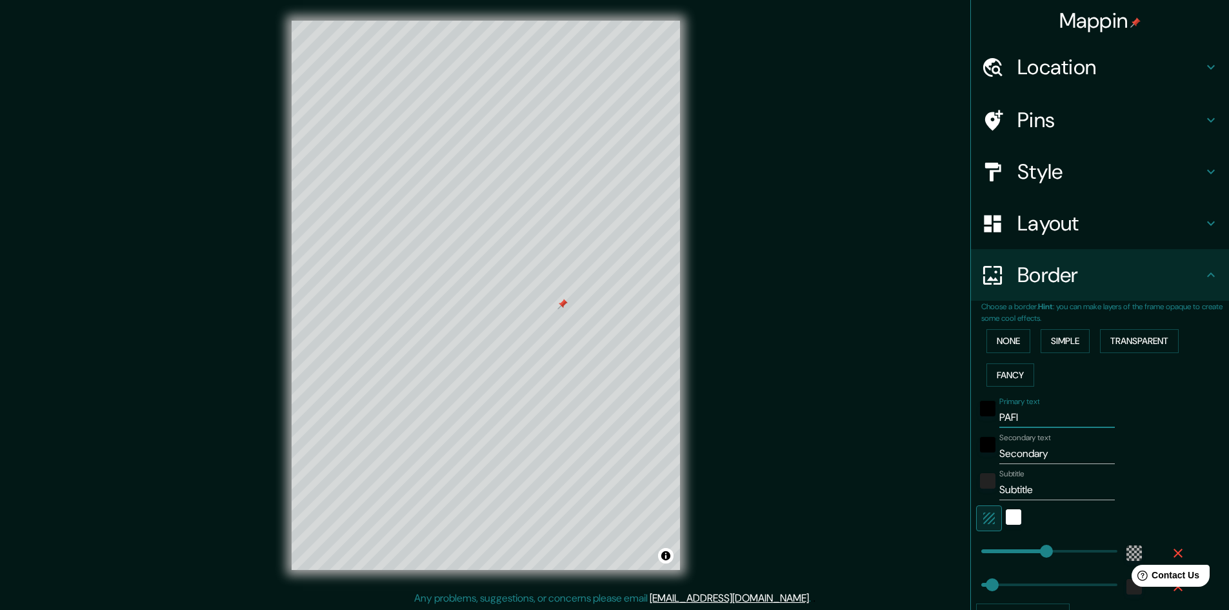
type input "PAFIL"
type input "289"
type input "48"
type input "PAFILI"
type input "289"
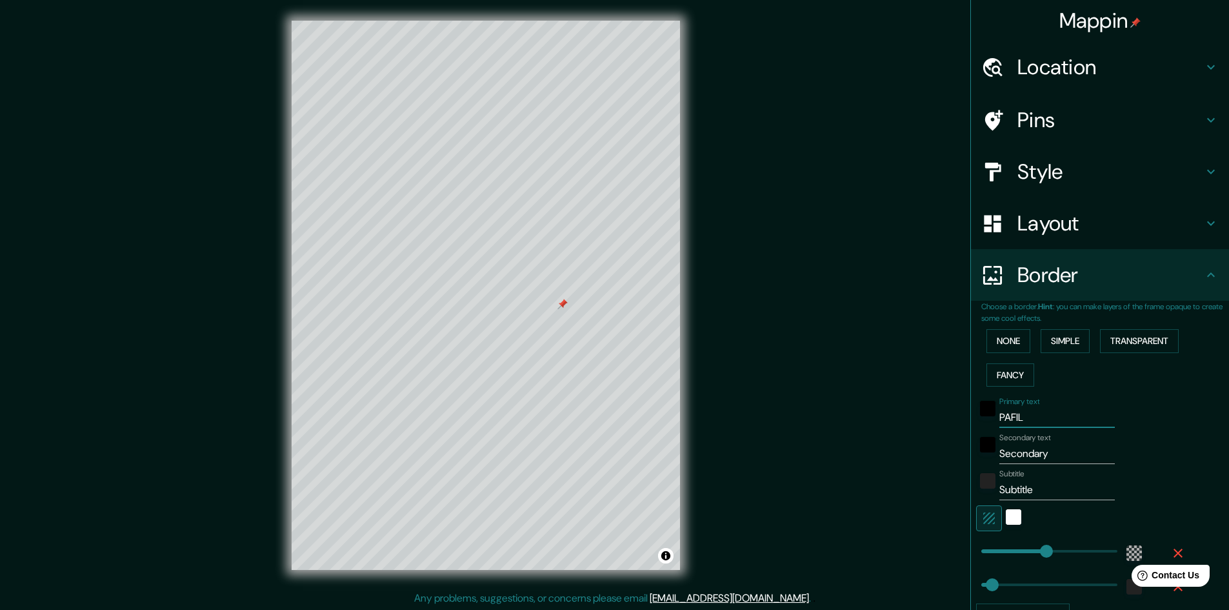
type input "48"
type input "PAFILIA"
type input "289"
type input "48"
type input "PAFILIA"
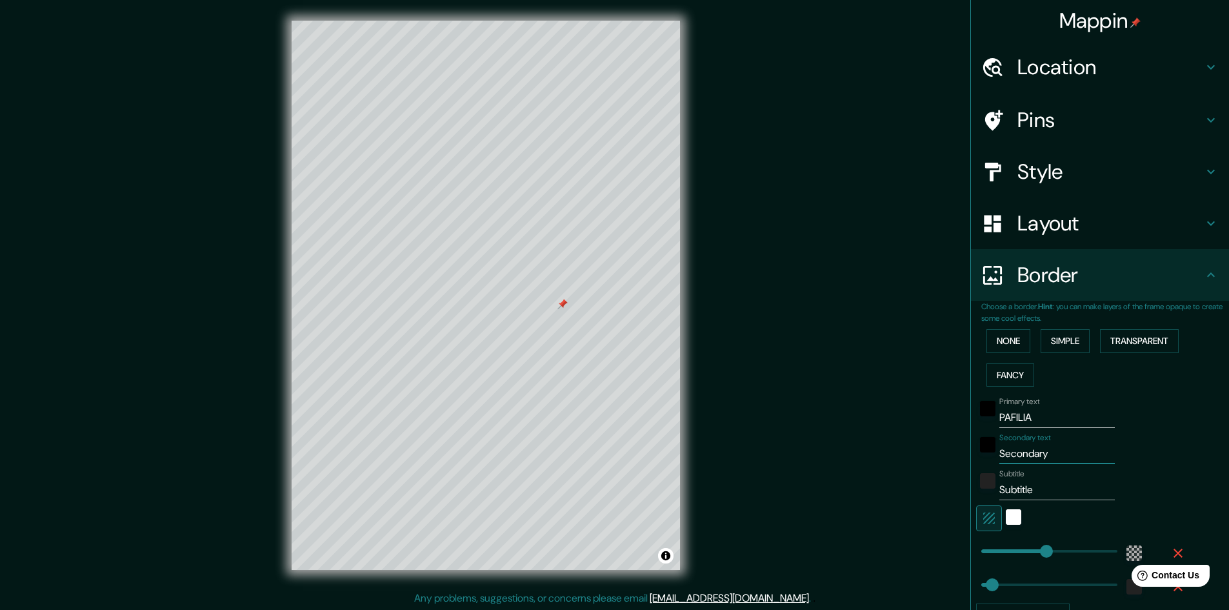
click at [1038, 456] on input "Secondary" at bounding box center [1056, 453] width 115 height 21
type input "G"
type input "289"
type input "48"
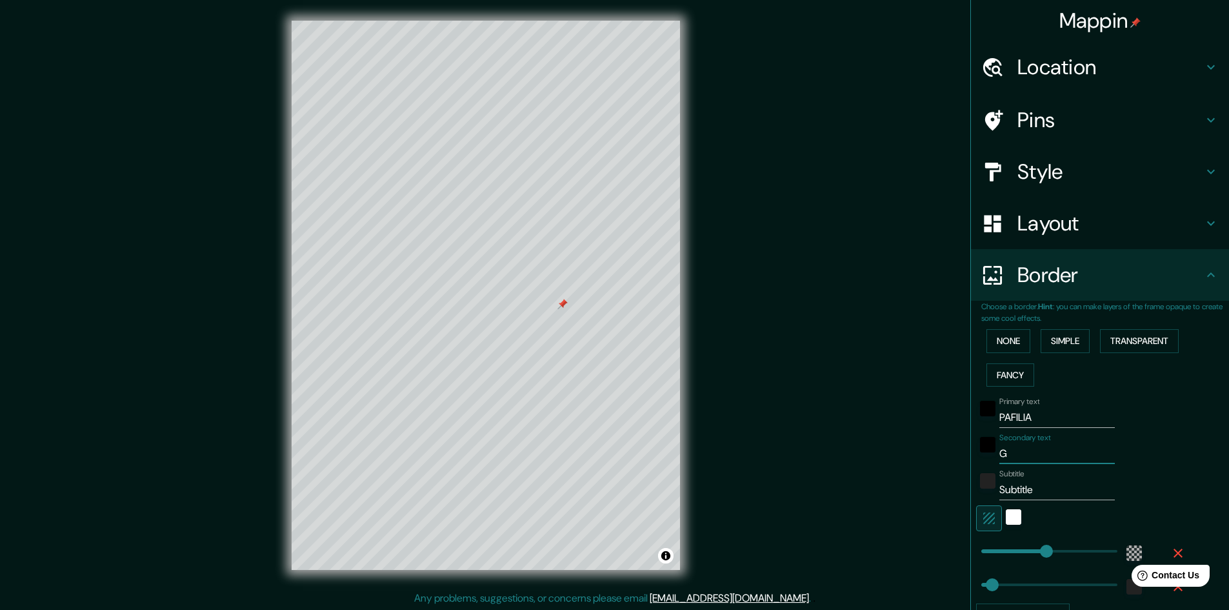
type input "GA"
click at [578, 320] on div at bounding box center [580, 318] width 10 height 10
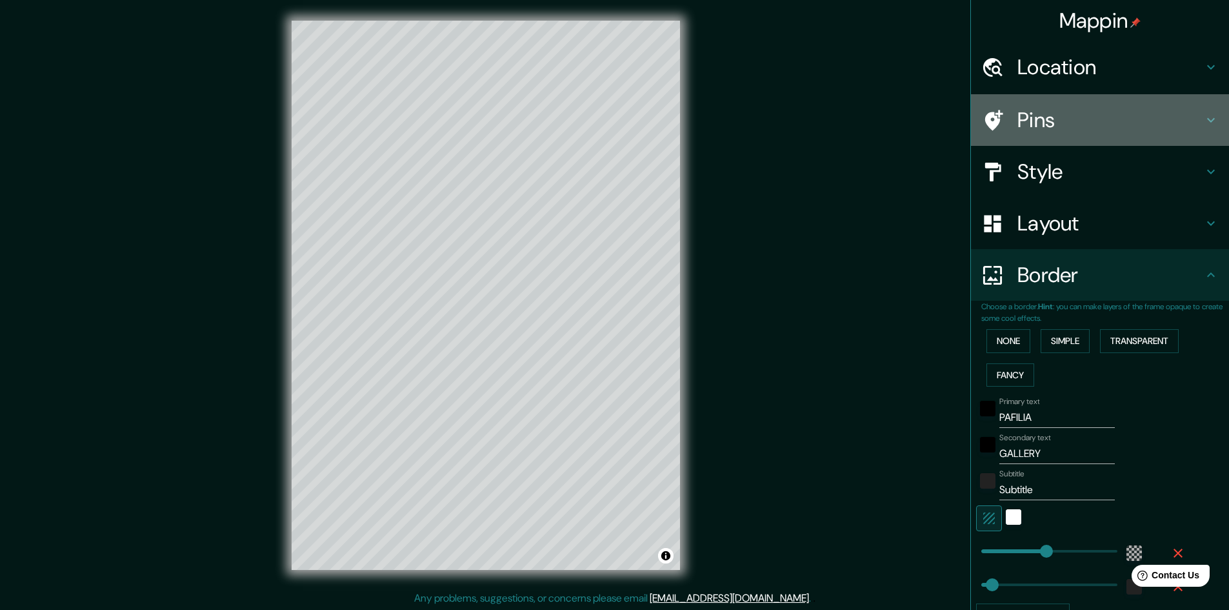
click at [1046, 139] on div "Pins" at bounding box center [1100, 120] width 258 height 52
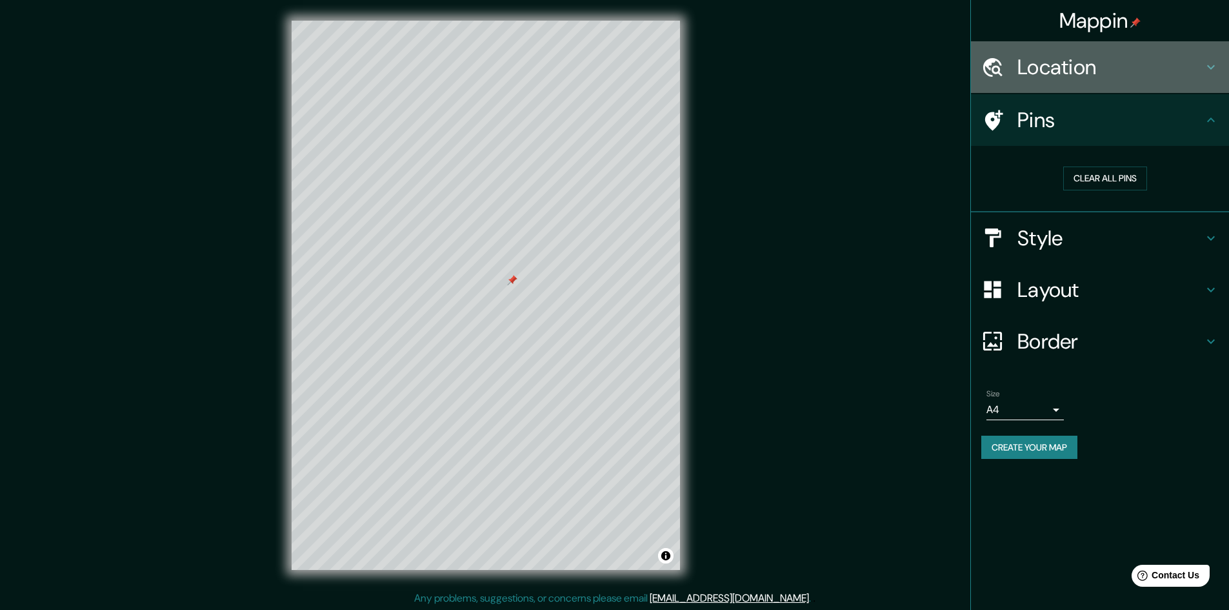
click at [1062, 79] on h4 "Location" at bounding box center [1110, 67] width 186 height 26
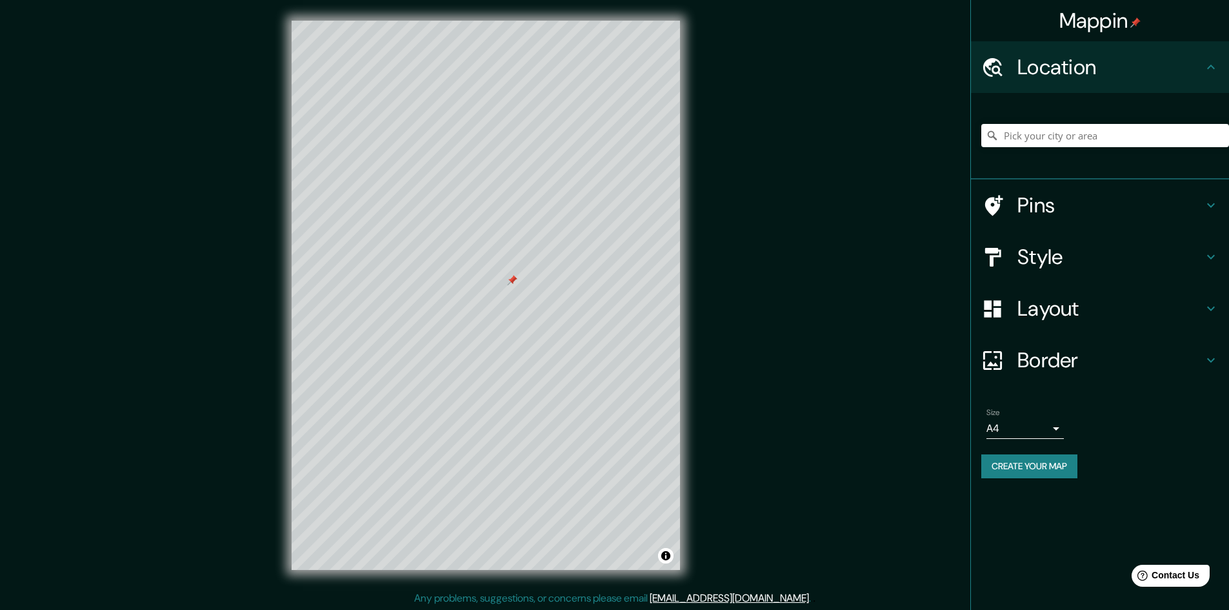
click at [1050, 206] on h4 "Pins" at bounding box center [1110, 205] width 186 height 26
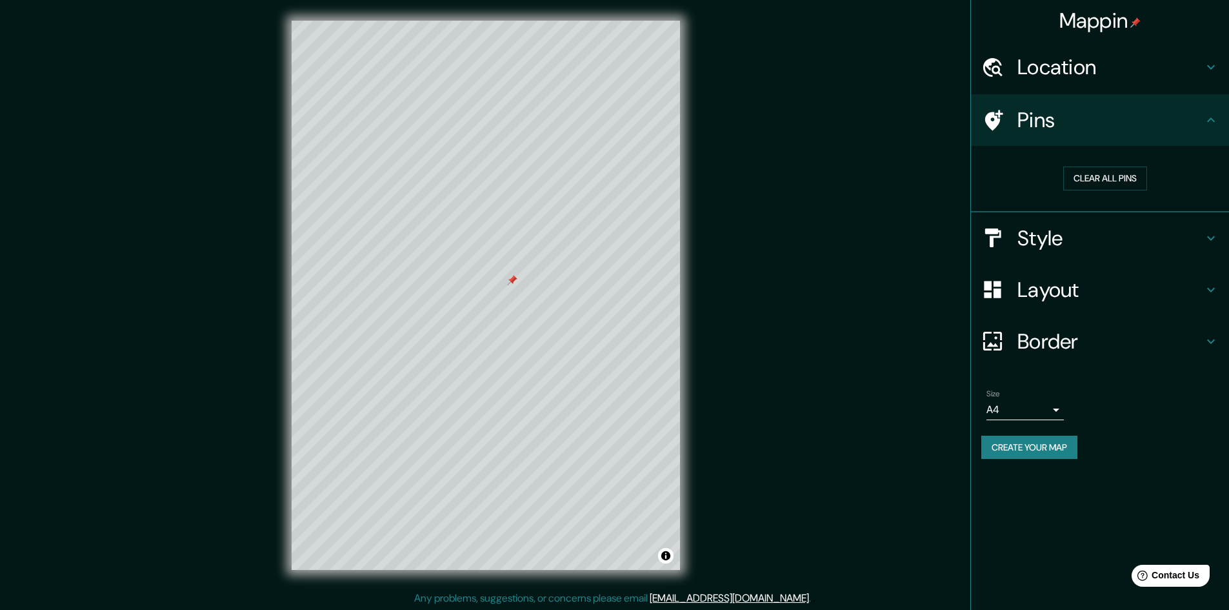
click at [1045, 233] on h4 "Style" at bounding box center [1110, 238] width 186 height 26
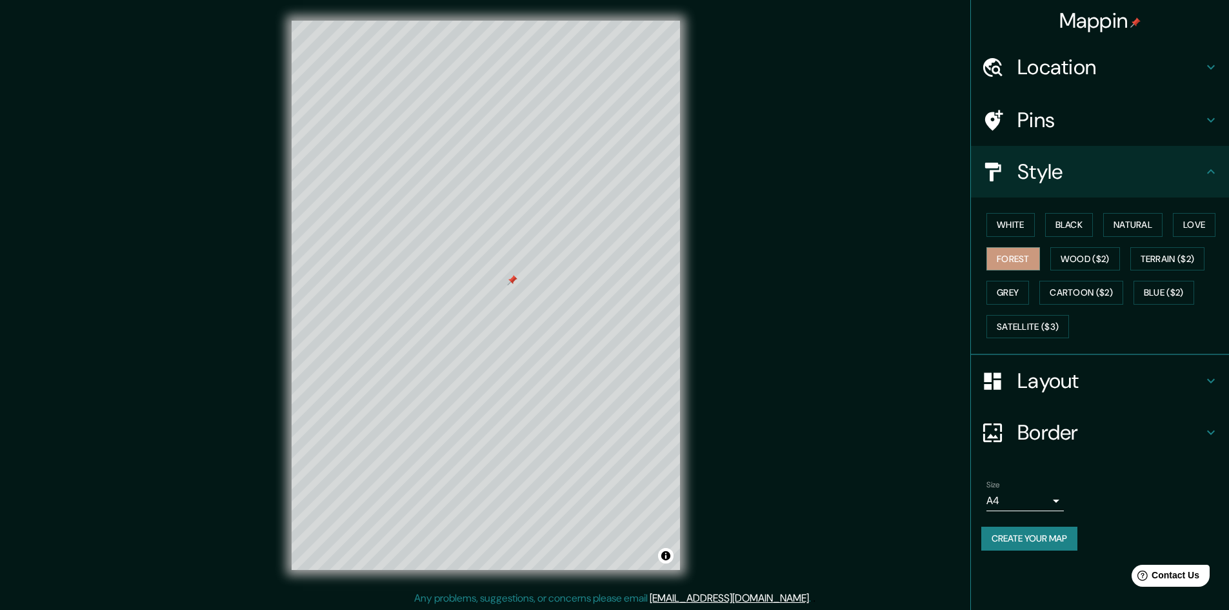
click at [1045, 391] on h4 "Layout" at bounding box center [1110, 381] width 186 height 26
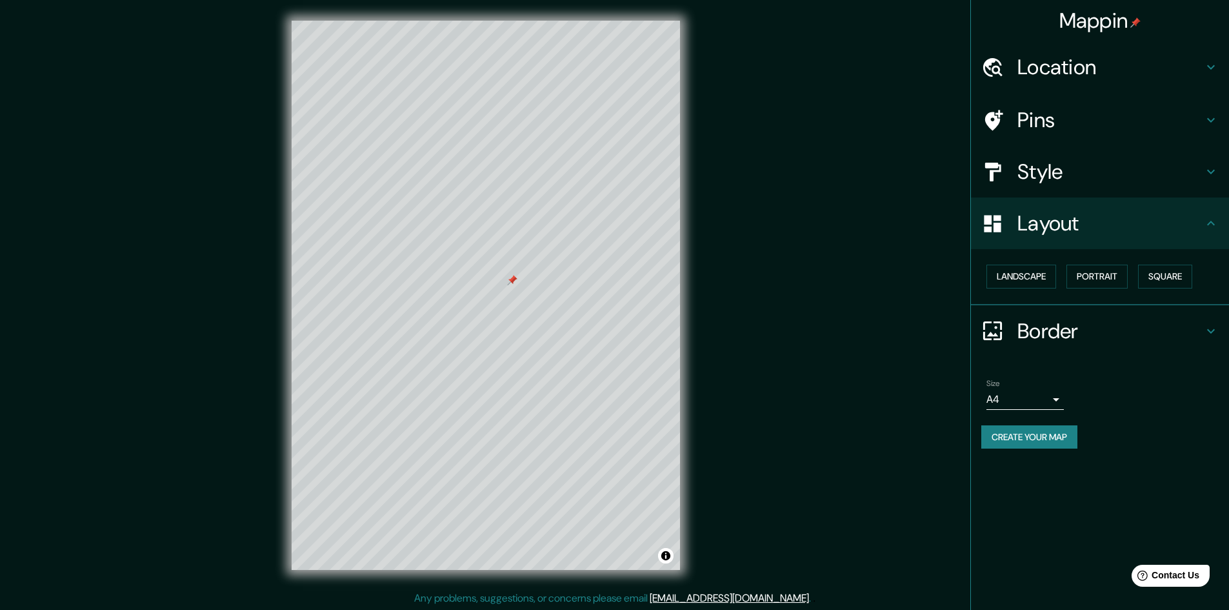
click at [1051, 329] on h4 "Border" at bounding box center [1110, 331] width 186 height 26
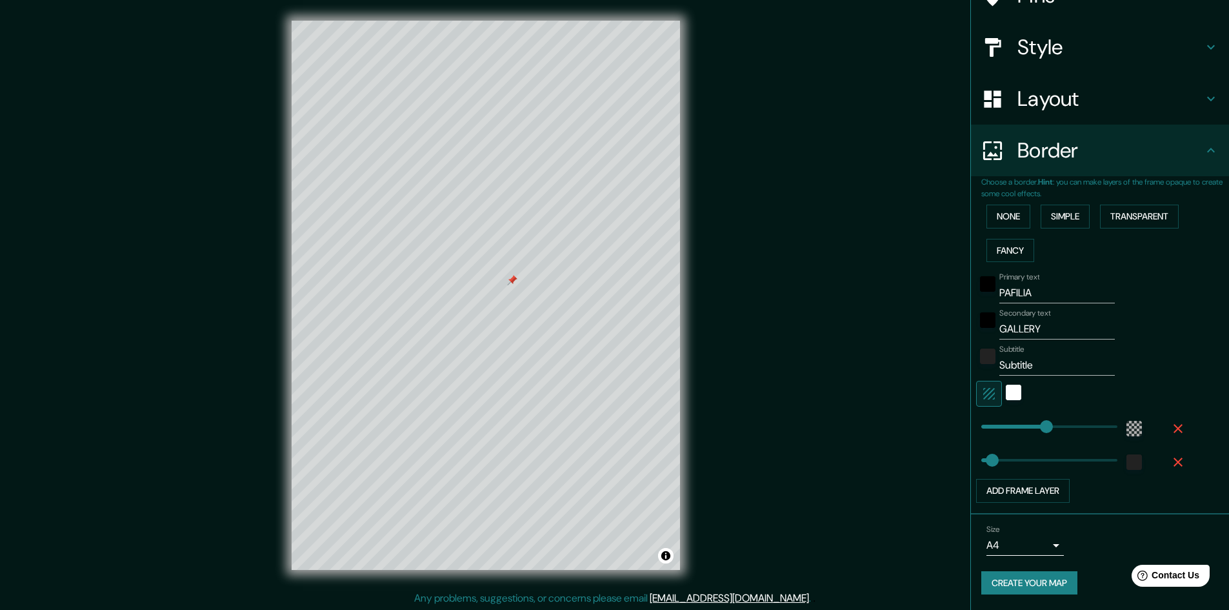
scroll to position [1, 0]
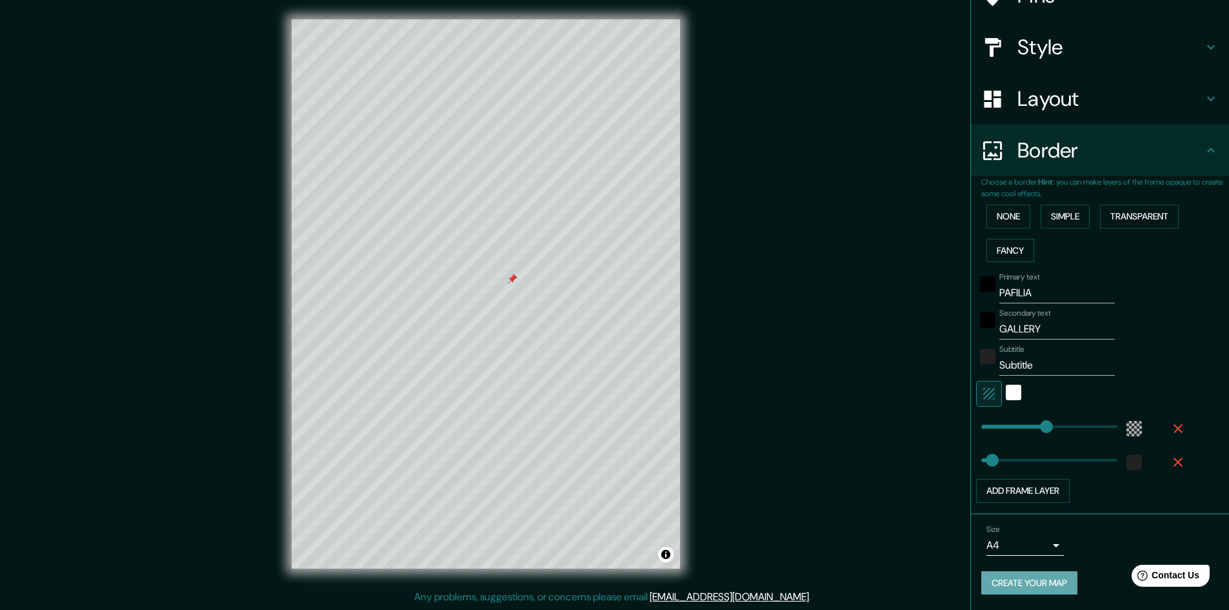
click at [1059, 590] on button "Create your map" at bounding box center [1029, 583] width 96 height 24
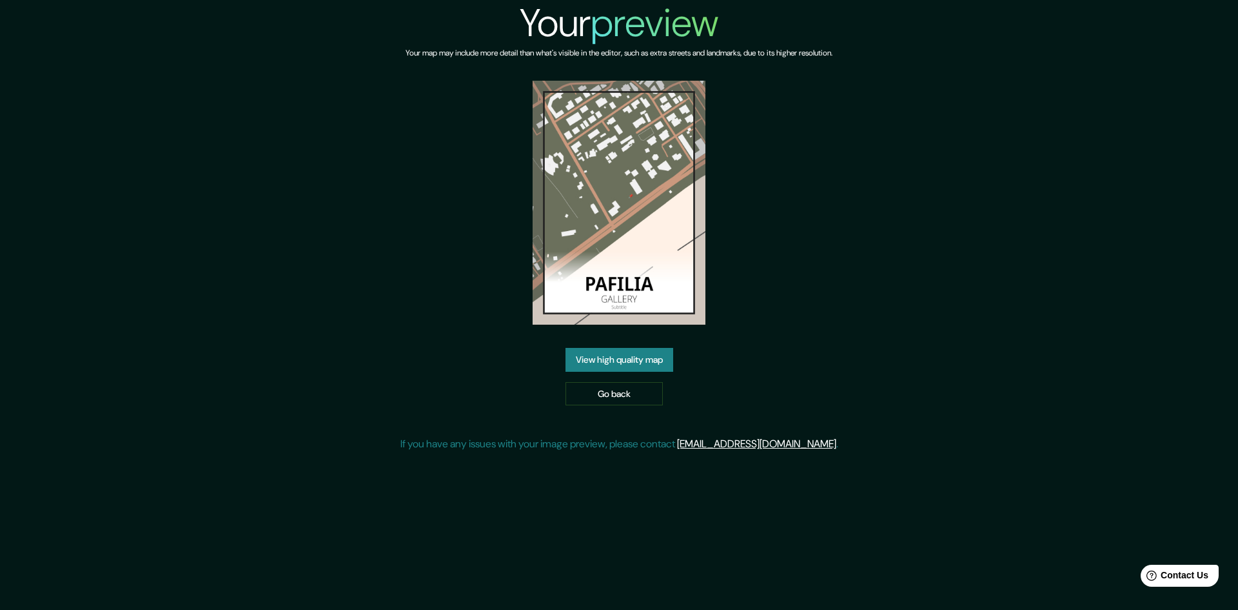
click at [659, 364] on link "View high quality map" at bounding box center [620, 360] width 108 height 24
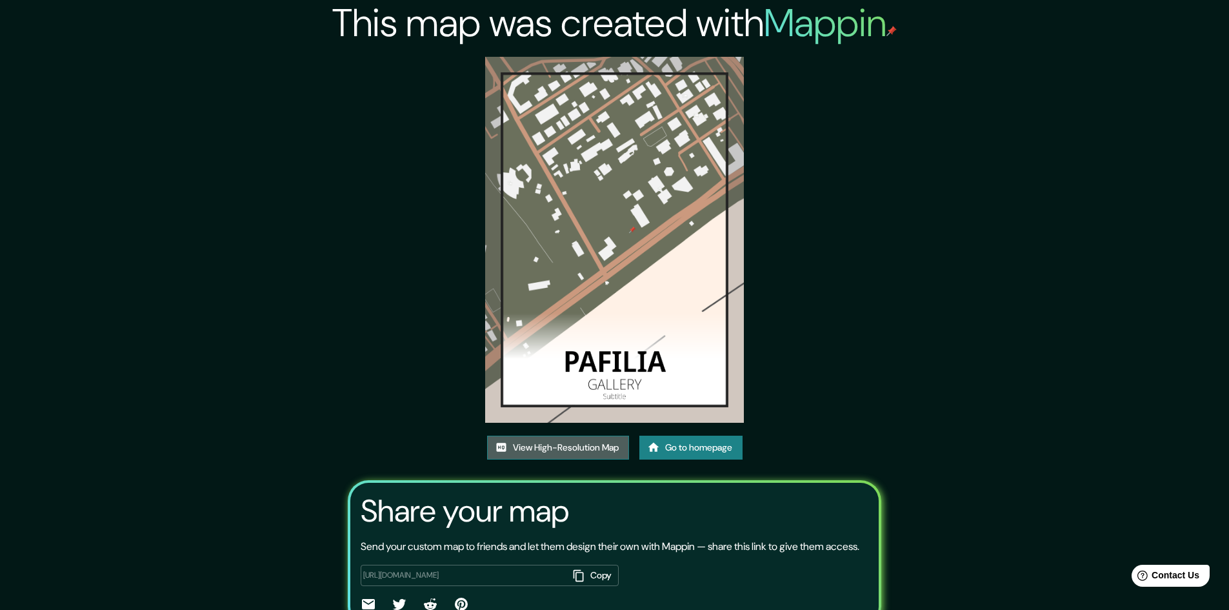
click at [584, 451] on link "View High-Resolution Map" at bounding box center [558, 447] width 142 height 24
click at [672, 449] on link "Go to homepage" at bounding box center [690, 447] width 103 height 24
